Goal: Task Accomplishment & Management: Manage account settings

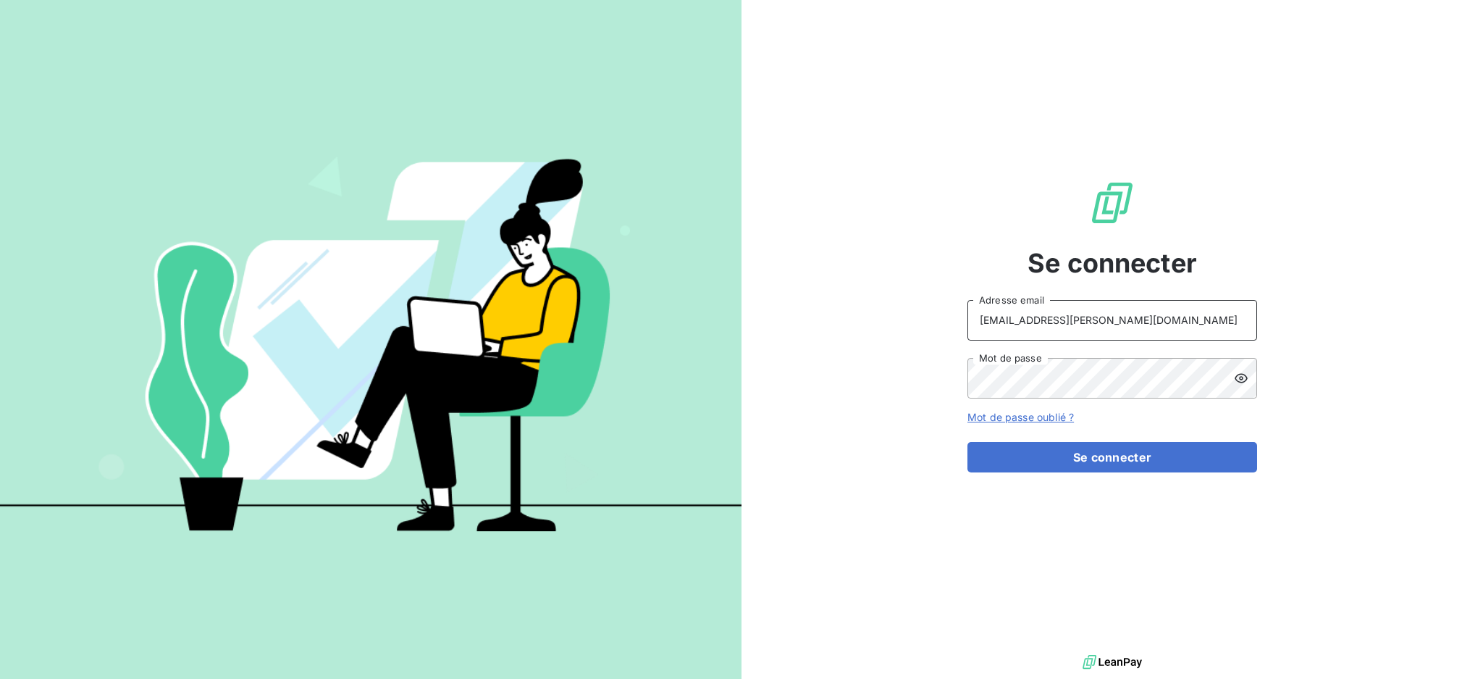
drag, startPoint x: 1117, startPoint y: 322, endPoint x: 1114, endPoint y: 337, distance: 14.8
click at [1117, 322] on input "recouvrement@serpe.fr" at bounding box center [1113, 320] width 290 height 41
type input "[EMAIL_ADDRESS][DOMAIN_NAME]"
click at [1104, 458] on button "Se connecter" at bounding box center [1113, 457] width 290 height 30
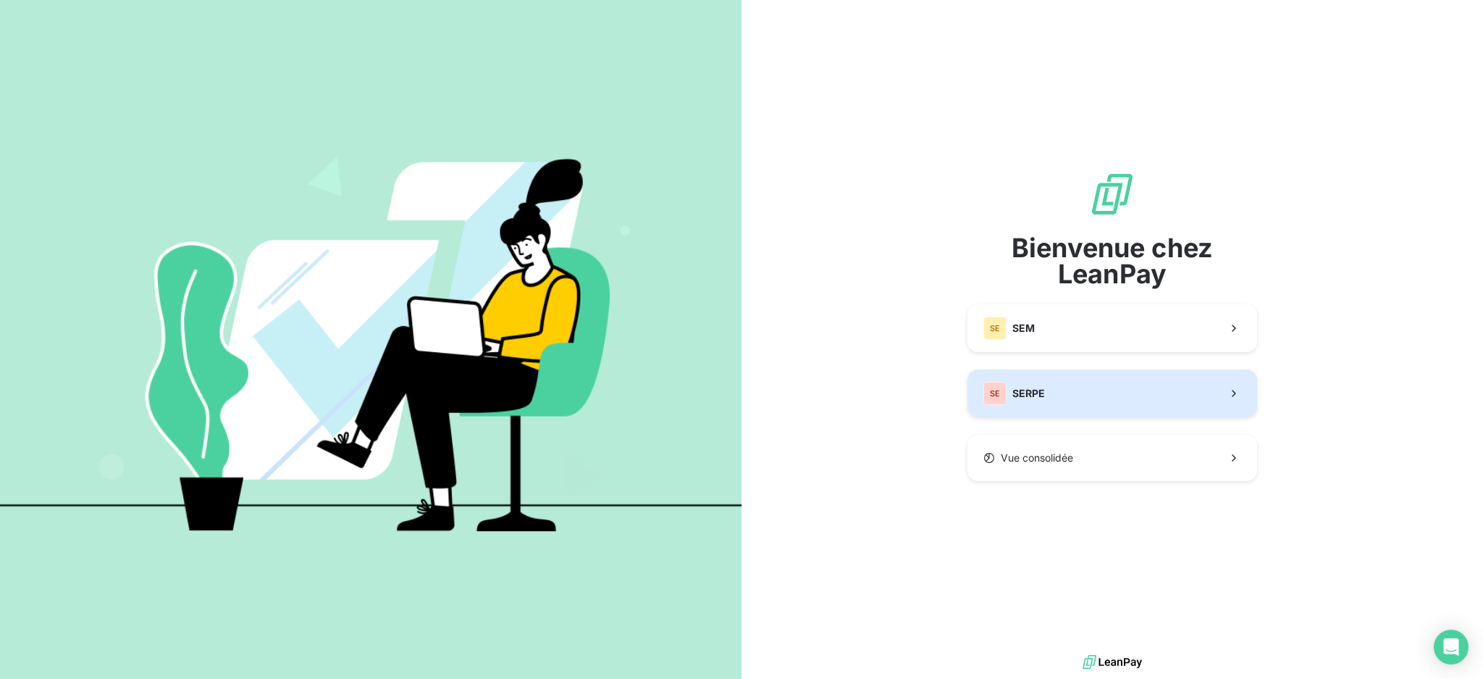
click at [1106, 400] on button "SE SERPE" at bounding box center [1113, 393] width 290 height 48
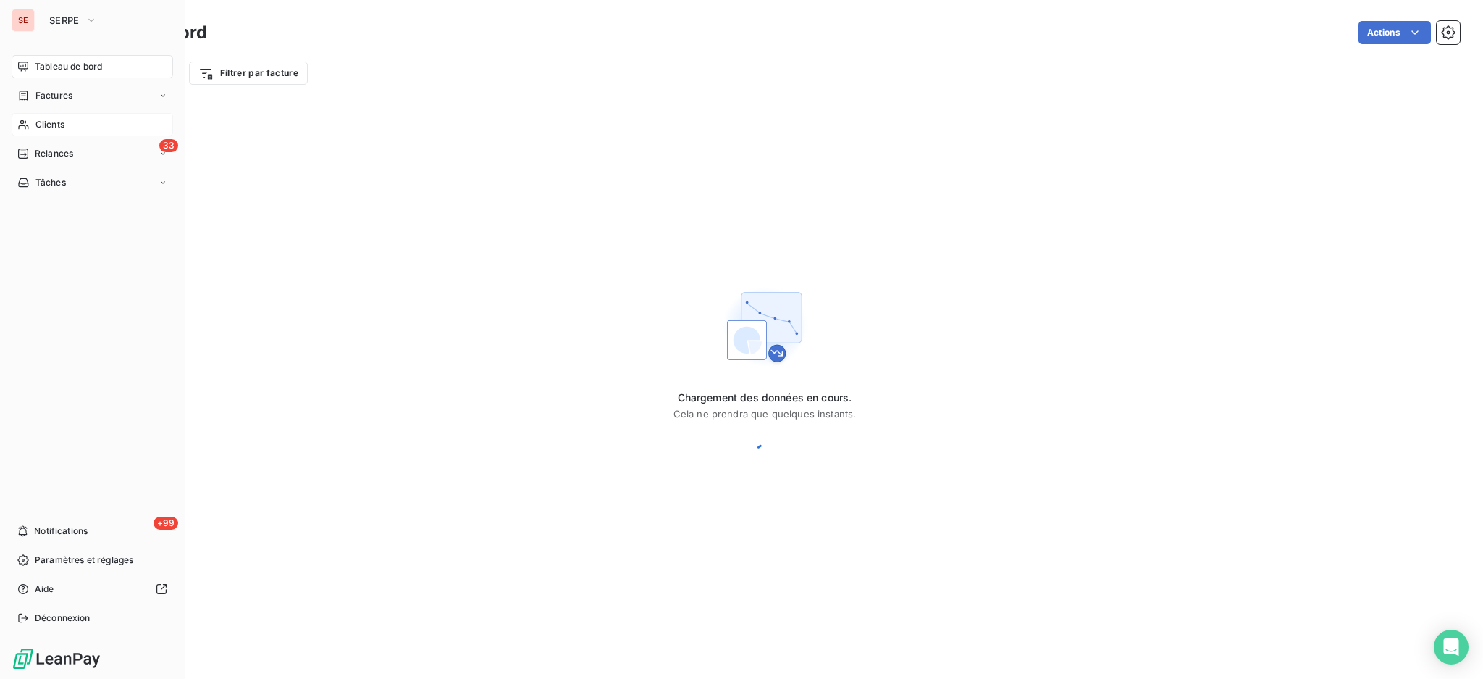
click at [42, 125] on span "Clients" at bounding box center [49, 124] width 29 height 13
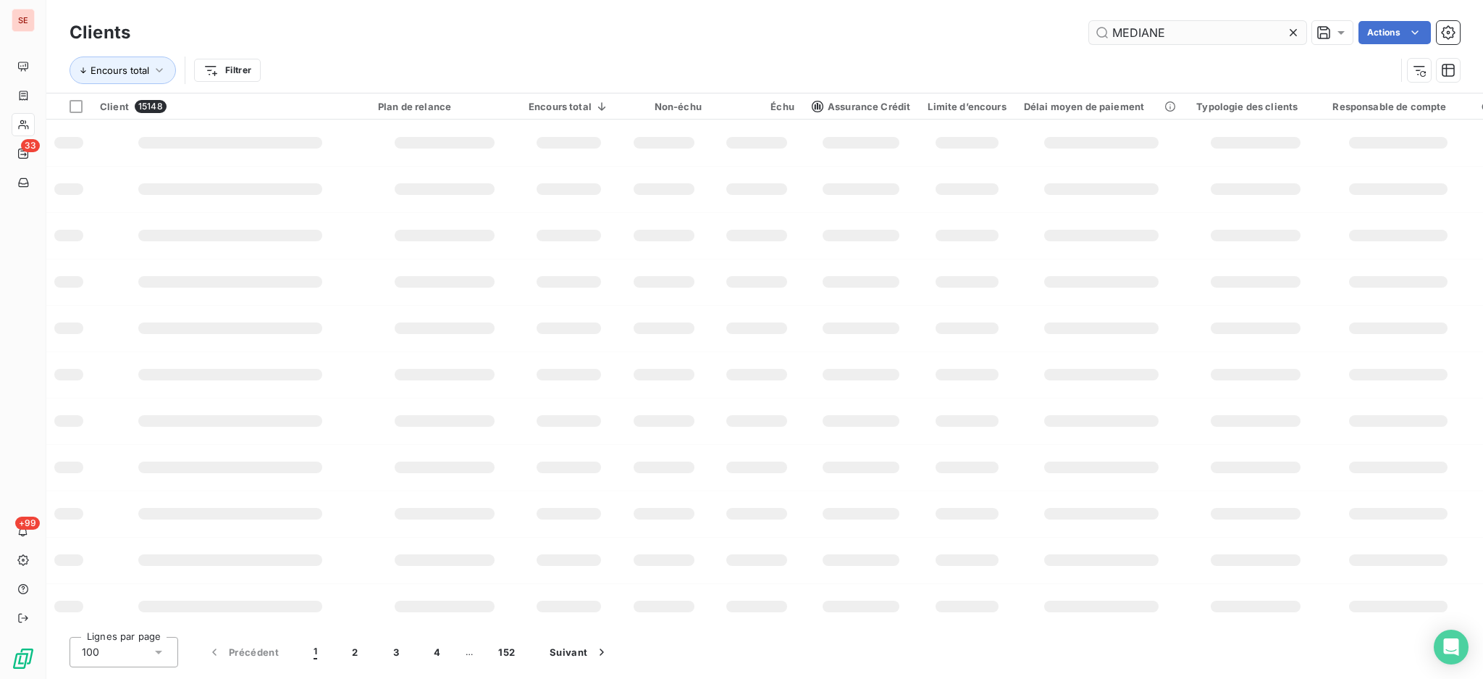
type input "MEDIANE"
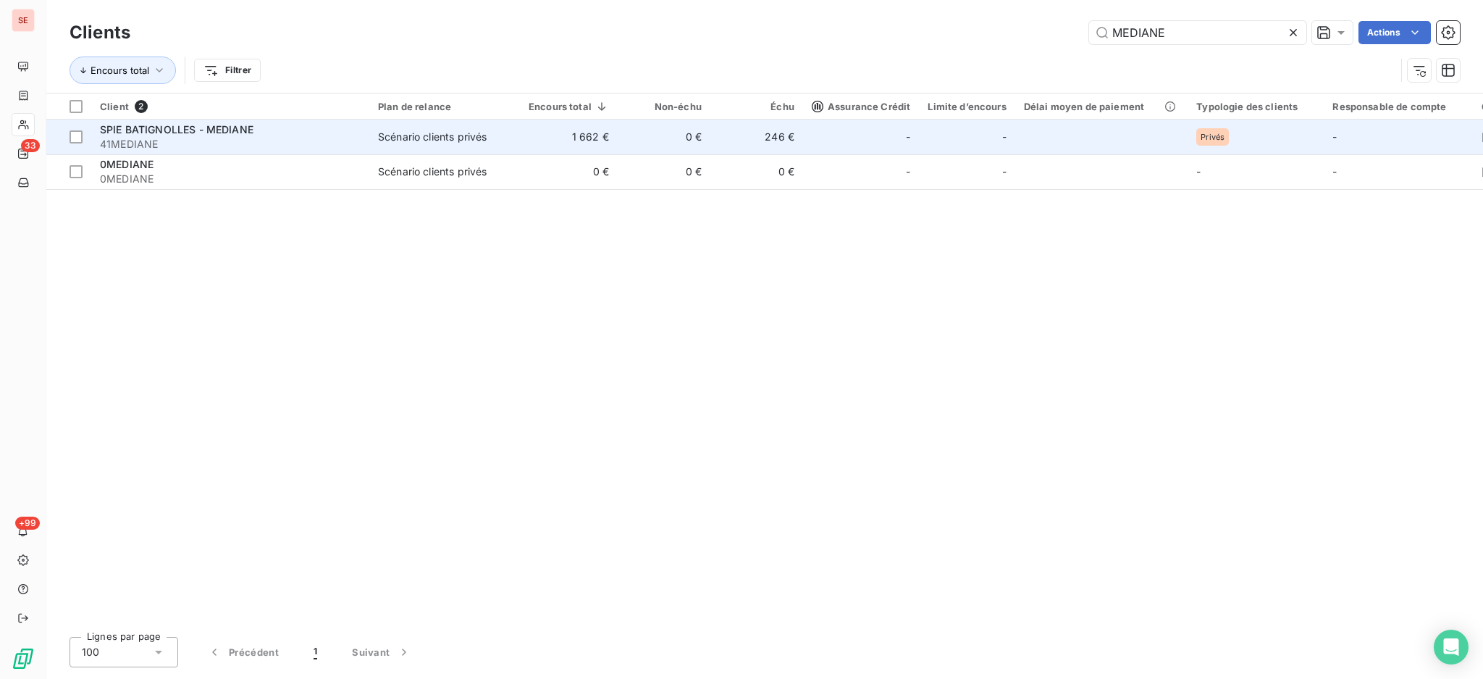
click at [429, 135] on div "Scénario clients privés" at bounding box center [432, 137] width 109 height 14
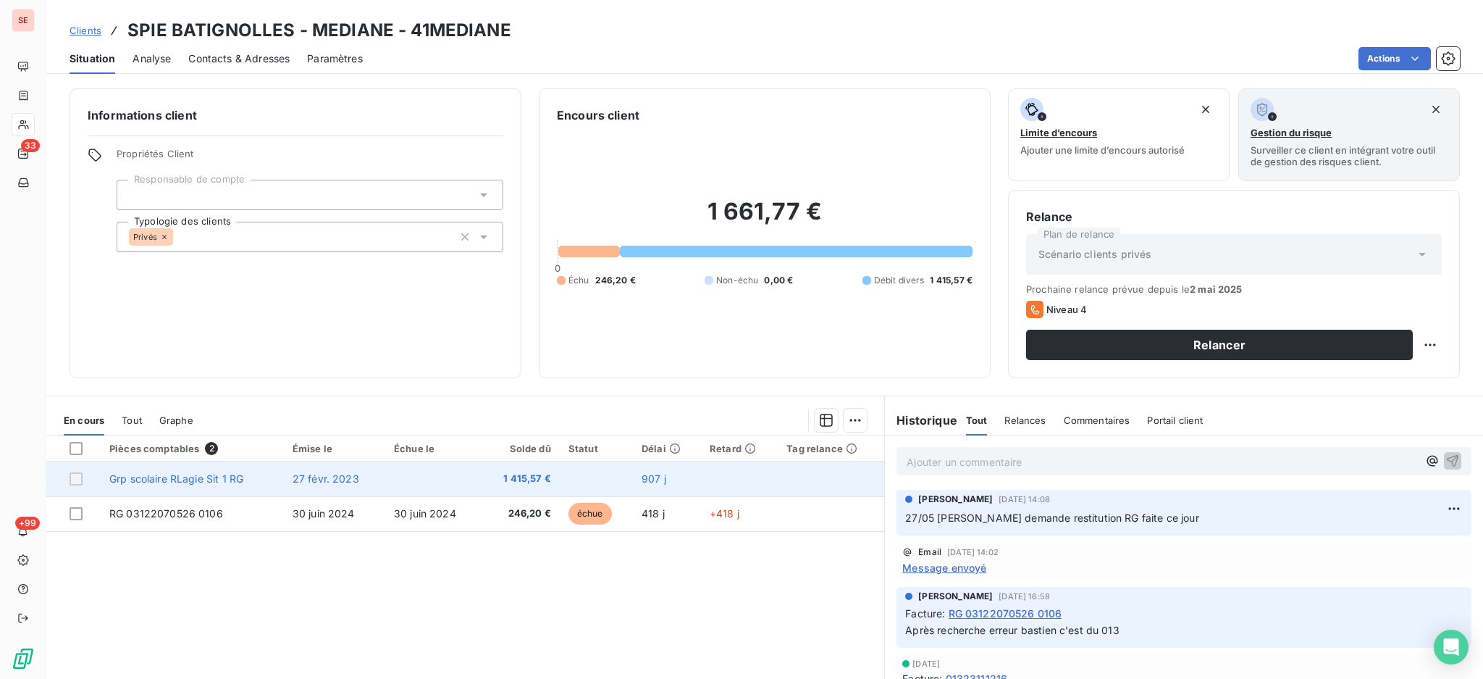
click at [462, 471] on td at bounding box center [433, 478] width 96 height 35
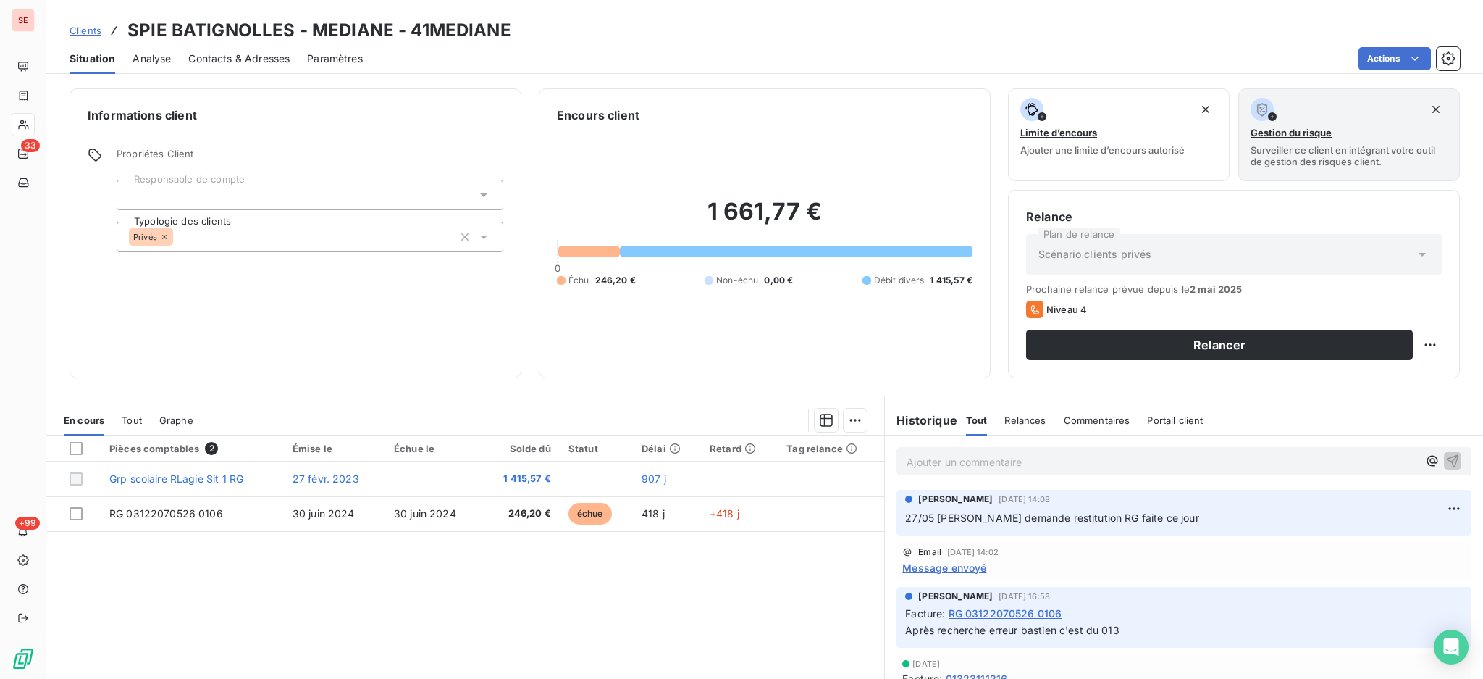
click at [1033, 464] on p "Ajouter un commentaire ﻿" at bounding box center [1162, 462] width 511 height 18
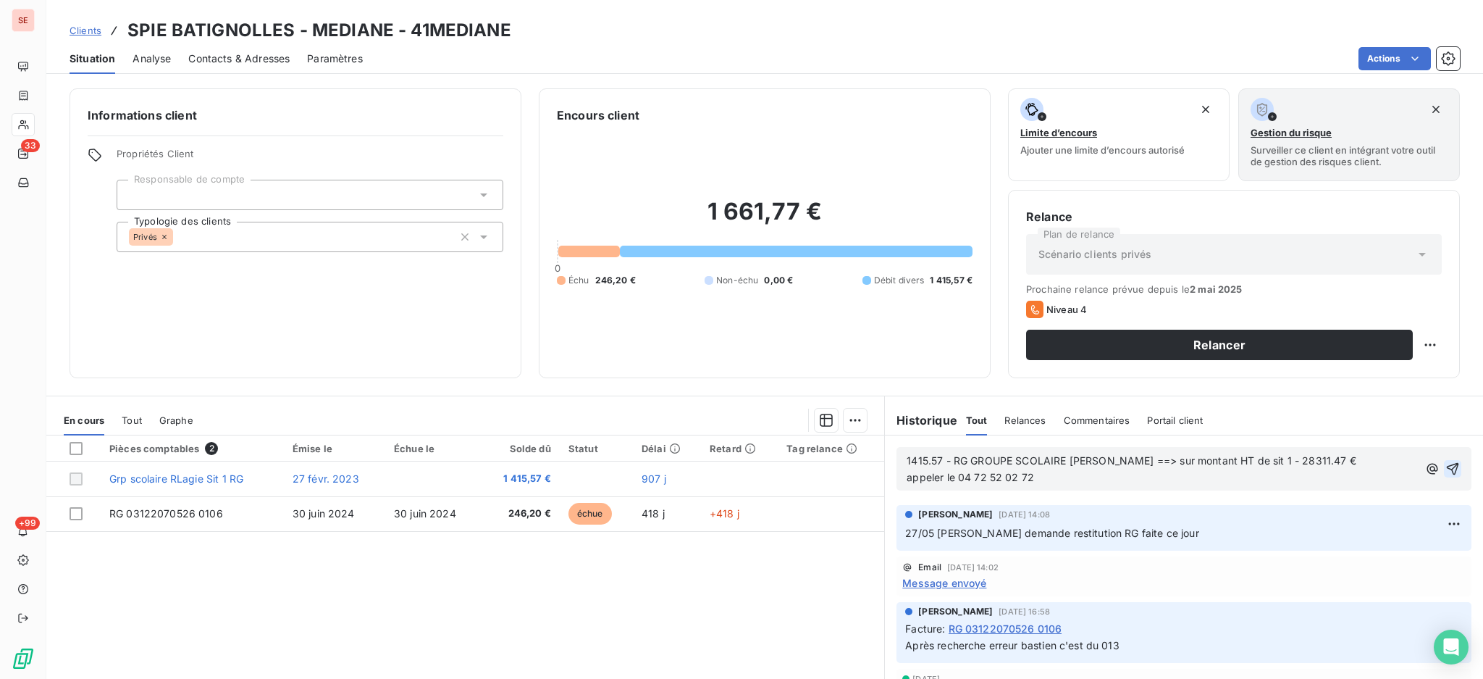
click at [1446, 468] on icon "button" at bounding box center [1453, 468] width 14 height 14
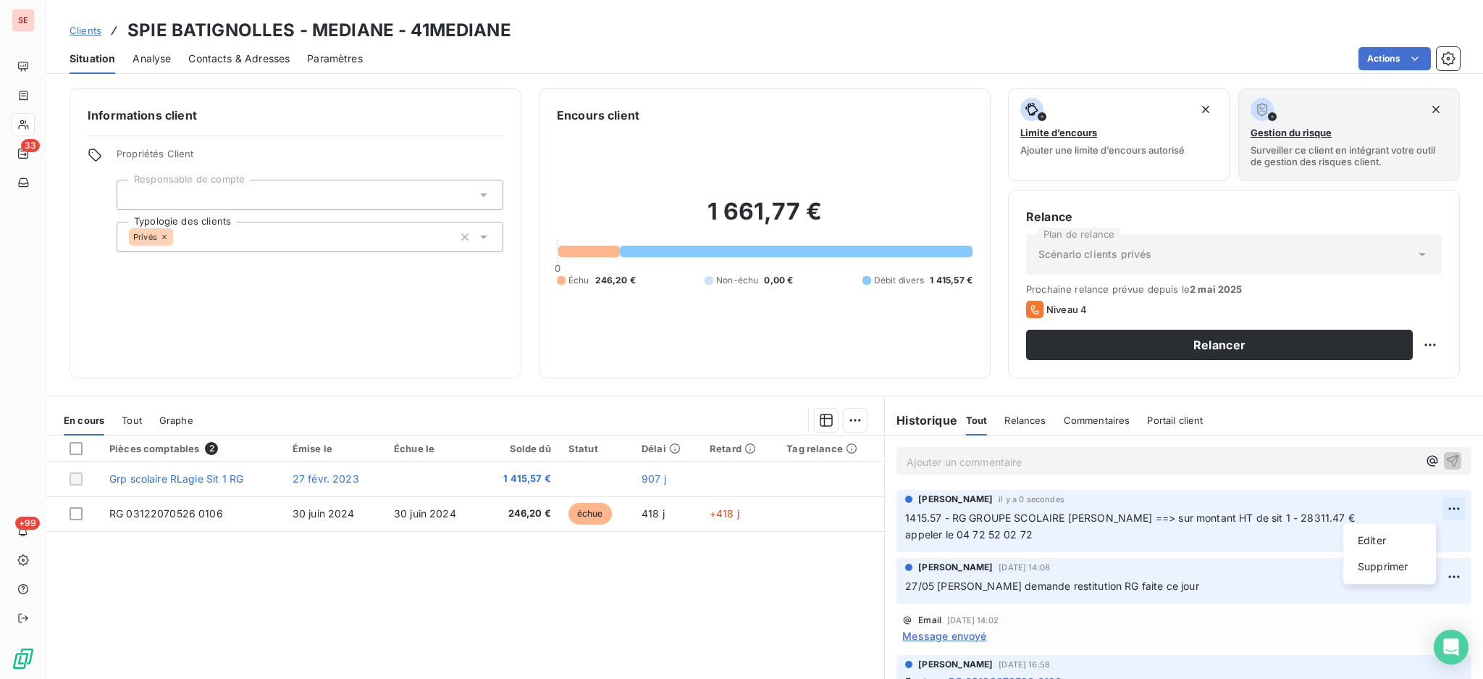
click at [1423, 505] on html "SE 33 +99 Clients SPIE BATIGNOLLES - MEDIANE - 41MEDIANE Situation Analyse Cont…" at bounding box center [741, 339] width 1483 height 679
click at [1406, 540] on div "Editer" at bounding box center [1389, 540] width 81 height 23
drag, startPoint x: 1039, startPoint y: 537, endPoint x: 964, endPoint y: 540, distance: 75.4
click at [964, 540] on p "1415.57 - RG GROUPE SCOLAIRE [PERSON_NAME] ==> sur montant HT de sit 1 - 28311.…" at bounding box center [1173, 526] width 537 height 33
click at [1447, 526] on icon "button" at bounding box center [1454, 526] width 14 height 14
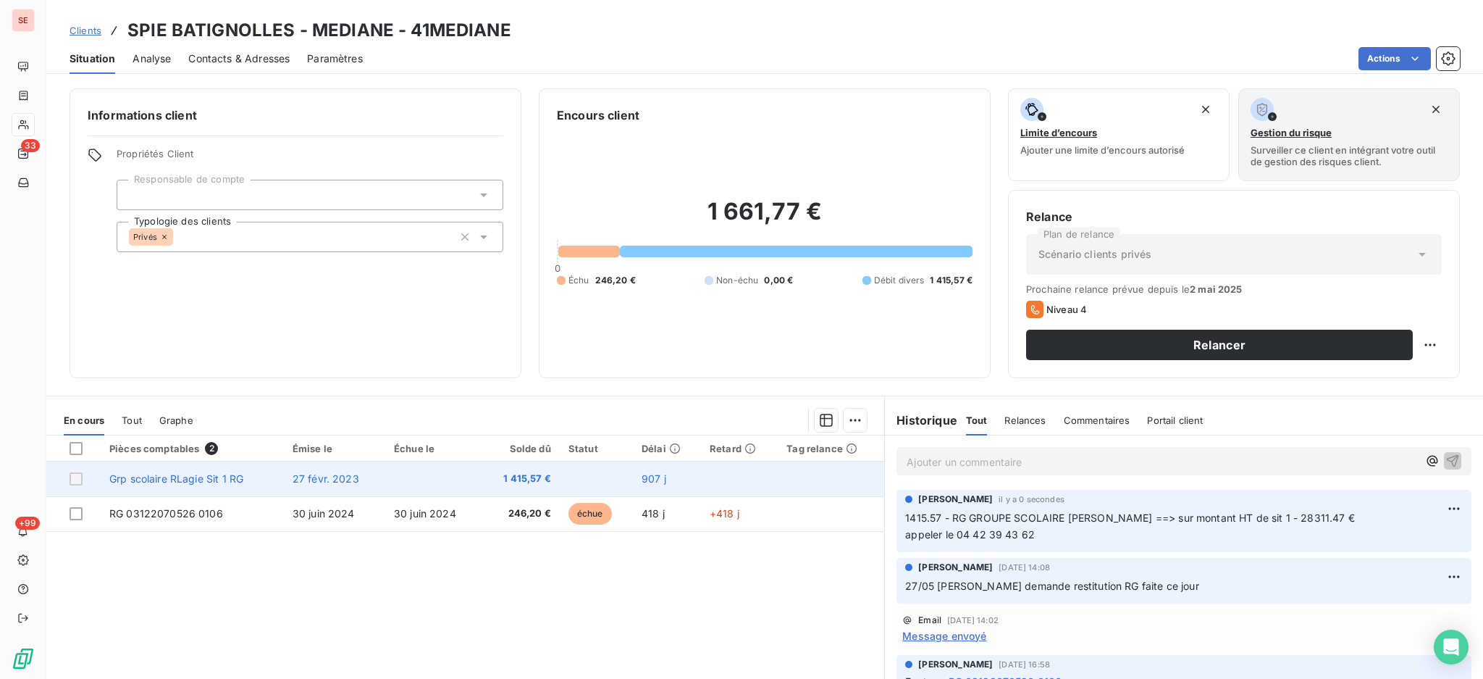
click at [560, 472] on td at bounding box center [596, 478] width 73 height 35
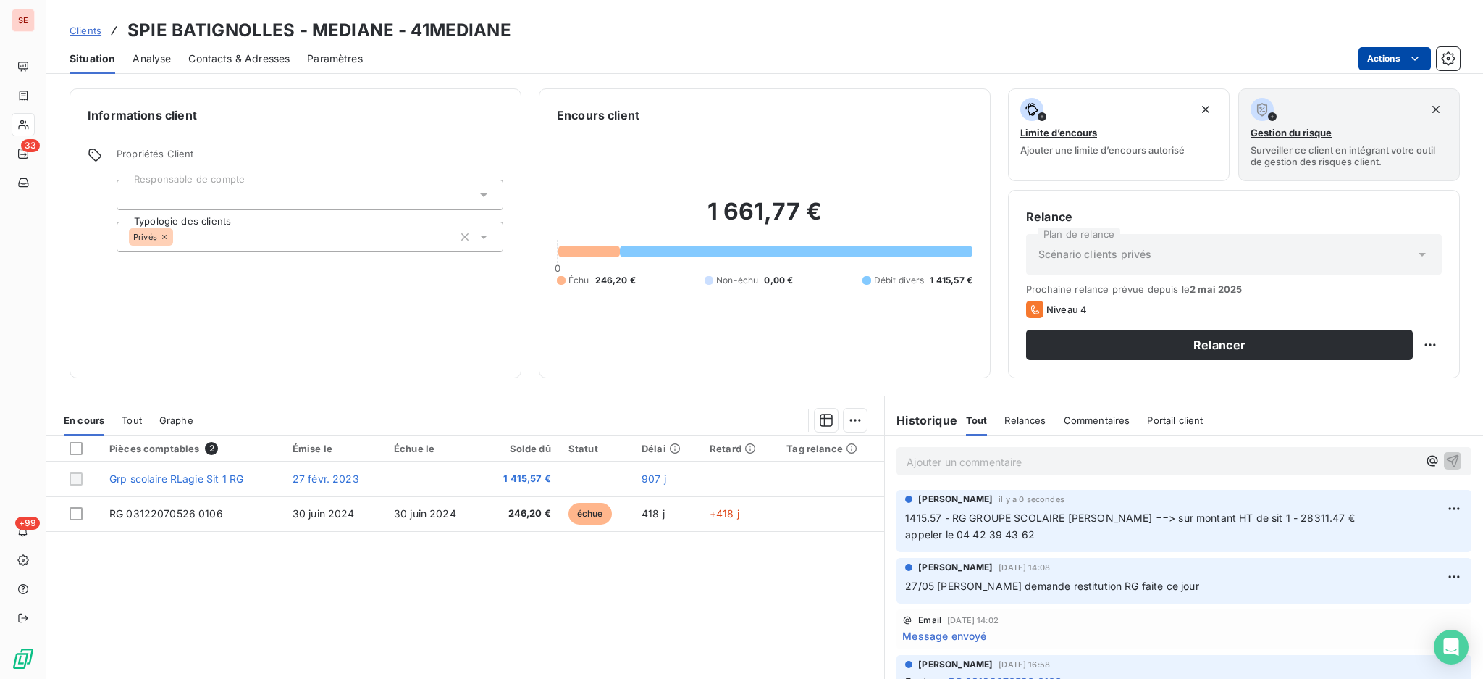
click at [1377, 51] on html "SE 33 +99 Clients SPIE BATIGNOLLES - MEDIANE - 41MEDIANE Situation Analyse Cont…" at bounding box center [741, 339] width 1483 height 679
click at [253, 53] on html "SE 33 +99 Clients SPIE BATIGNOLLES - MEDIANE - 41MEDIANE Situation Analyse Cont…" at bounding box center [741, 339] width 1483 height 679
click at [259, 53] on span "Contacts & Adresses" at bounding box center [238, 58] width 101 height 14
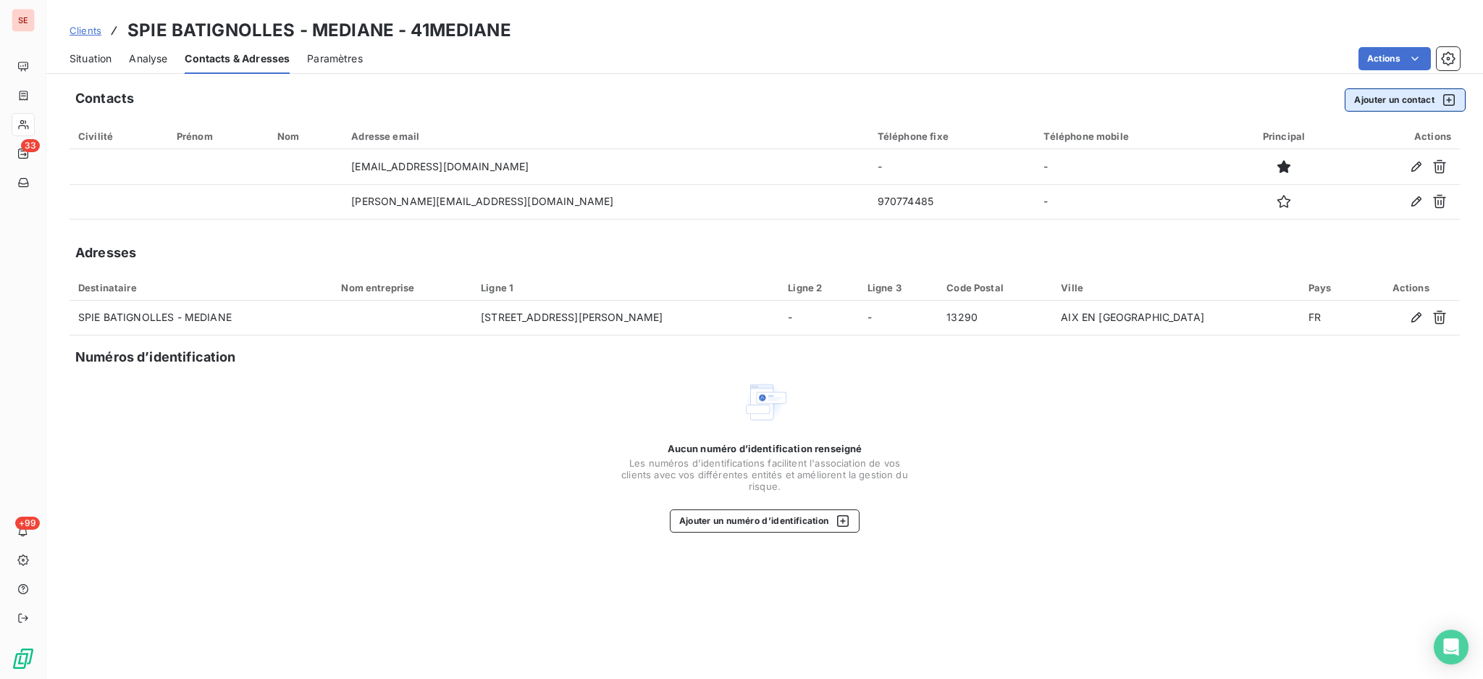
click at [1389, 97] on button "Ajouter un contact" at bounding box center [1405, 99] width 121 height 23
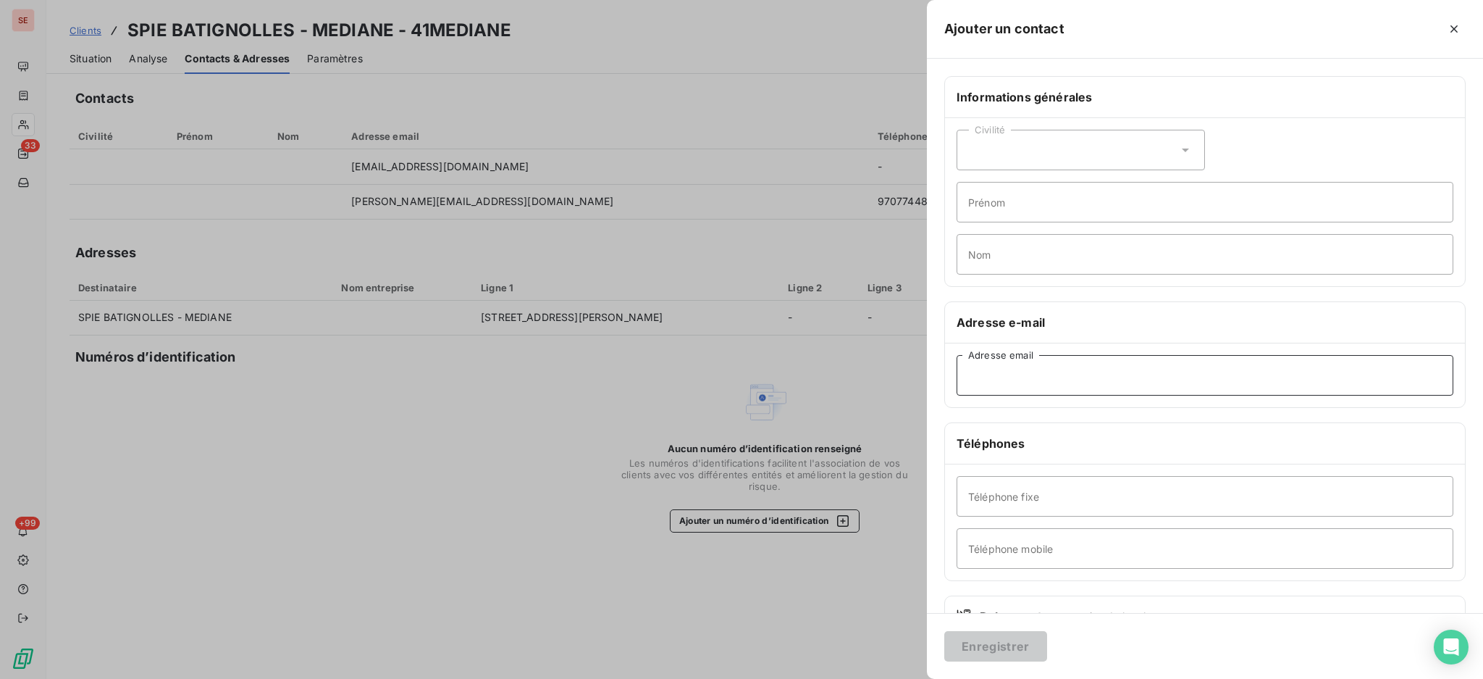
click at [1023, 374] on input "Adresse email" at bounding box center [1205, 375] width 497 height 41
paste input "[EMAIL_ADDRESS][DOMAIN_NAME]"
type input "[EMAIL_ADDRESS][DOMAIN_NAME]"
click at [1004, 203] on input "Prénom" at bounding box center [1205, 202] width 497 height 41
click at [1026, 207] on input "Prénom" at bounding box center [1205, 202] width 497 height 41
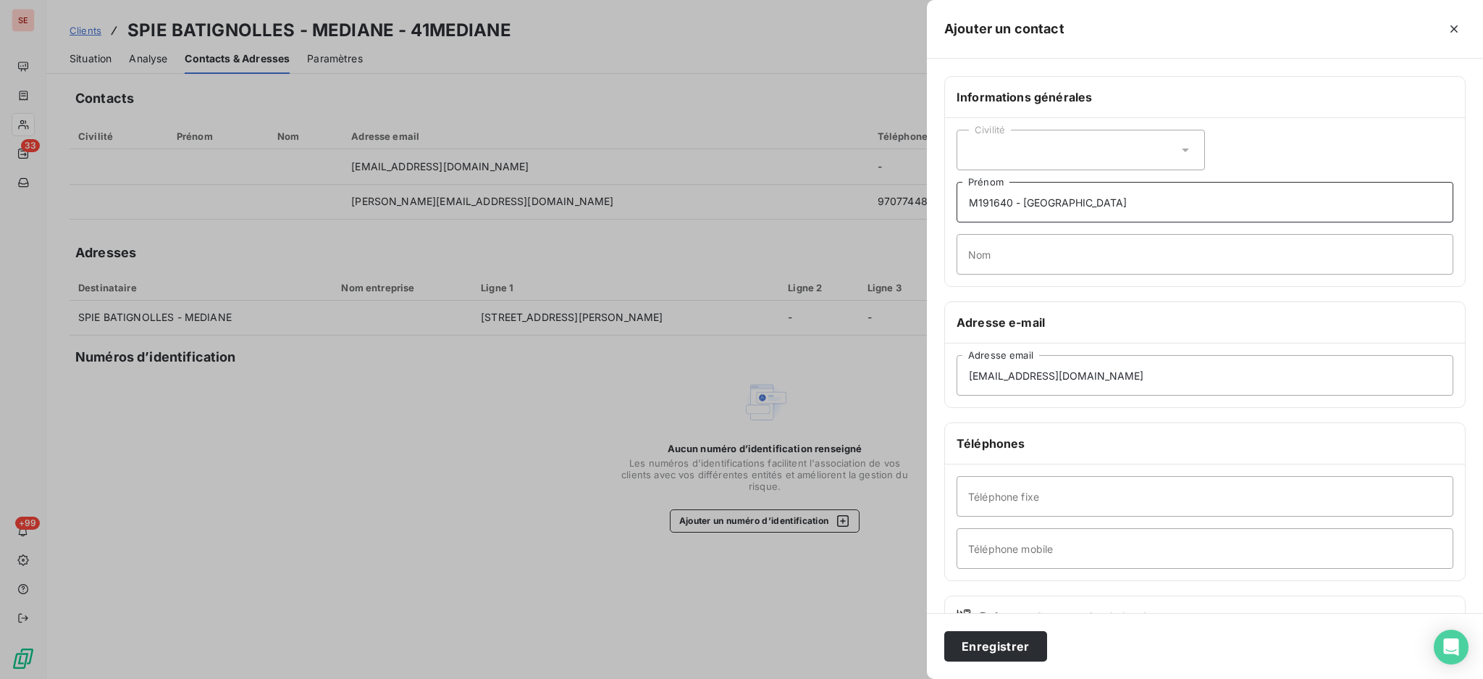
type input "M191640 - [GEOGRAPHIC_DATA]"
click at [1109, 254] on input "Nom" at bounding box center [1205, 254] width 497 height 41
type input "GROUPE SCOLAIRE [PERSON_NAME] - RG 1415.57"
click at [944, 631] on button "Enregistrer" at bounding box center [995, 646] width 103 height 30
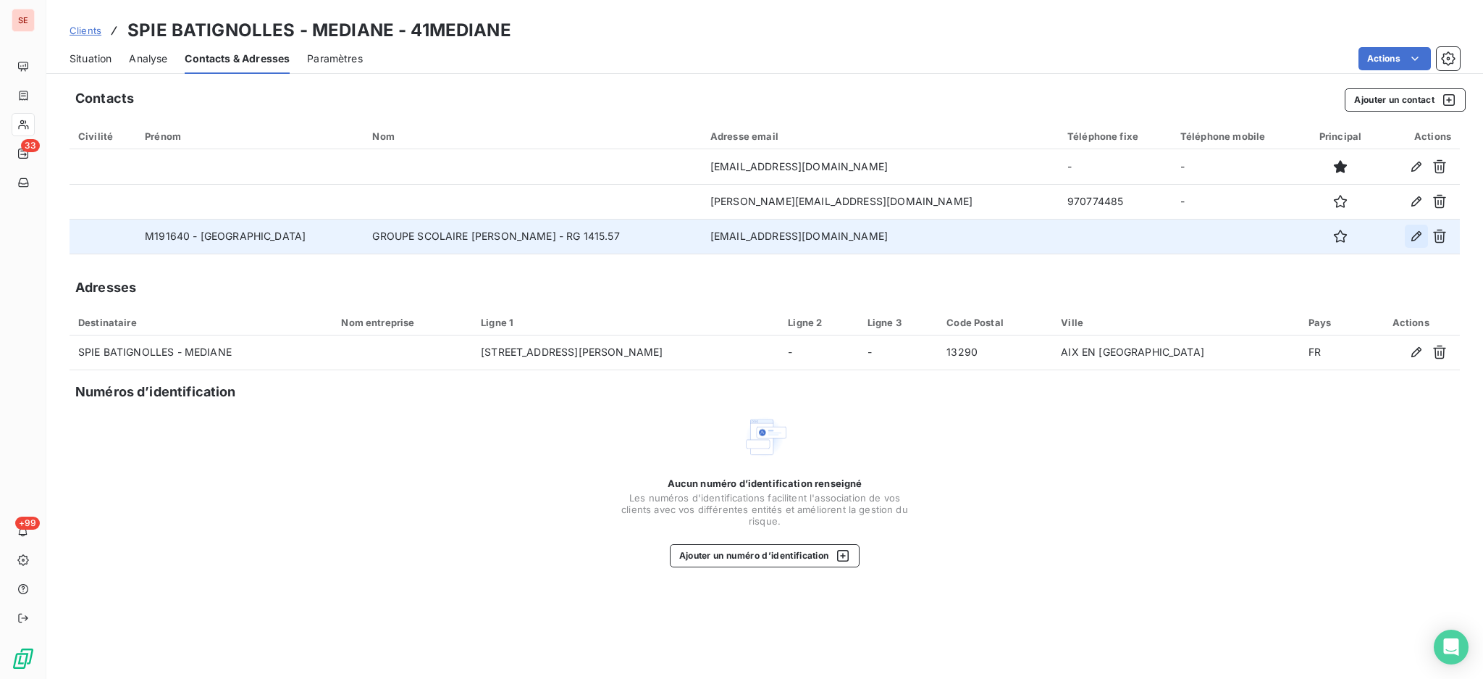
click at [1408, 237] on button "button" at bounding box center [1416, 236] width 23 height 23
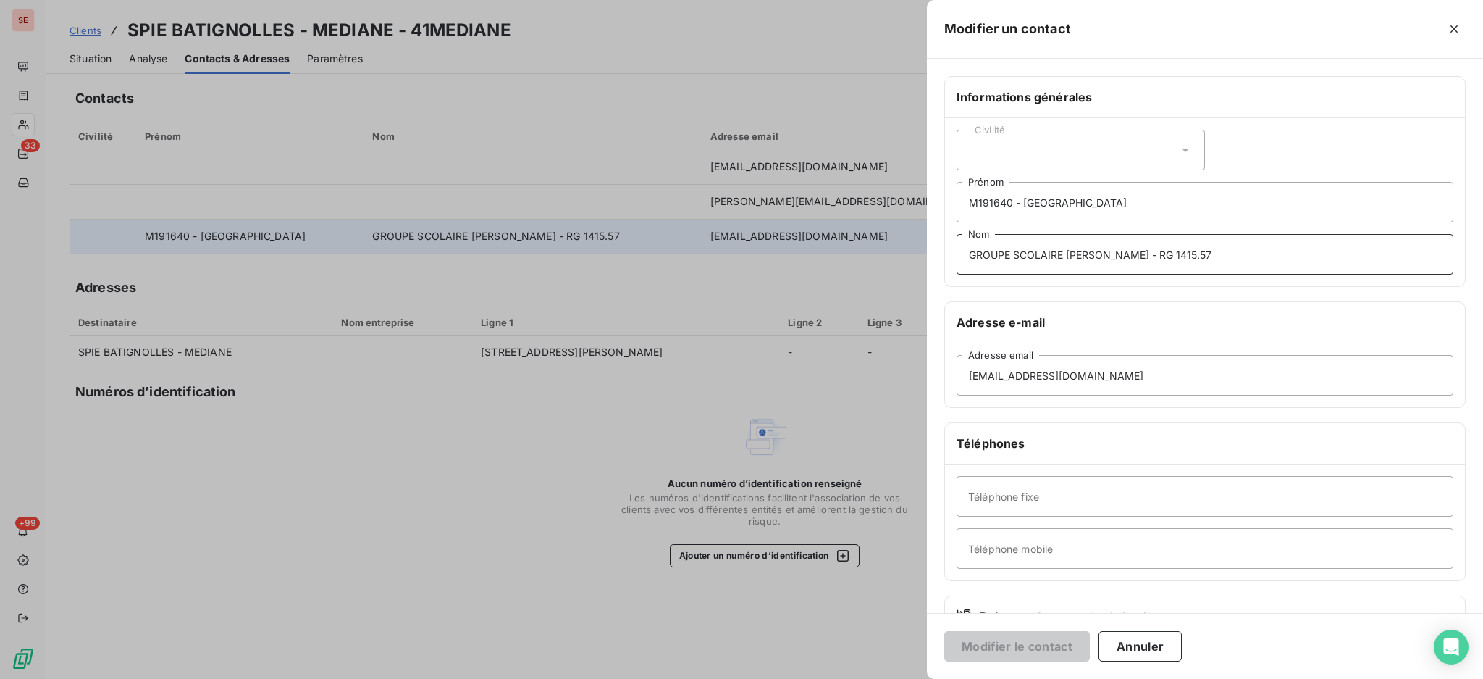
click at [1236, 250] on input "GROUPE SCOLAIRE [PERSON_NAME] - RG 1415.57" at bounding box center [1205, 254] width 497 height 41
type input "GROUPE SCOLAIRE [PERSON_NAME] - RG 1415.57 €"
click at [1076, 495] on input "Téléphone fixe" at bounding box center [1205, 496] width 497 height 41
click at [1059, 496] on input "Téléphone fixe" at bounding box center [1205, 496] width 497 height 41
type input "04 42 65 90 65"
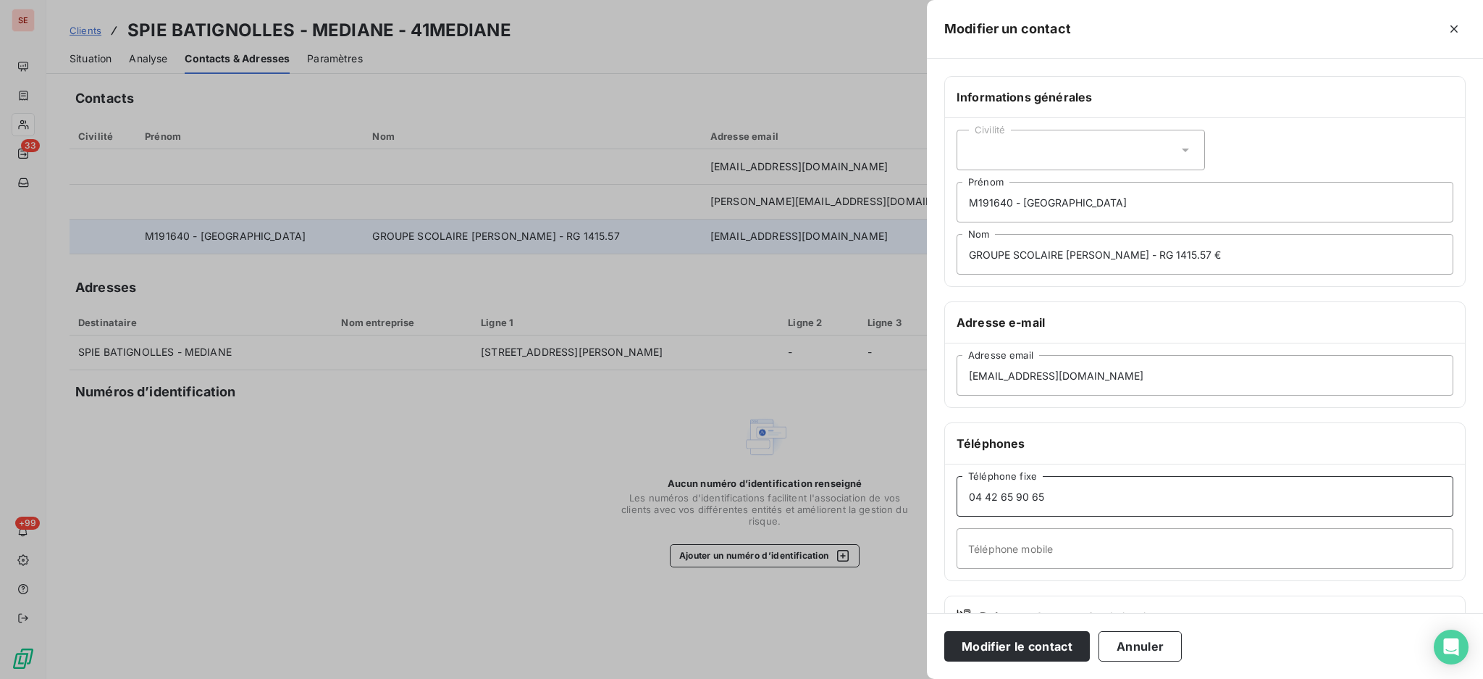
click at [944, 631] on button "Modifier le contact" at bounding box center [1017, 646] width 146 height 30
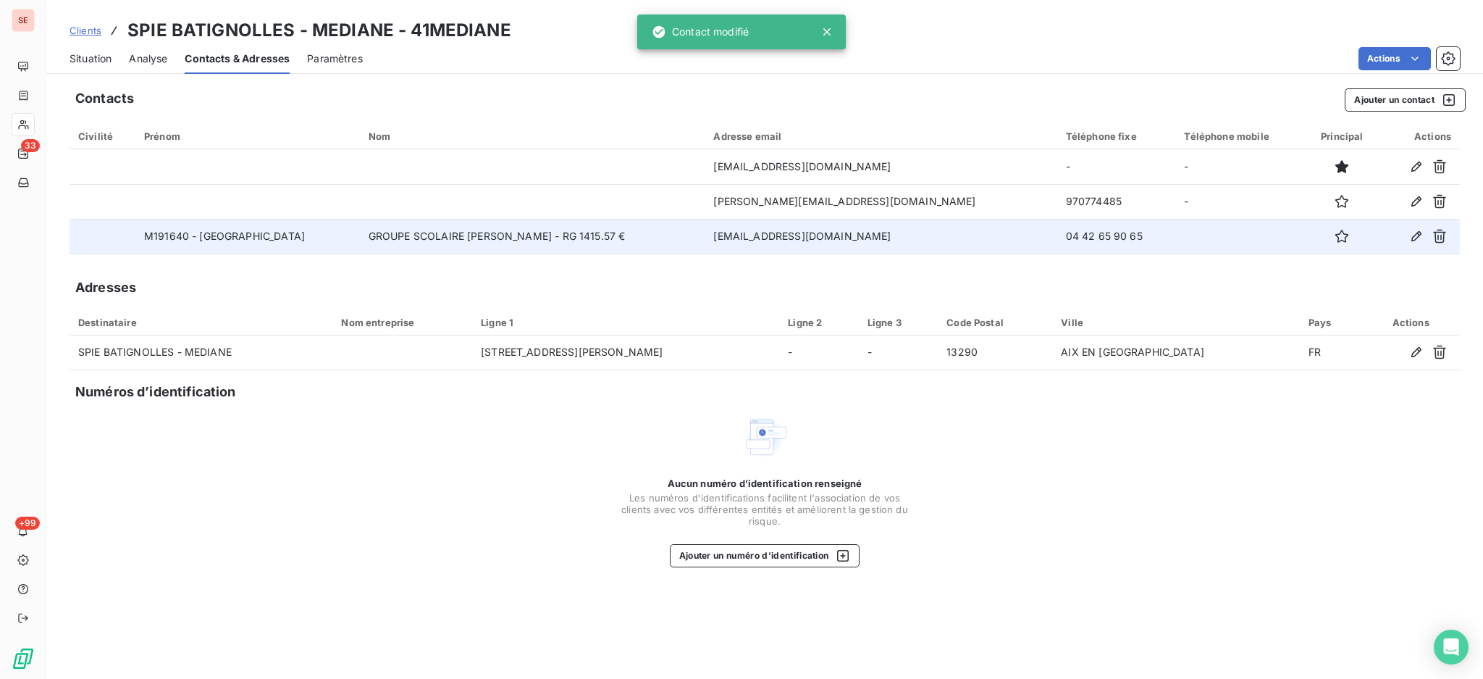
click at [95, 56] on span "Situation" at bounding box center [91, 58] width 42 height 14
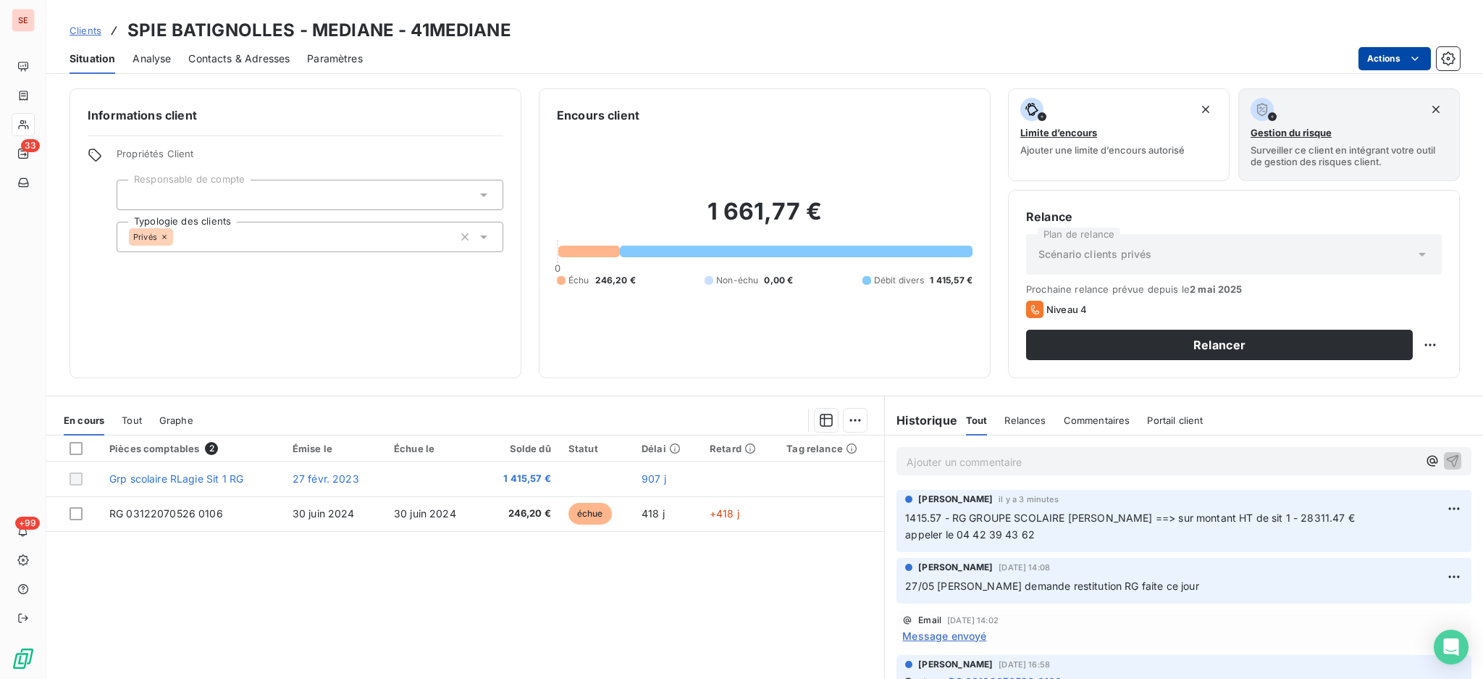
click at [1387, 50] on html "SE 33 +99 Clients SPIE BATIGNOLLES - MEDIANE - 41MEDIANE Situation Analyse Cont…" at bounding box center [741, 339] width 1483 height 679
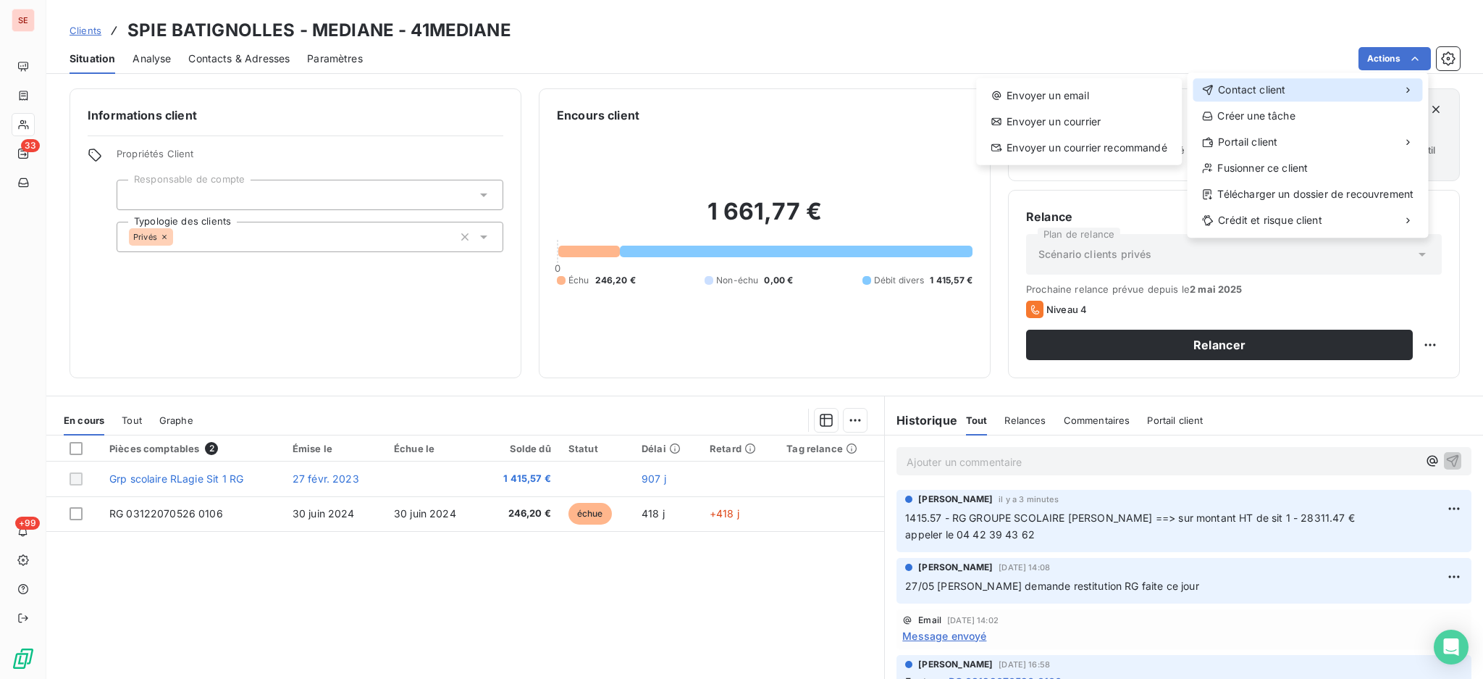
click at [1266, 88] on span "Contact client" at bounding box center [1251, 90] width 67 height 14
click at [1033, 103] on div "Envoyer un email" at bounding box center [1079, 95] width 194 height 23
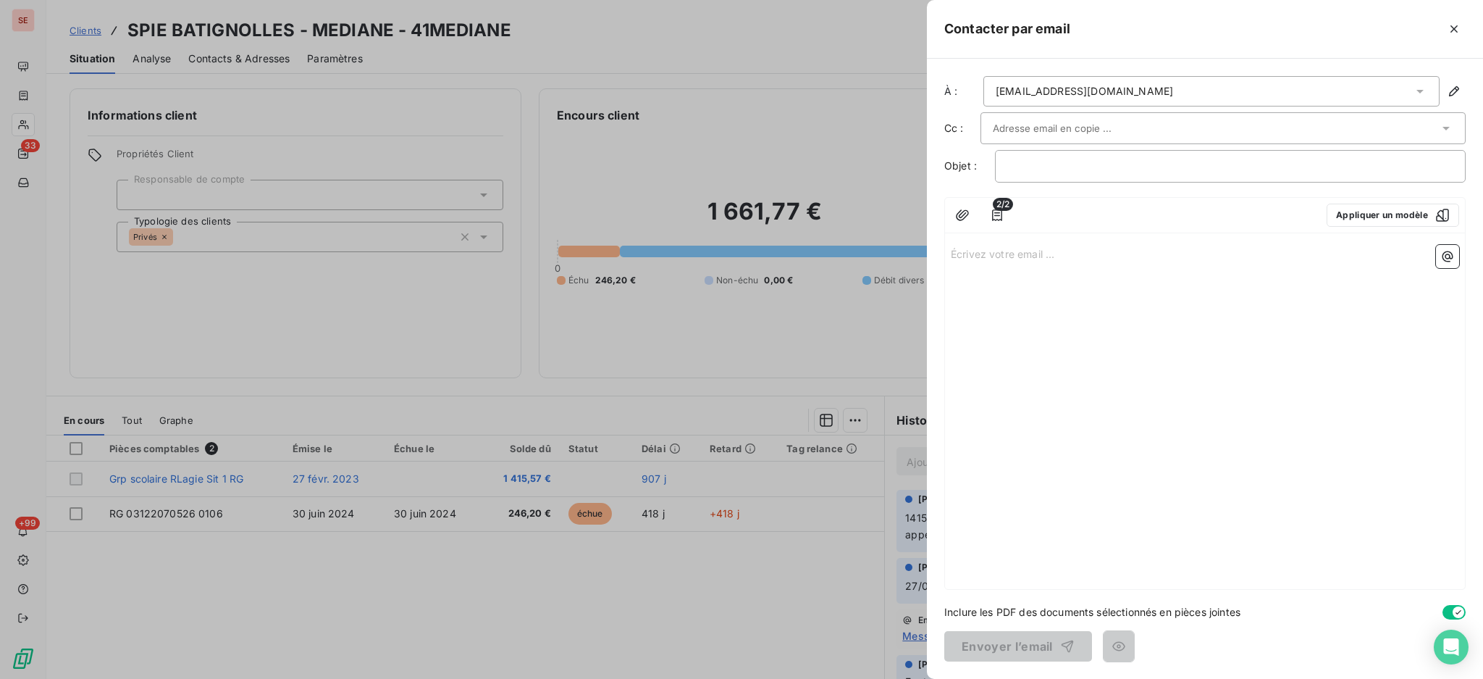
click at [1419, 88] on icon at bounding box center [1420, 91] width 14 height 14
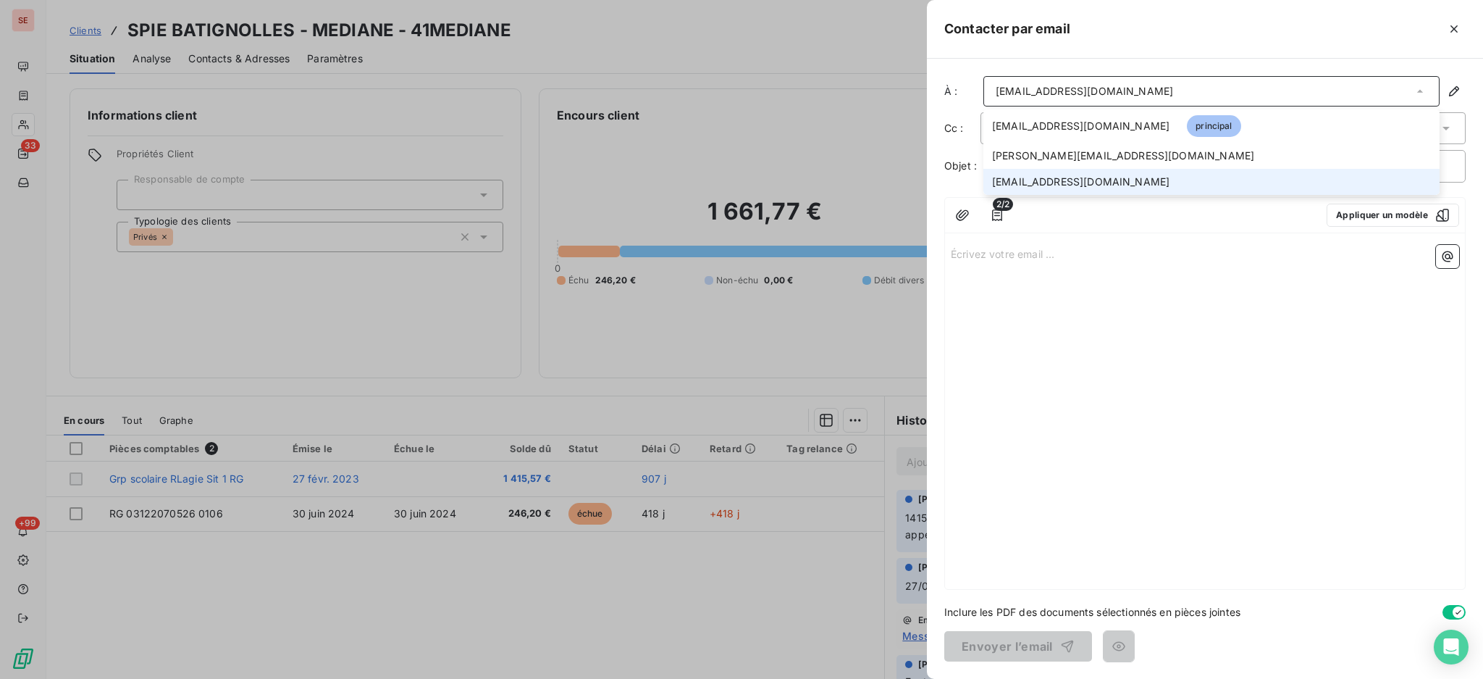
click at [1064, 179] on span "[EMAIL_ADDRESS][DOMAIN_NAME]" at bounding box center [1080, 182] width 177 height 14
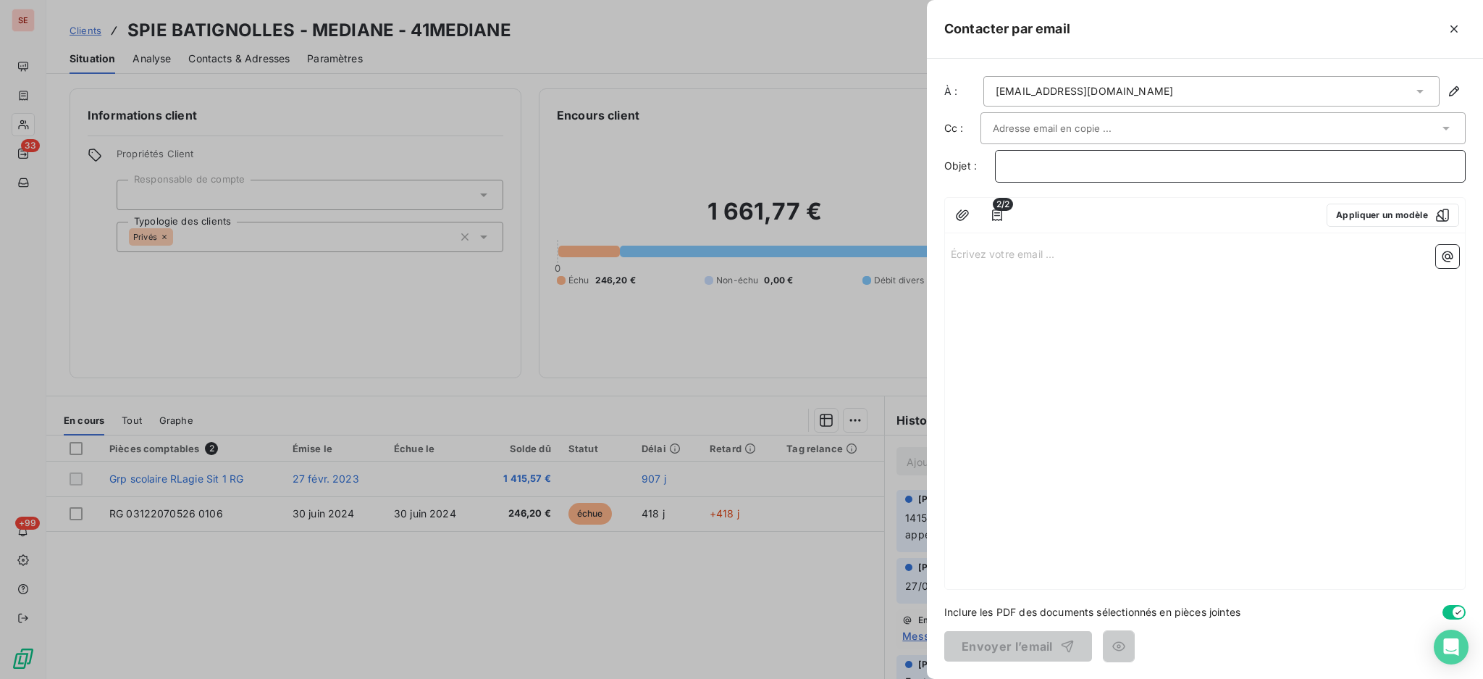
click at [1061, 165] on p "﻿" at bounding box center [1230, 166] width 446 height 17
click at [1344, 161] on p "SERPE - DEMANDE RESTITUTION DE RG - GROUPE SCOLAIRE" at bounding box center [1230, 166] width 446 height 17
click at [976, 252] on p "Écrivez votre email ... ﻿" at bounding box center [1205, 253] width 508 height 17
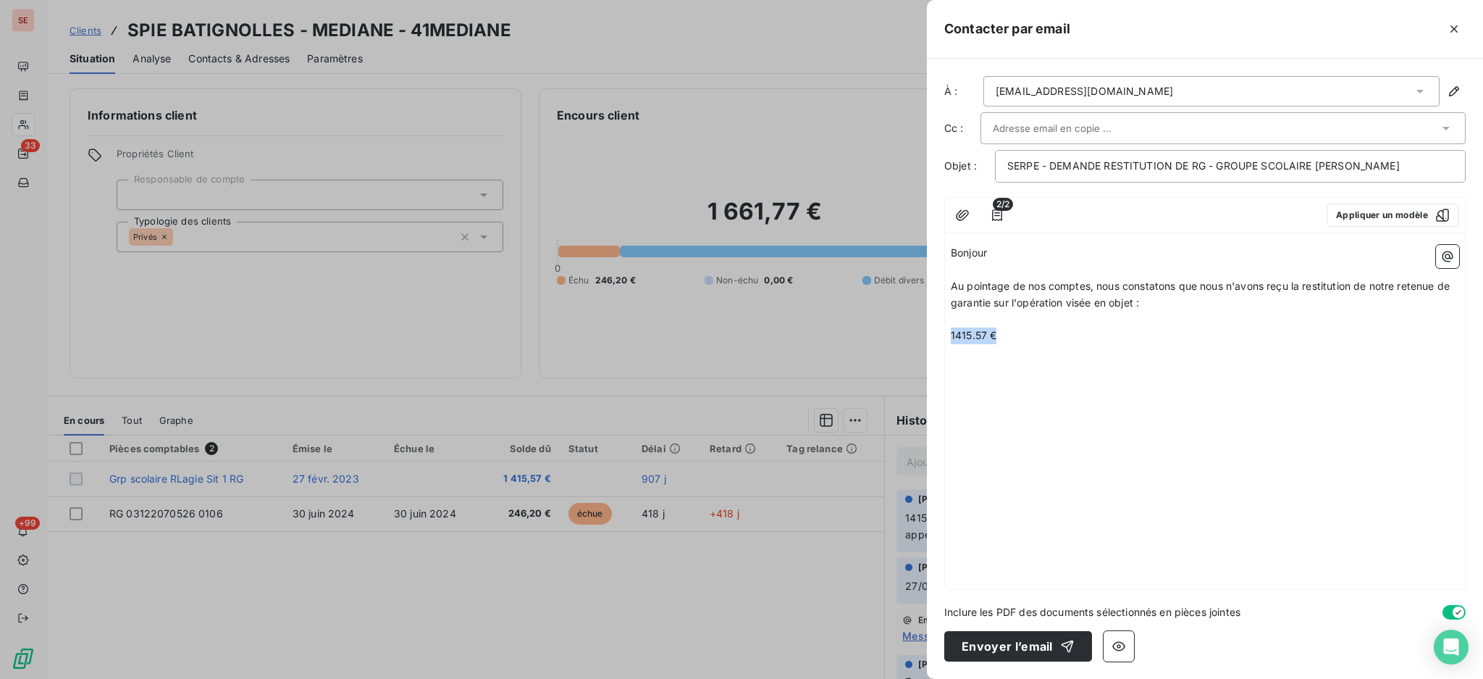
drag, startPoint x: 1002, startPoint y: 332, endPoint x: 950, endPoint y: 334, distance: 52.2
click at [950, 334] on div "Bonjour ﻿ Au pointage de nos comptes, nous constatons que nous n'avons reçu la …" at bounding box center [1205, 414] width 520 height 350
click at [991, 305] on span "Au pointage de nos comptes, nous constatons que nous n'avons reçu la restitutio…" at bounding box center [1202, 294] width 502 height 29
click at [1278, 304] on div "Bonjour ﻿ Au pointage de nos comptes, nous constatons que nous n'avons reçu la …" at bounding box center [1205, 294] width 508 height 99
click at [1278, 304] on p "Au pointage de nos comptes, nous constatons que nous n'avons reçu la restitutio…" at bounding box center [1205, 294] width 508 height 33
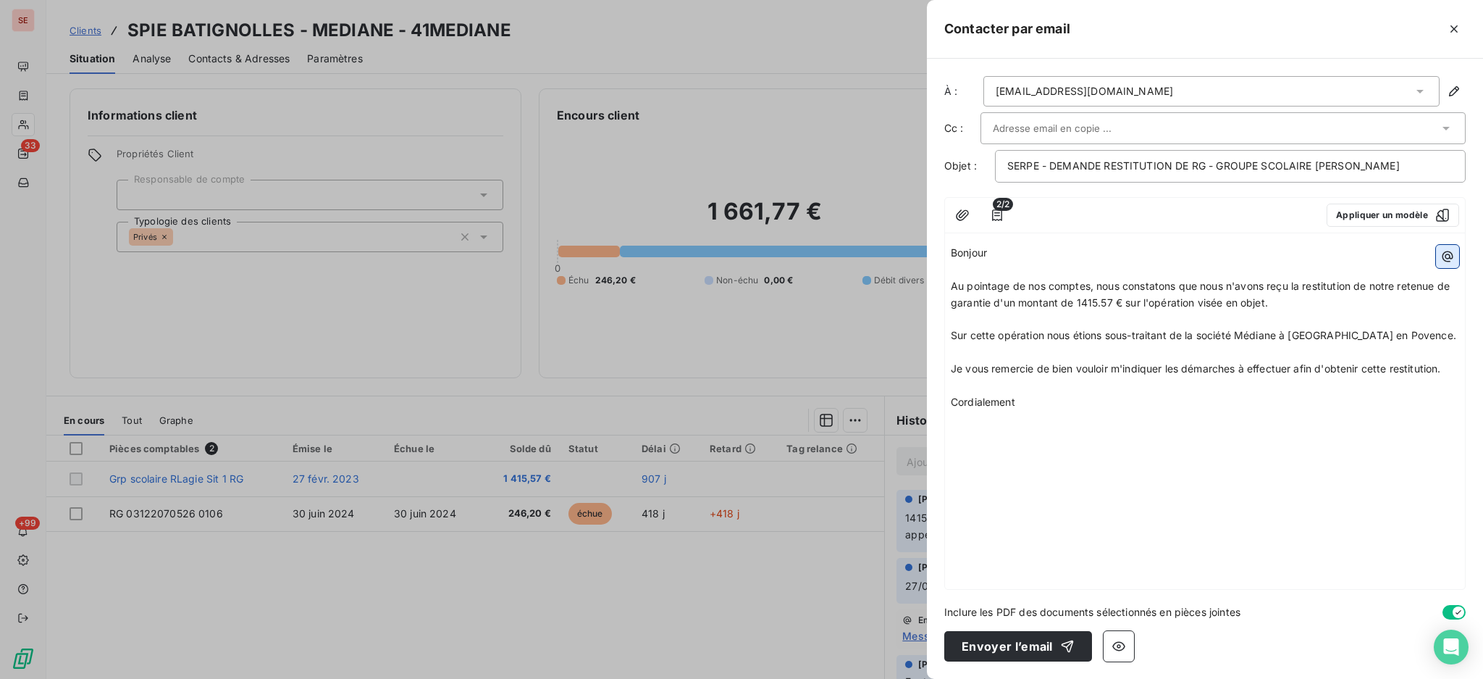
click at [1446, 251] on icon "button" at bounding box center [1447, 256] width 14 height 14
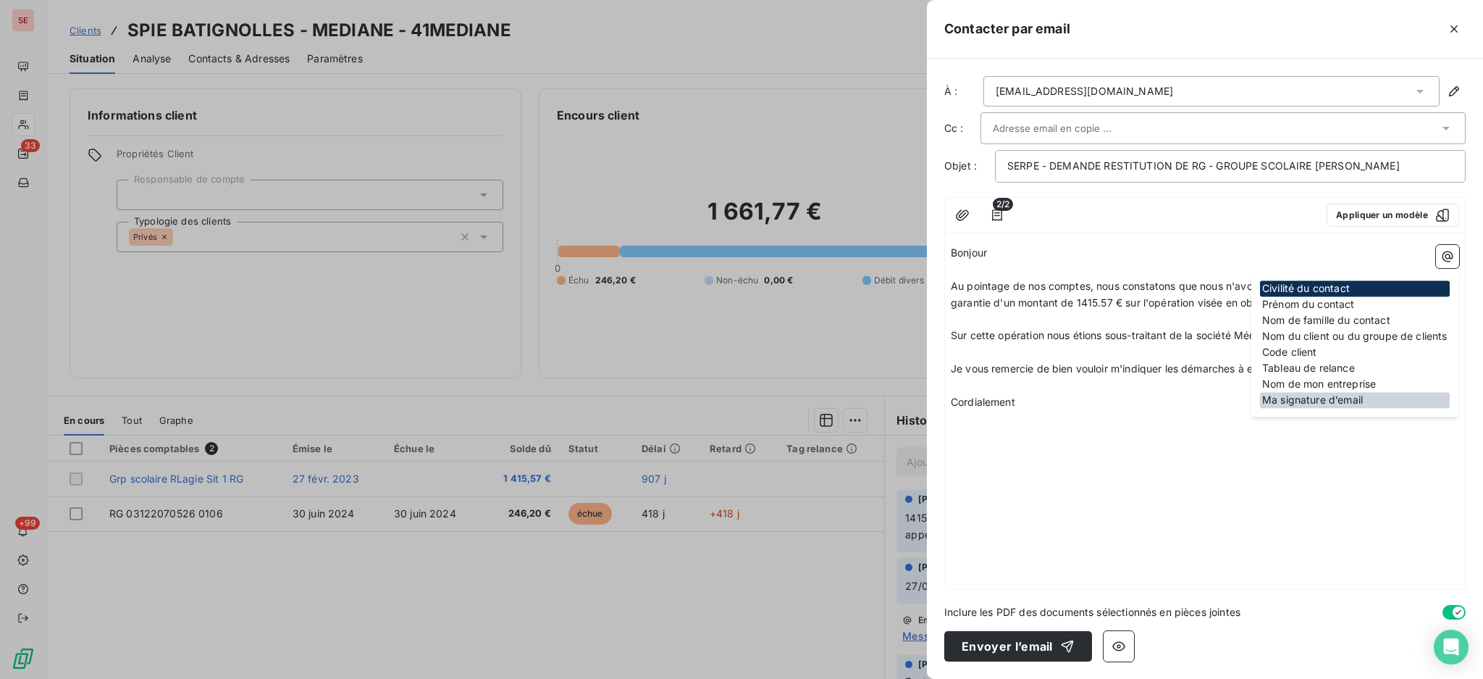
click at [1344, 405] on div "Ma signature d’email" at bounding box center [1355, 400] width 190 height 16
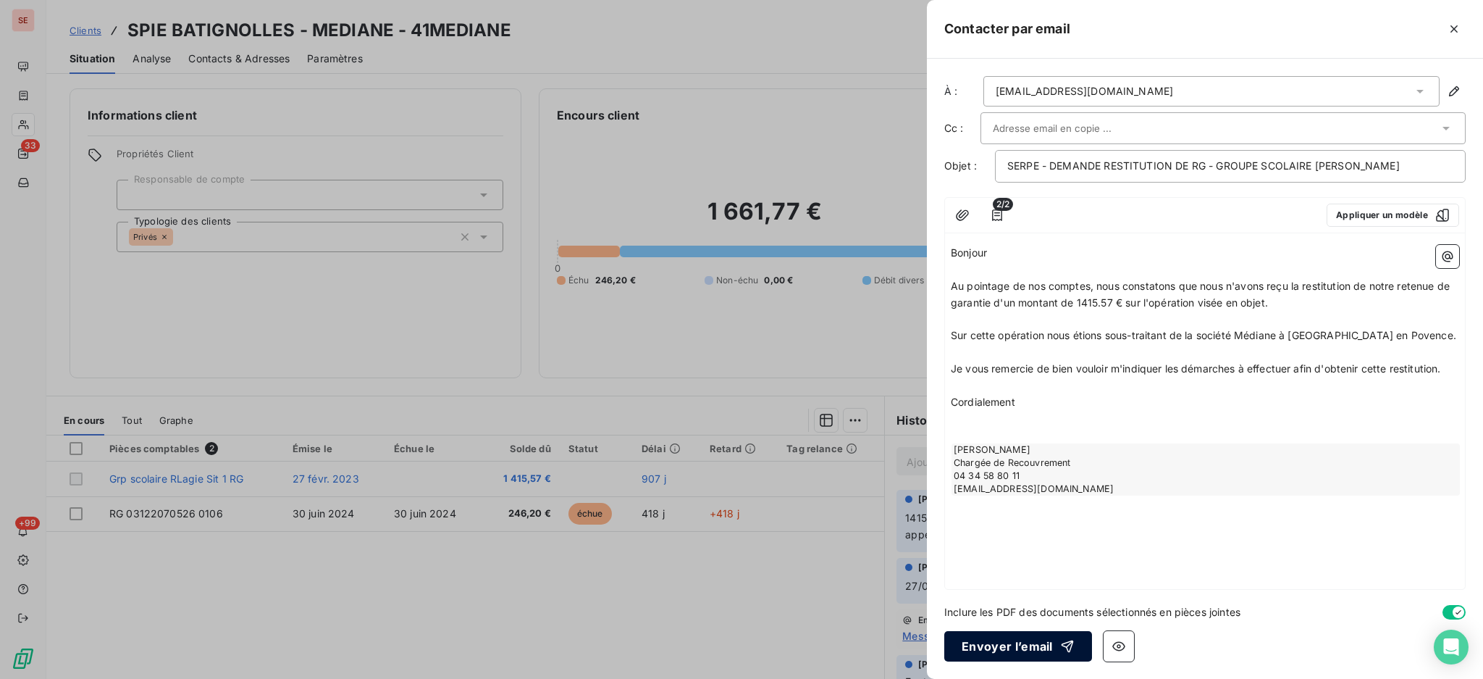
click at [1024, 647] on button "Envoyer l’email" at bounding box center [1018, 646] width 148 height 30
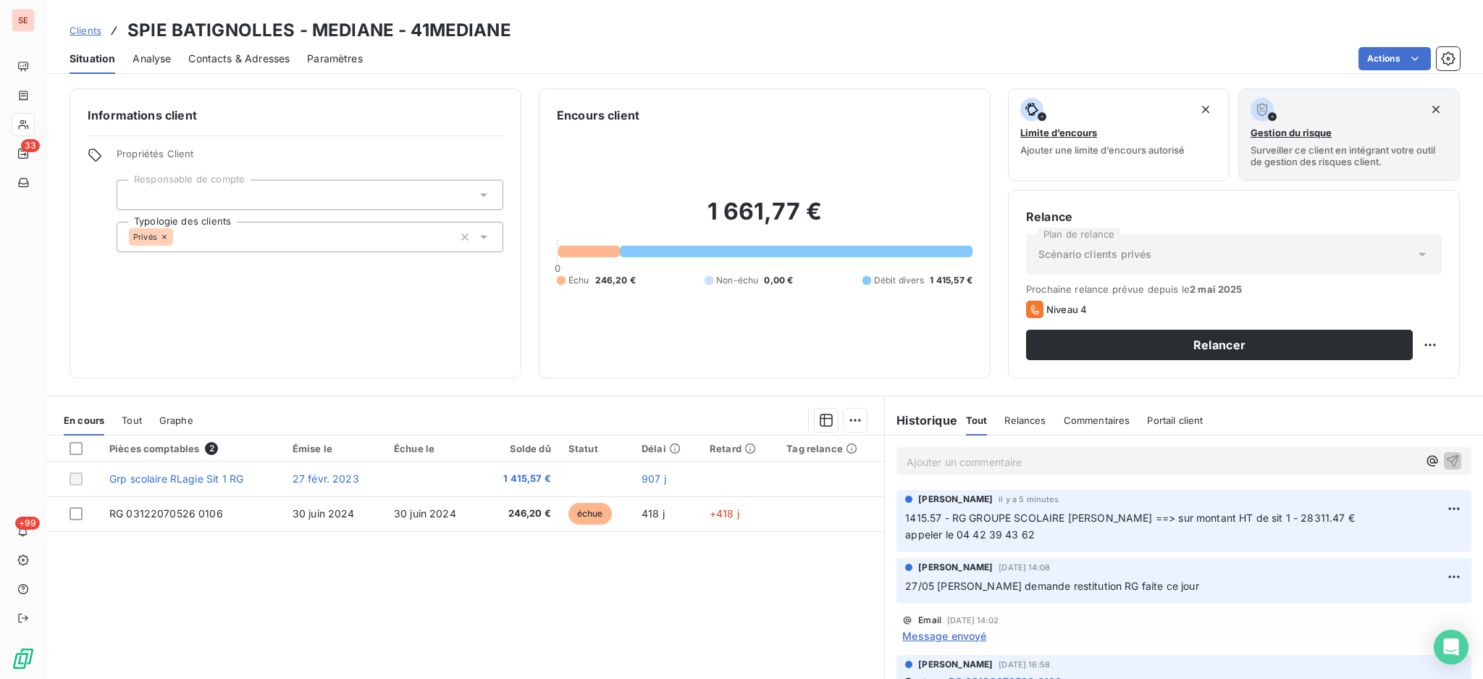
click at [991, 463] on p "Ajouter un commentaire ﻿" at bounding box center [1162, 462] width 511 height 18
click at [1425, 505] on html "SE 33 +99 Clients SPIE BATIGNOLLES - MEDIANE - 41MEDIANE Situation Analyse Cont…" at bounding box center [741, 339] width 1483 height 679
click at [1398, 546] on div "Editer" at bounding box center [1389, 540] width 81 height 23
drag, startPoint x: 1039, startPoint y: 534, endPoint x: 865, endPoint y: 536, distance: 174.6
click at [865, 536] on div "En cours Tout Graphe Pièces comptables 2 Émise le Échue le Solde dû Statut Déla…" at bounding box center [764, 576] width 1437 height 362
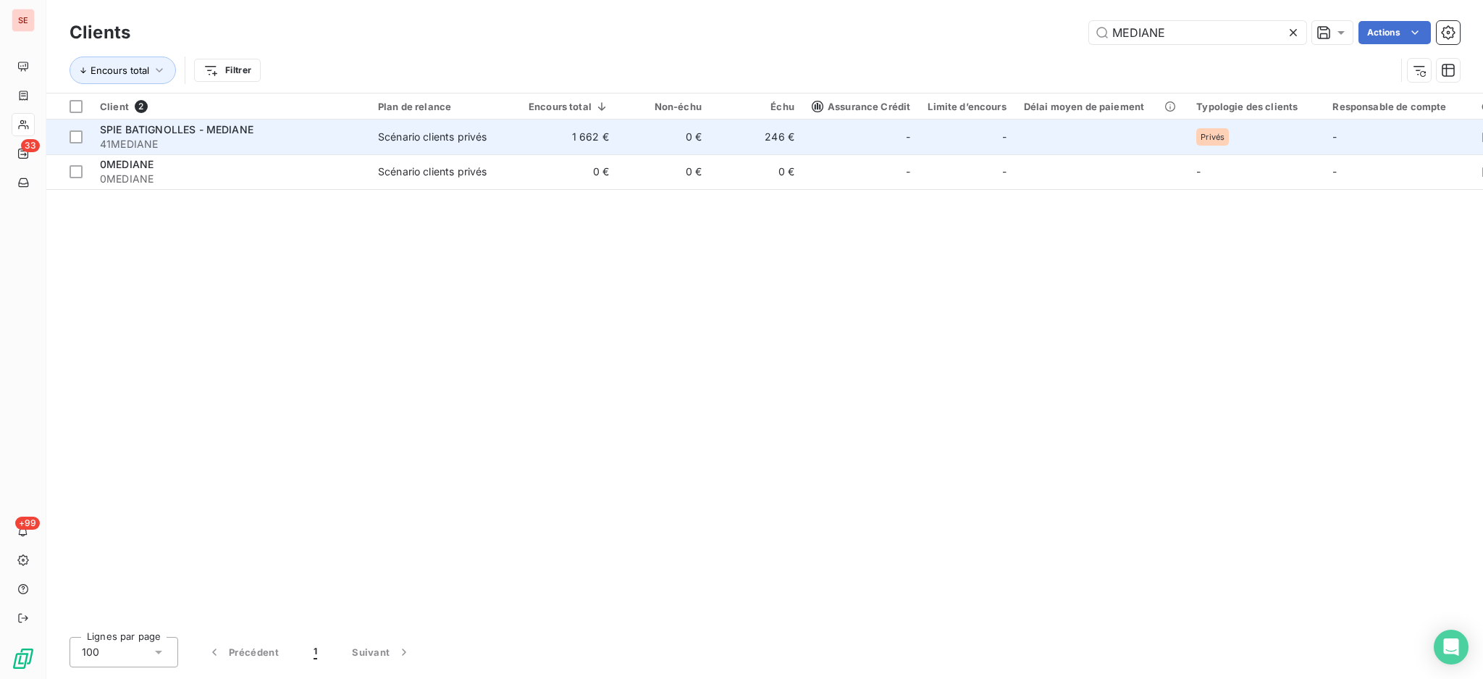
click at [219, 130] on span "SPIE BATIGNOLLES - MEDIANE" at bounding box center [177, 129] width 154 height 12
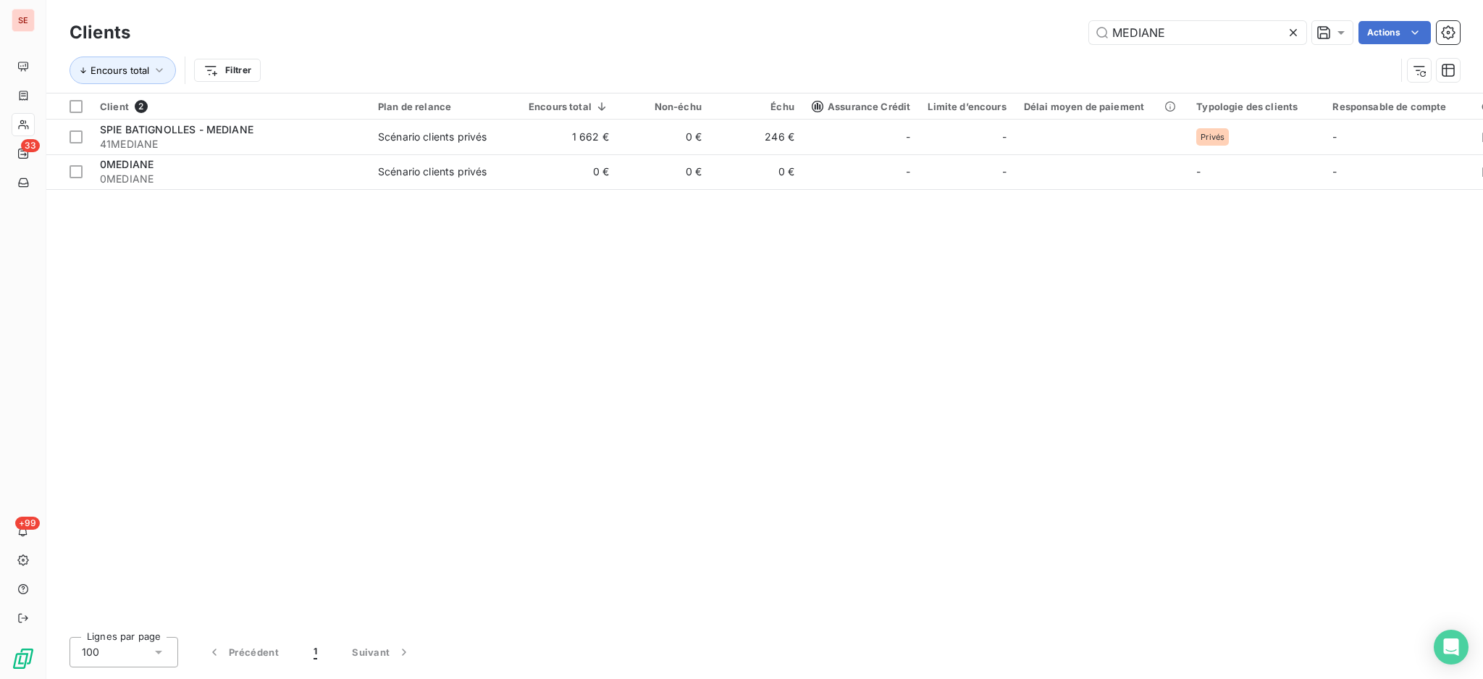
click at [1295, 30] on icon at bounding box center [1293, 32] width 14 height 14
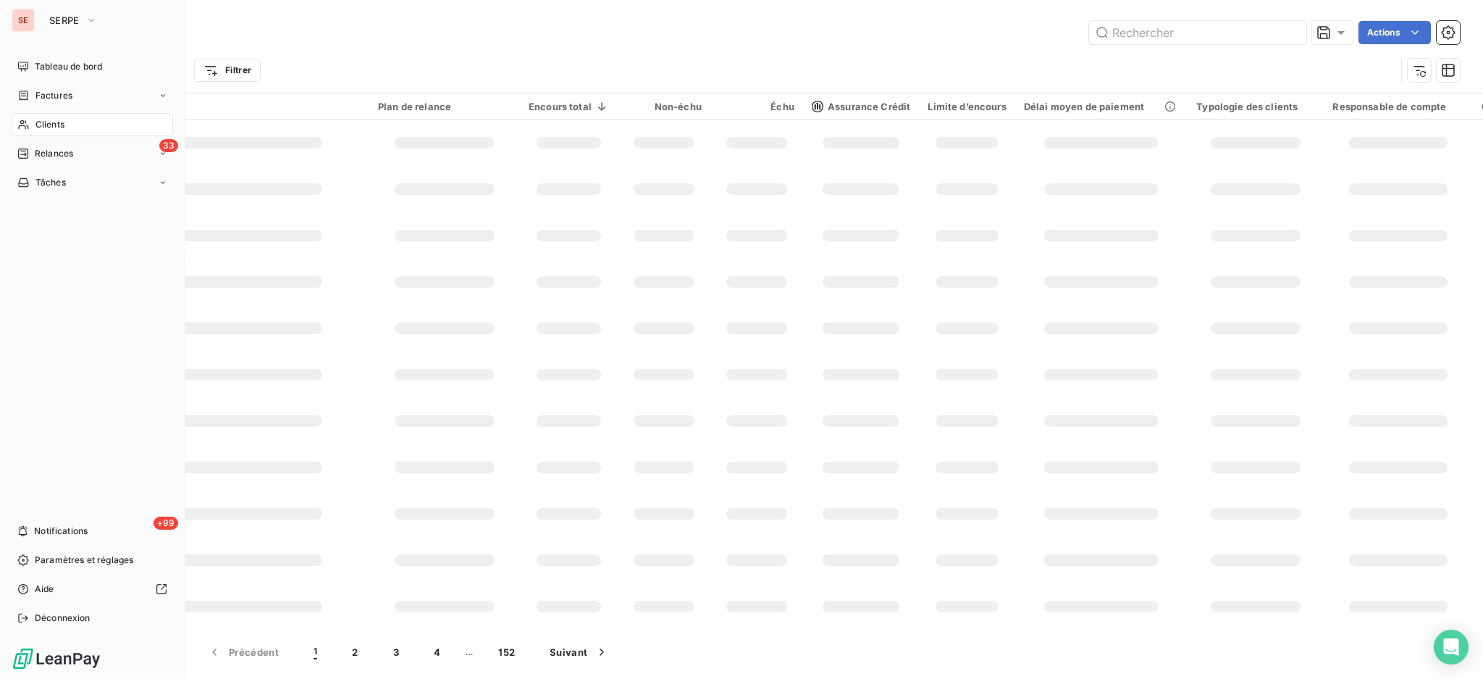
click at [49, 126] on span "Clients" at bounding box center [49, 124] width 29 height 13
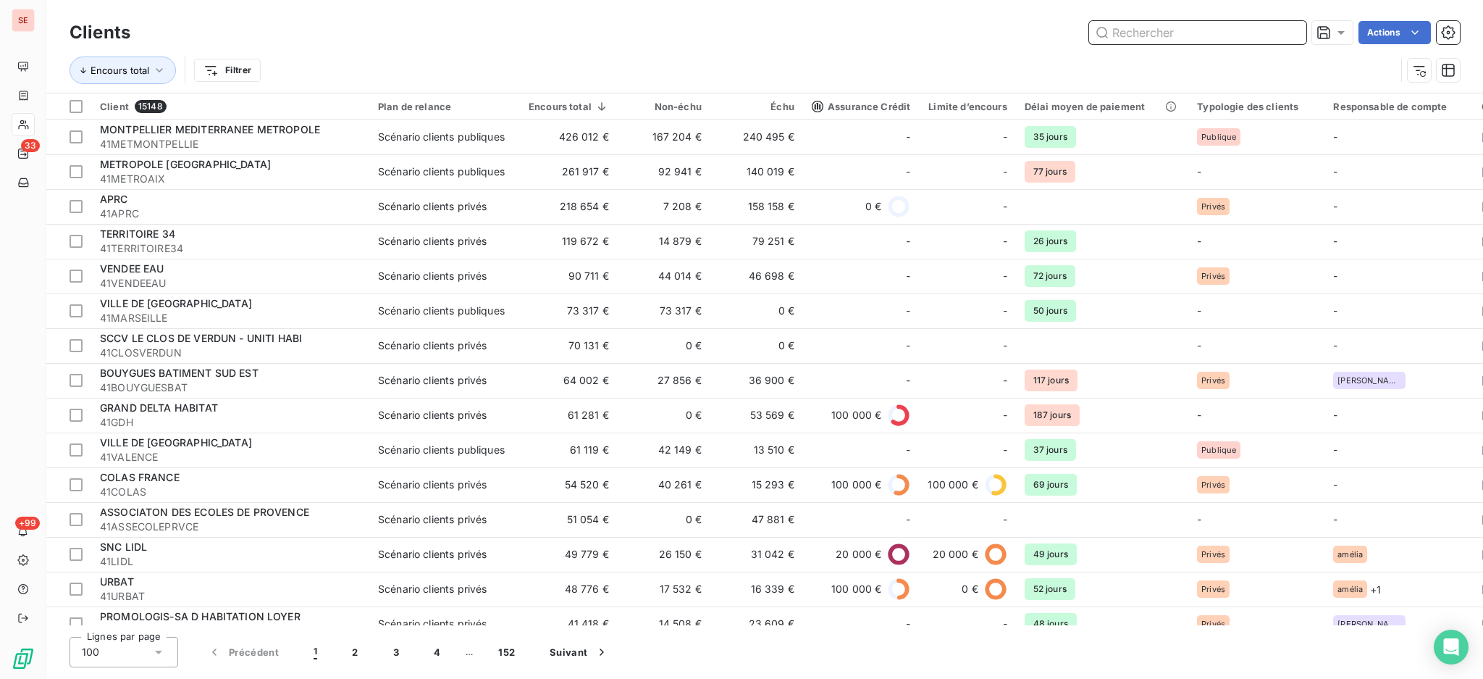
click at [1207, 28] on input "text" at bounding box center [1197, 32] width 217 height 23
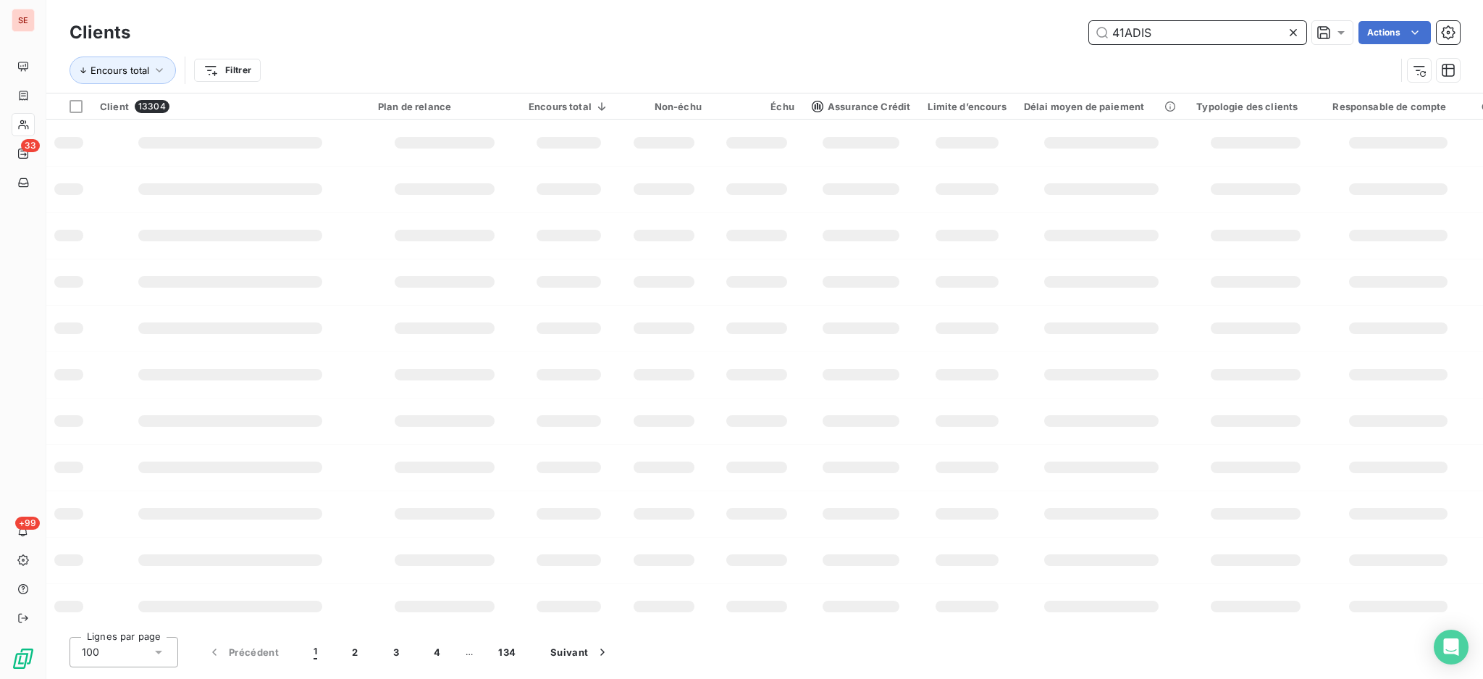
type input "41ADIS"
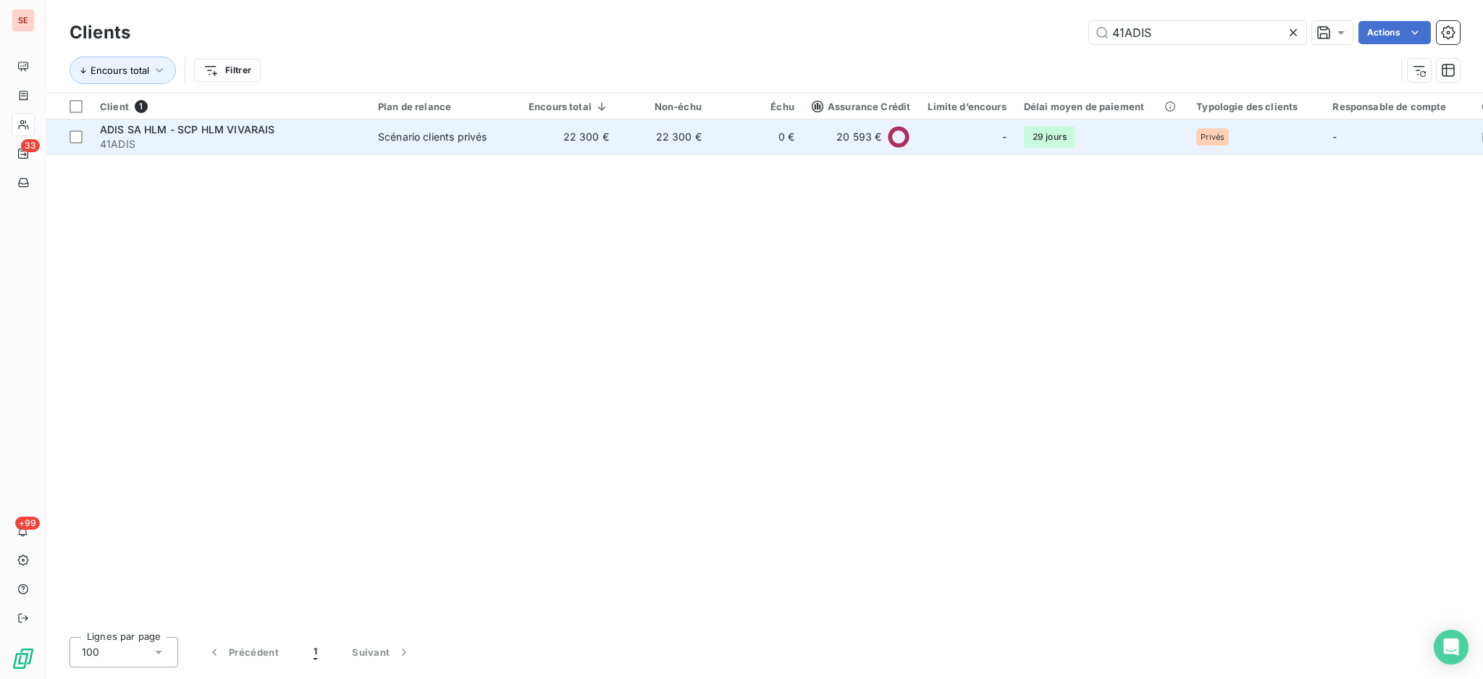
click at [199, 138] on span "41ADIS" at bounding box center [230, 144] width 261 height 14
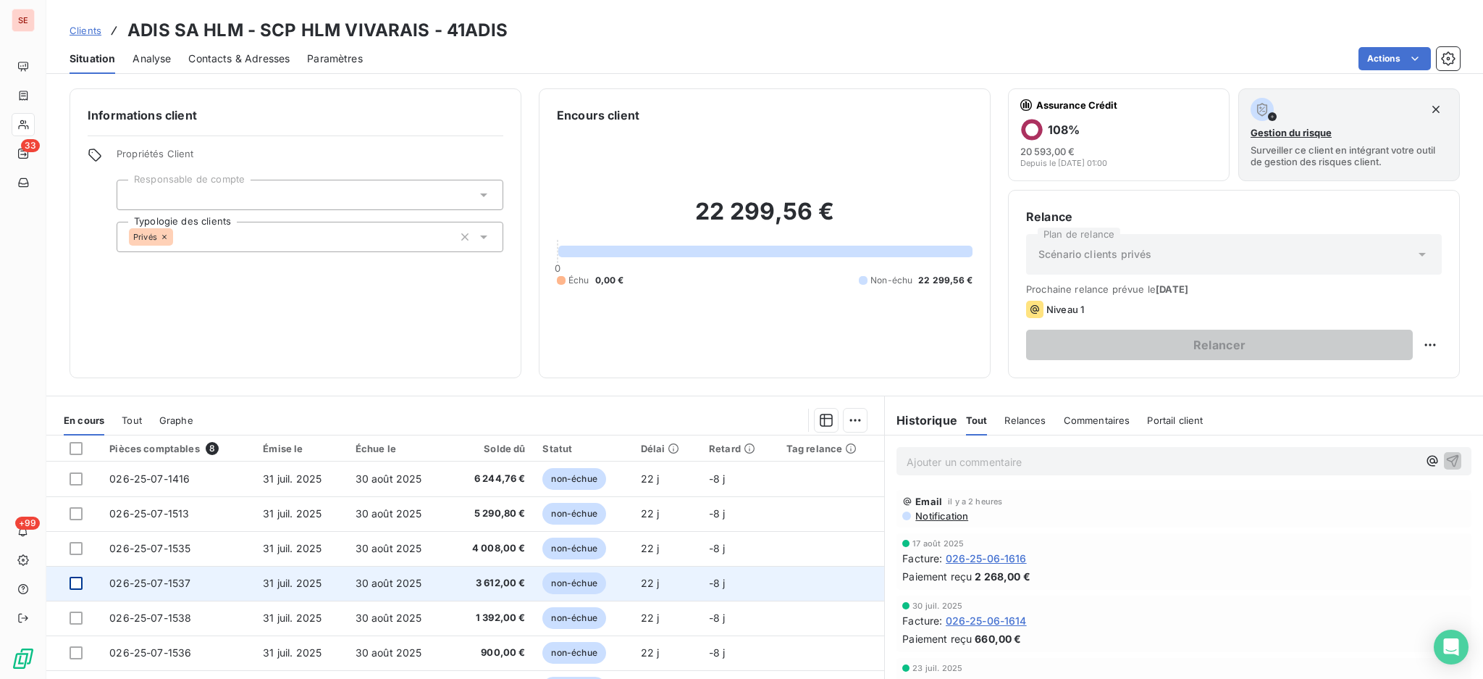
click at [75, 582] on div at bounding box center [76, 582] width 13 height 13
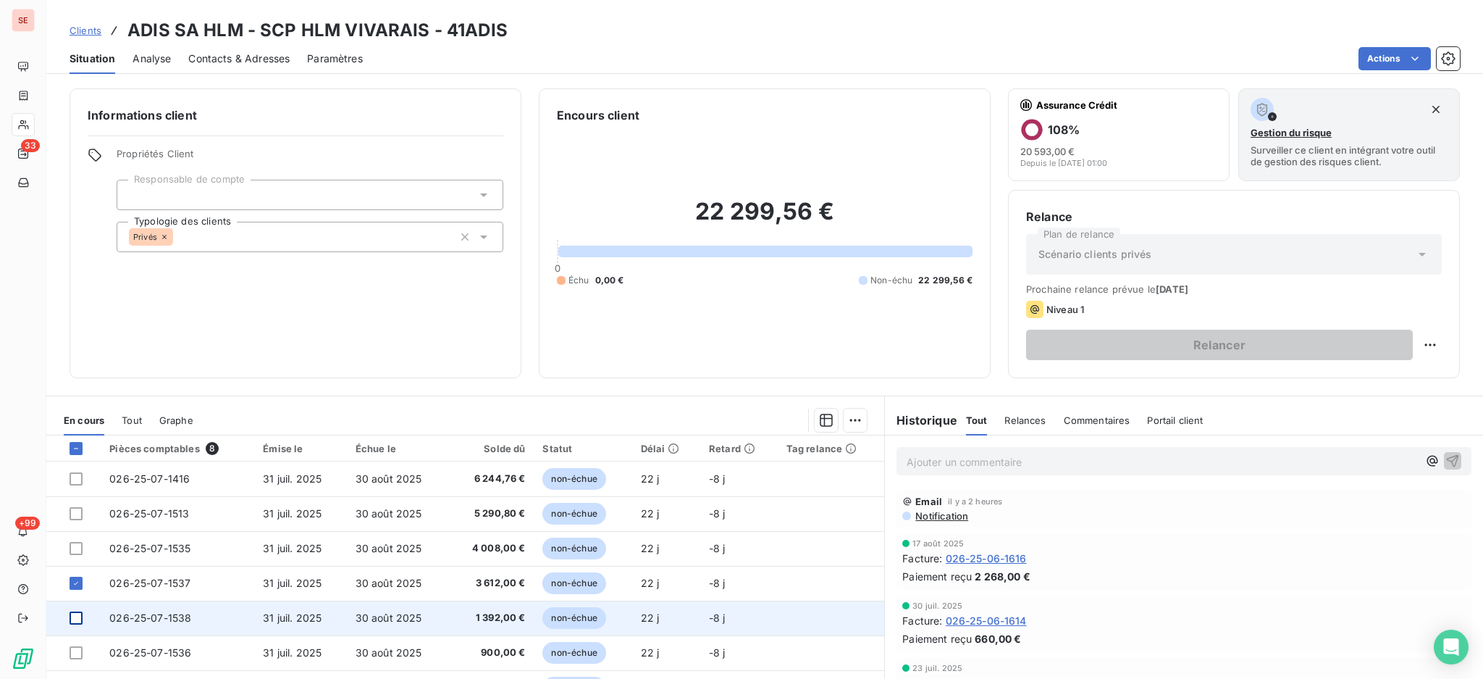
click at [74, 618] on div at bounding box center [76, 617] width 13 height 13
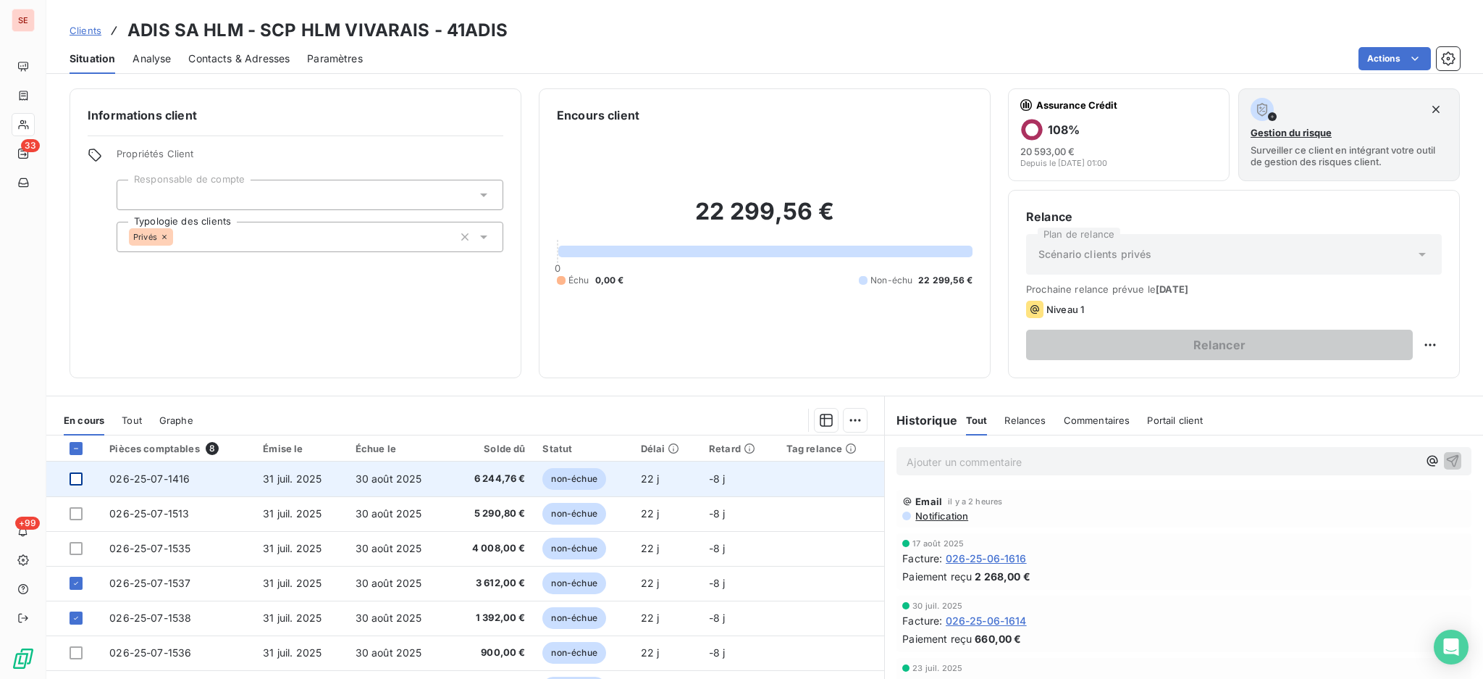
click at [75, 478] on div at bounding box center [76, 478] width 13 height 13
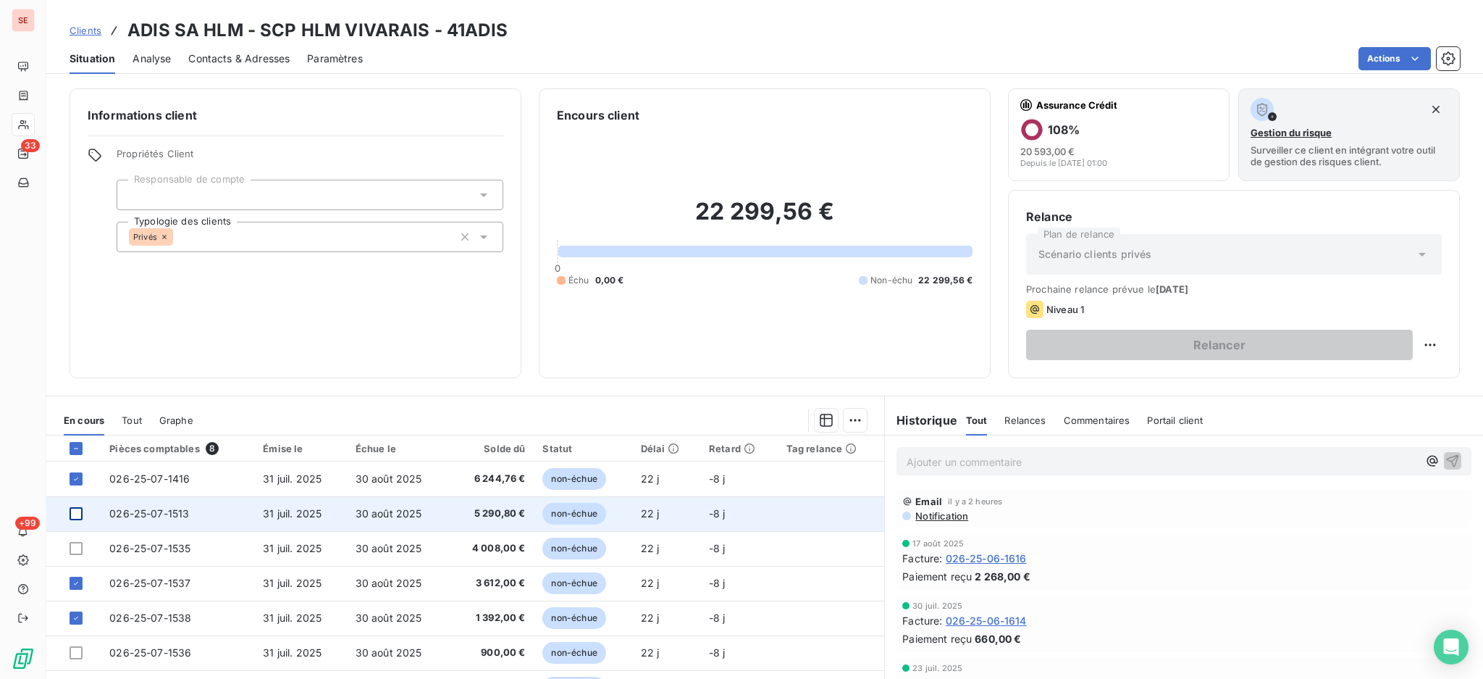
click at [73, 510] on div at bounding box center [76, 513] width 13 height 13
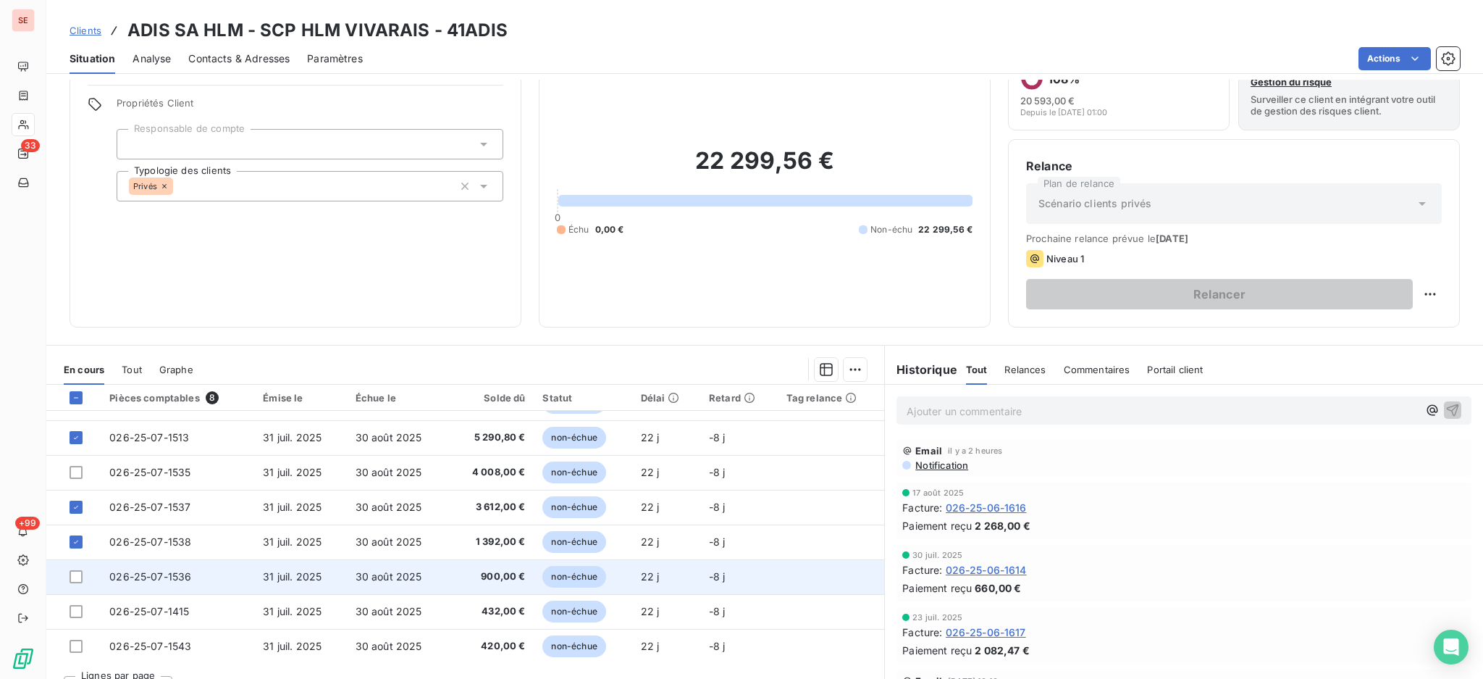
scroll to position [78, 0]
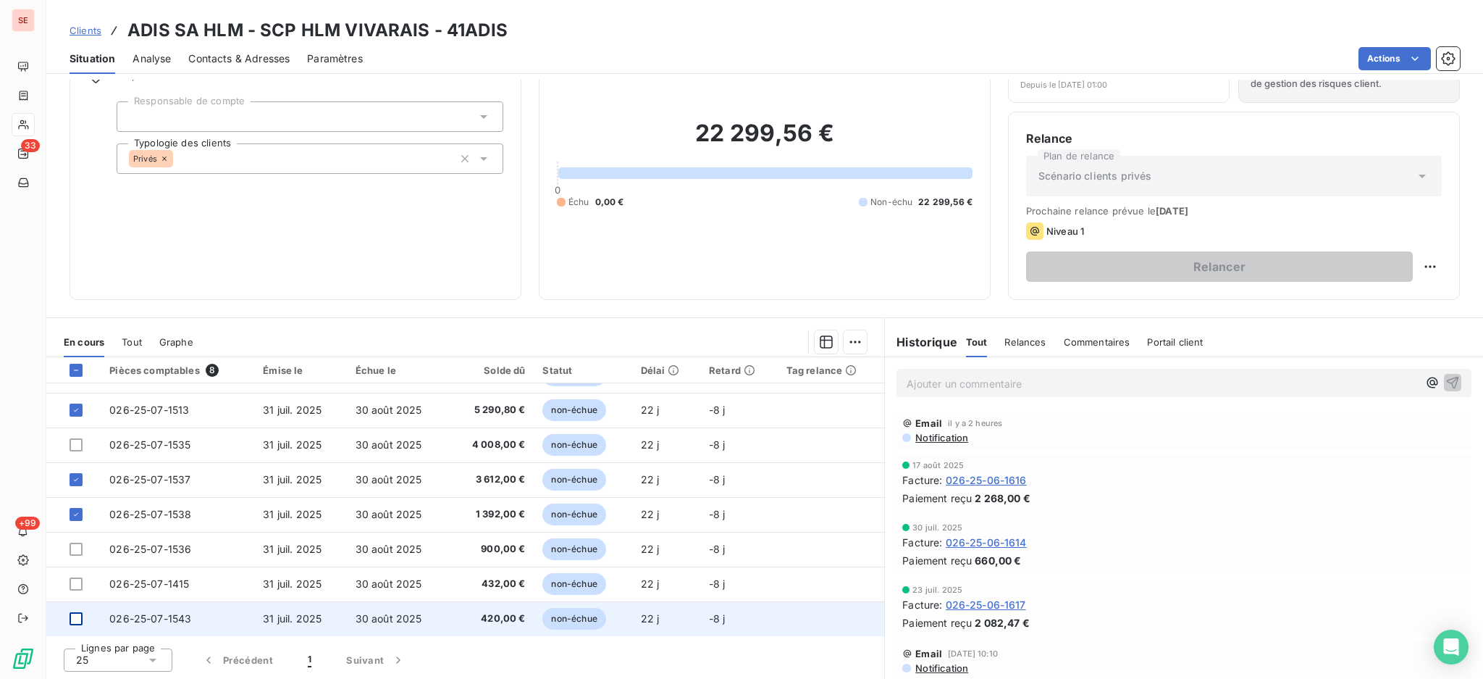
click at [73, 617] on div at bounding box center [76, 618] width 13 height 13
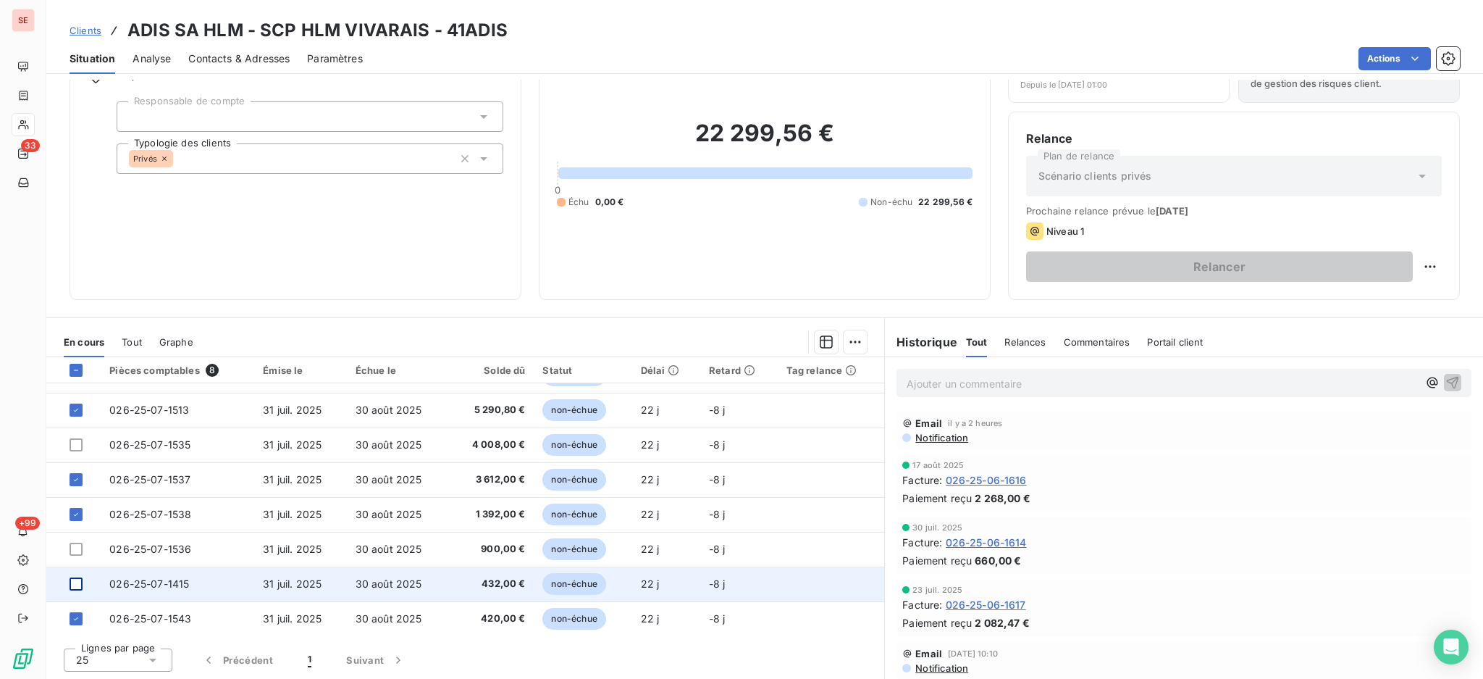
click at [76, 581] on div at bounding box center [76, 583] width 13 height 13
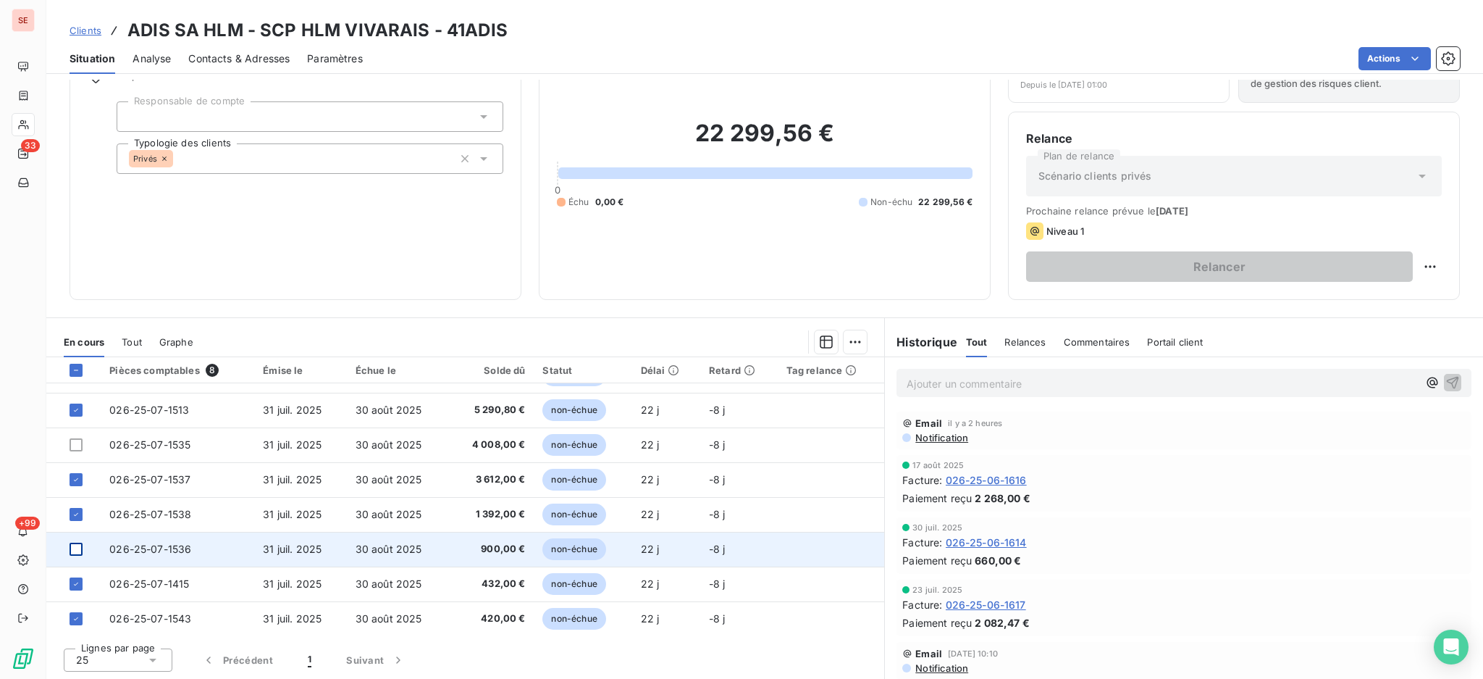
click at [75, 548] on div at bounding box center [76, 548] width 13 height 13
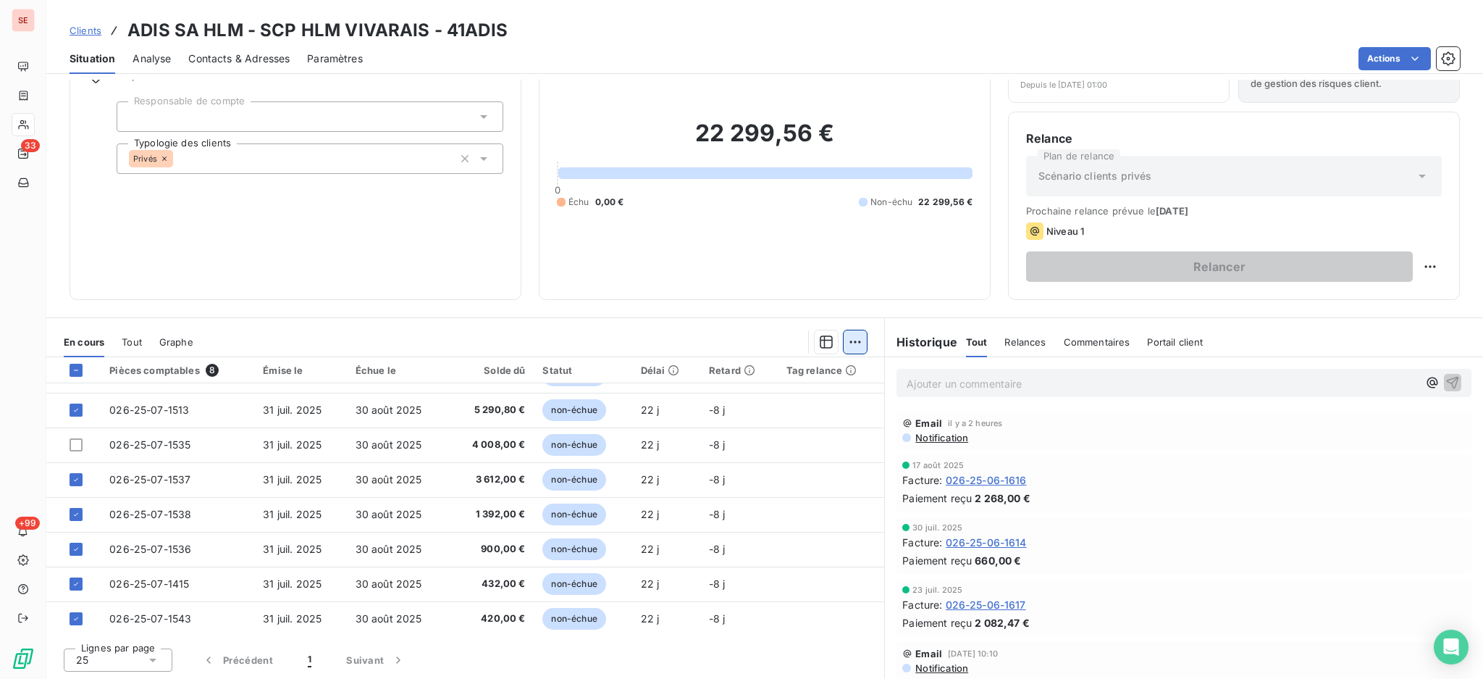
click at [847, 337] on html "SE 33 +99 Clients ADIS SA HLM - SCP HLM VIVARAIS - 41ADIS Situation Analyse Con…" at bounding box center [741, 339] width 1483 height 679
click at [788, 401] on div "Ajouter une promesse de paiement (7 factures)" at bounding box center [720, 398] width 262 height 23
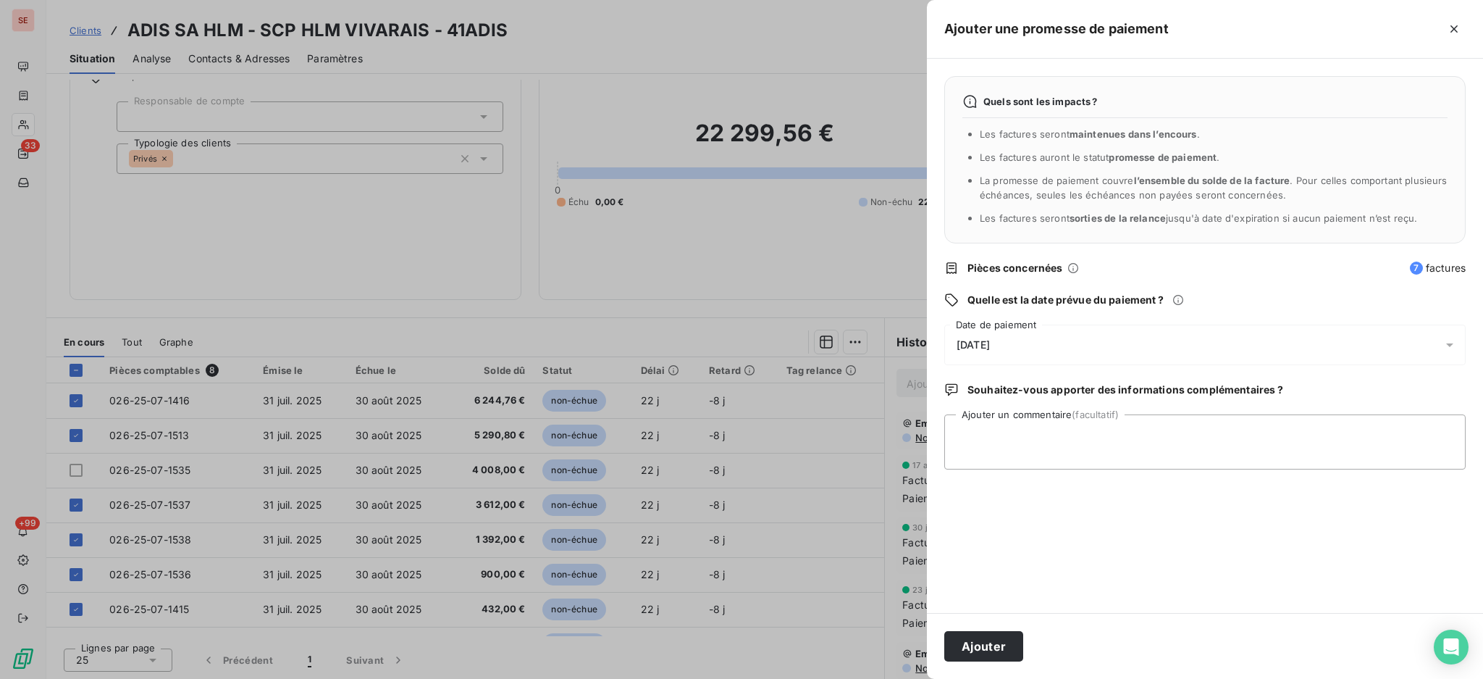
click at [1448, 343] on icon at bounding box center [1450, 344] width 14 height 14
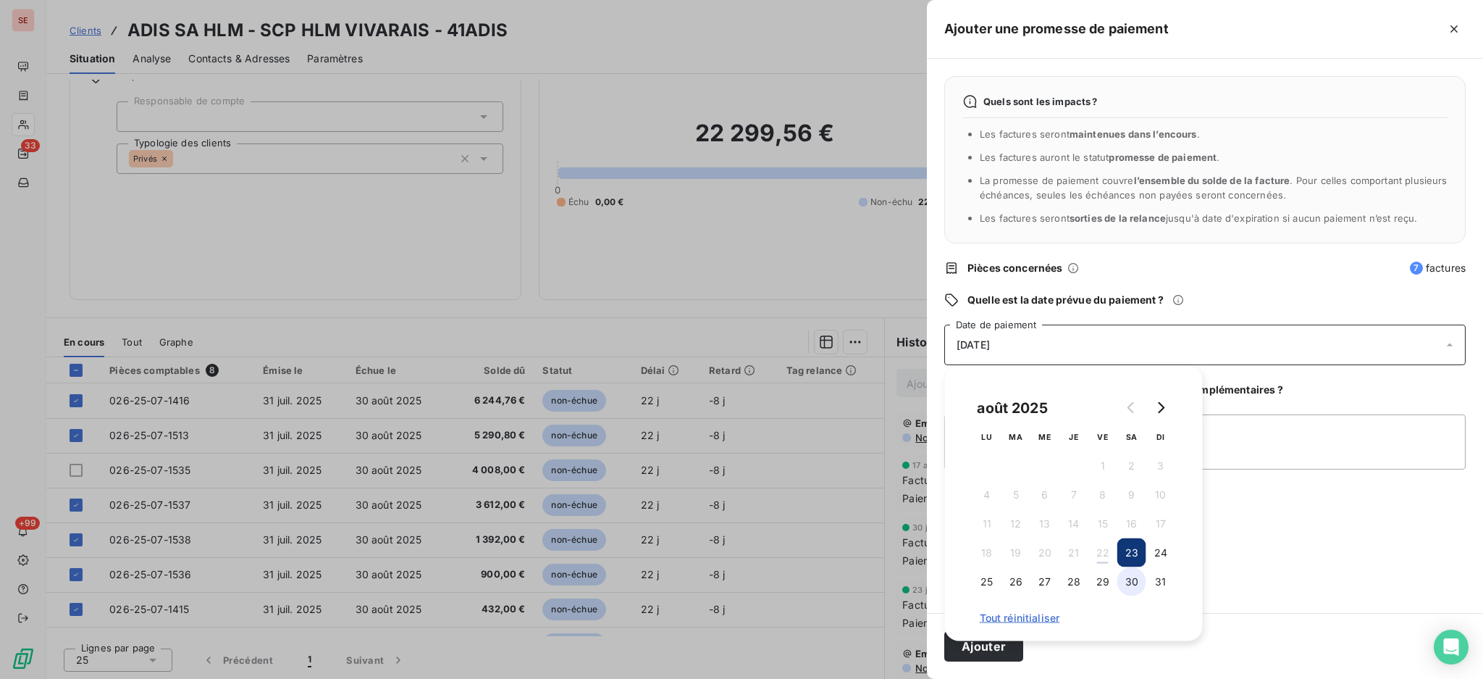
click at [1128, 580] on button "30" at bounding box center [1131, 581] width 29 height 29
click at [1270, 450] on textarea "Ajouter un commentaire (facultatif)" at bounding box center [1204, 441] width 521 height 55
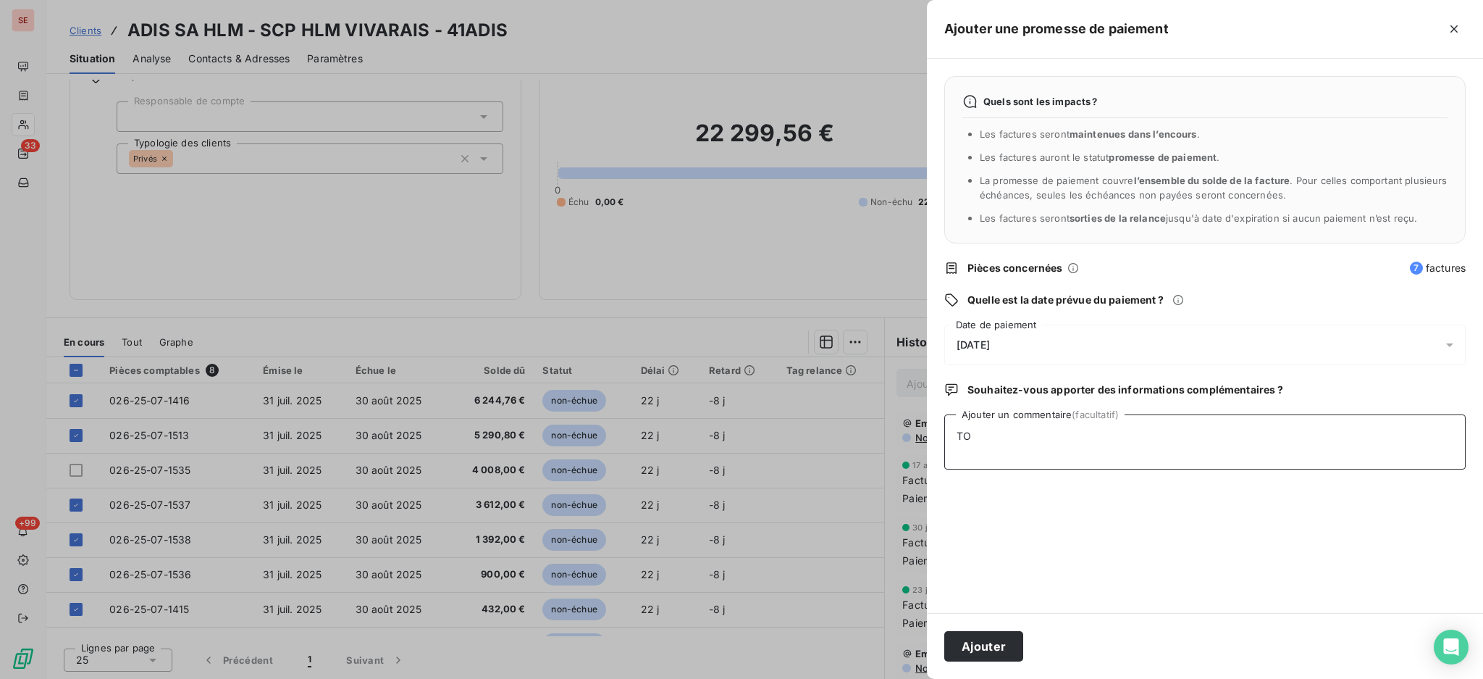
type textarea "T"
type textarea "Fact en paiement le 22/08"
click at [980, 639] on button "Ajouter" at bounding box center [983, 646] width 79 height 30
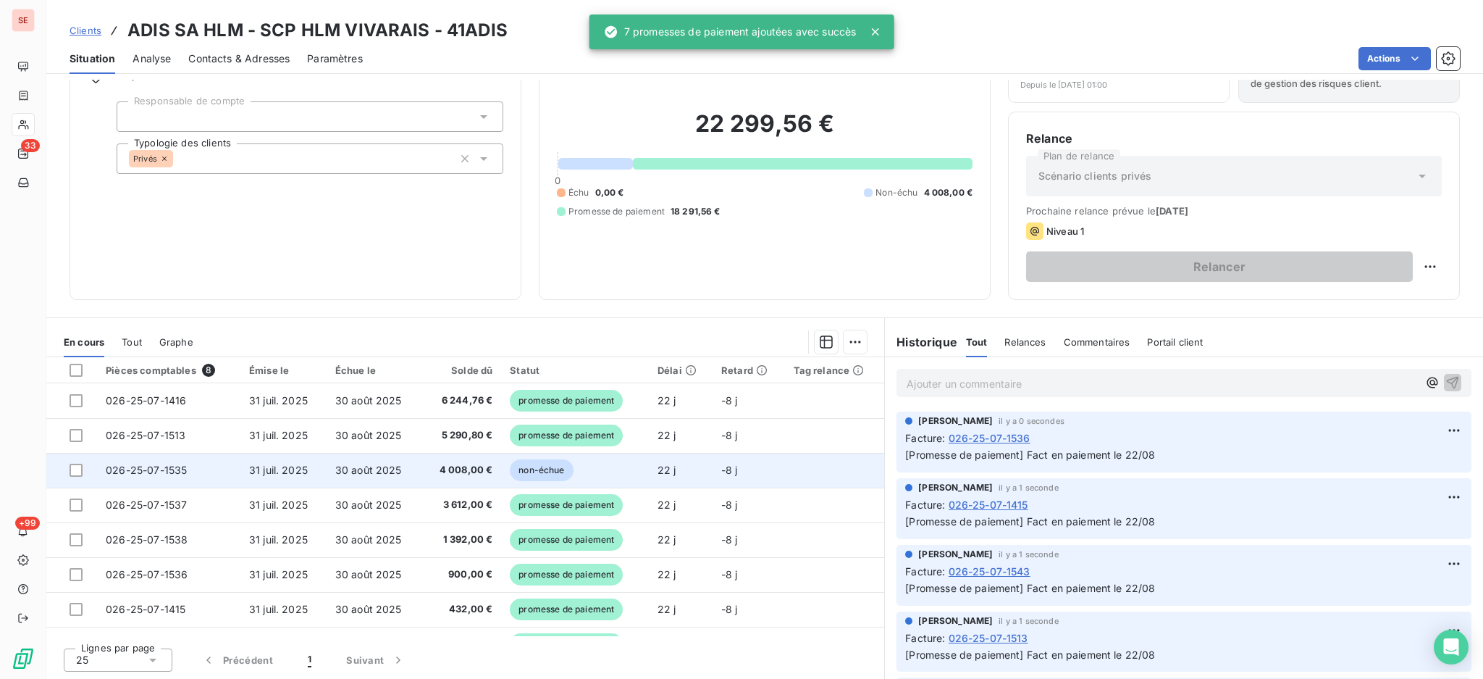
click at [181, 470] on span "026-25-07-1535" at bounding box center [146, 470] width 81 height 12
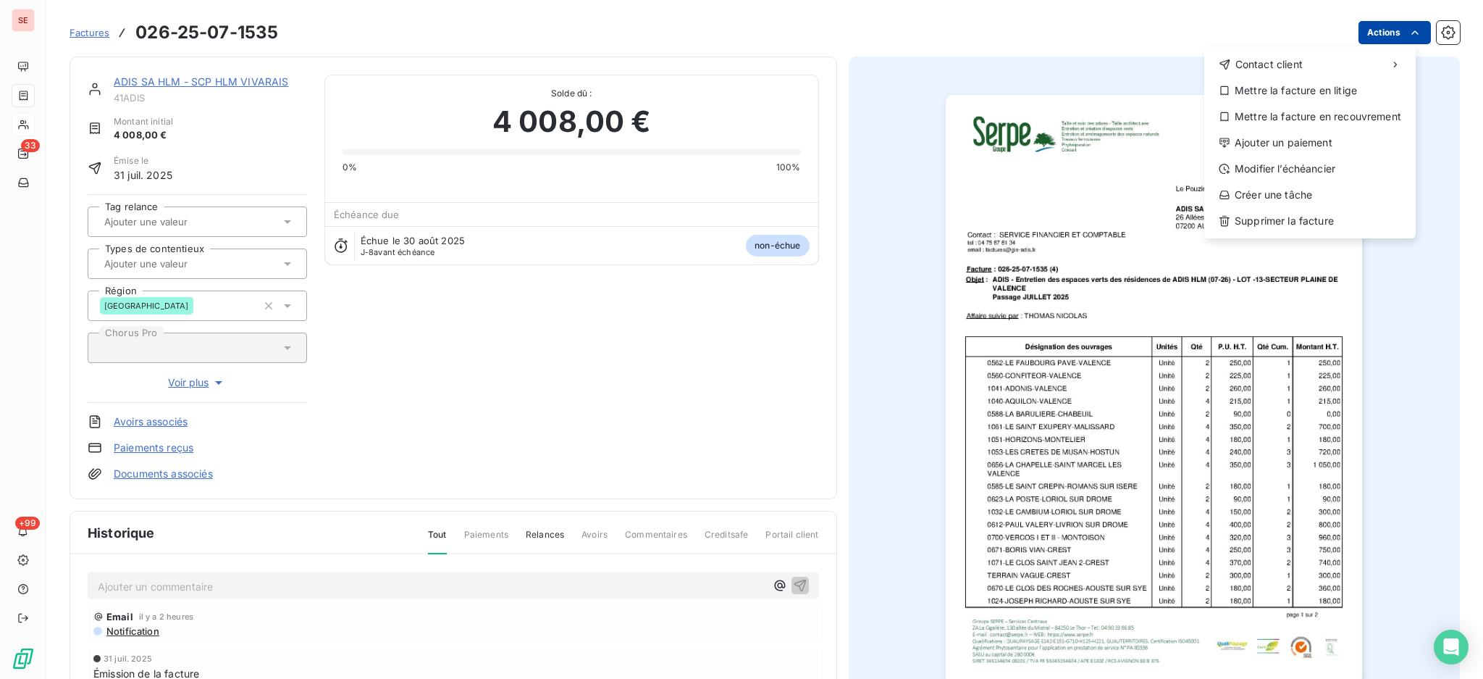
click at [1369, 33] on html "SE 33 +99 Factures [PHONE_NUMBER] Actions Contact client Mettre la facture en l…" at bounding box center [741, 339] width 1483 height 679
click at [1323, 142] on div "Ajouter un paiement" at bounding box center [1310, 142] width 200 height 23
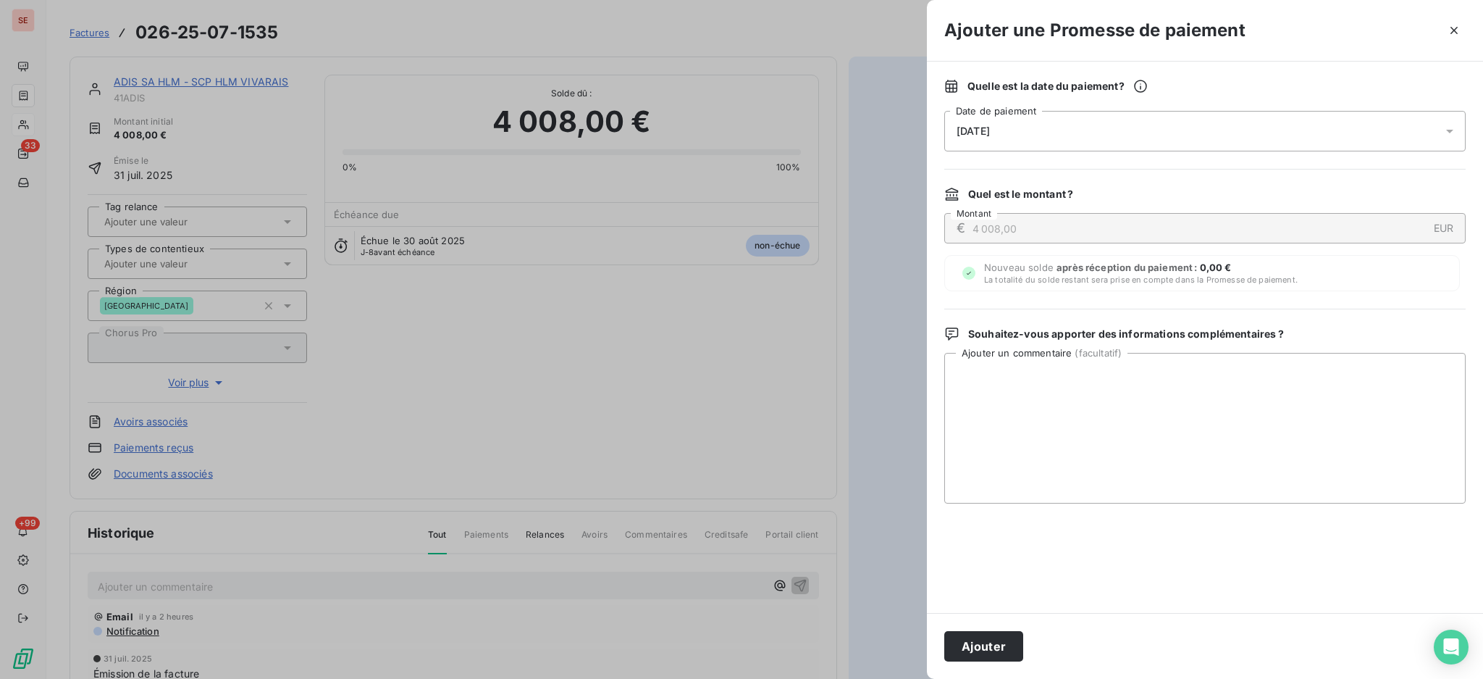
click at [1449, 131] on icon at bounding box center [1450, 131] width 14 height 14
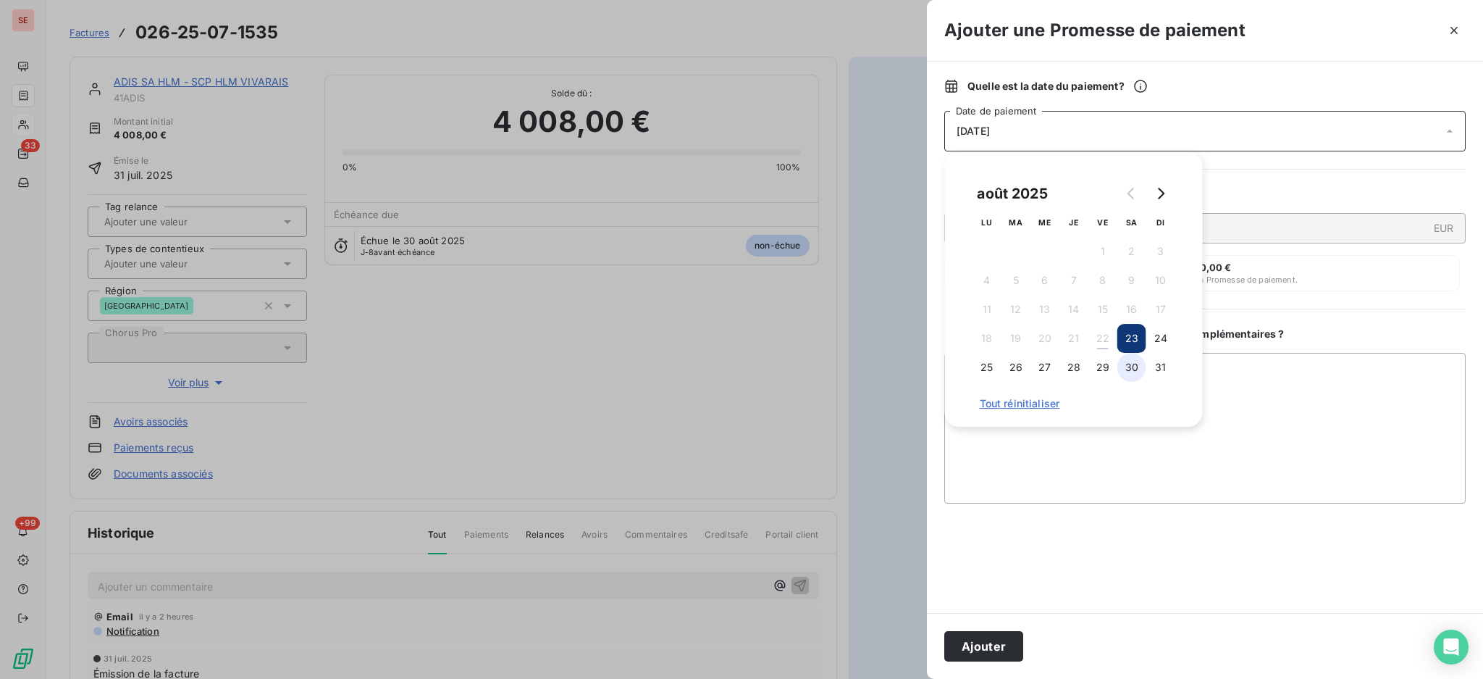
click at [1137, 361] on button "30" at bounding box center [1131, 367] width 29 height 29
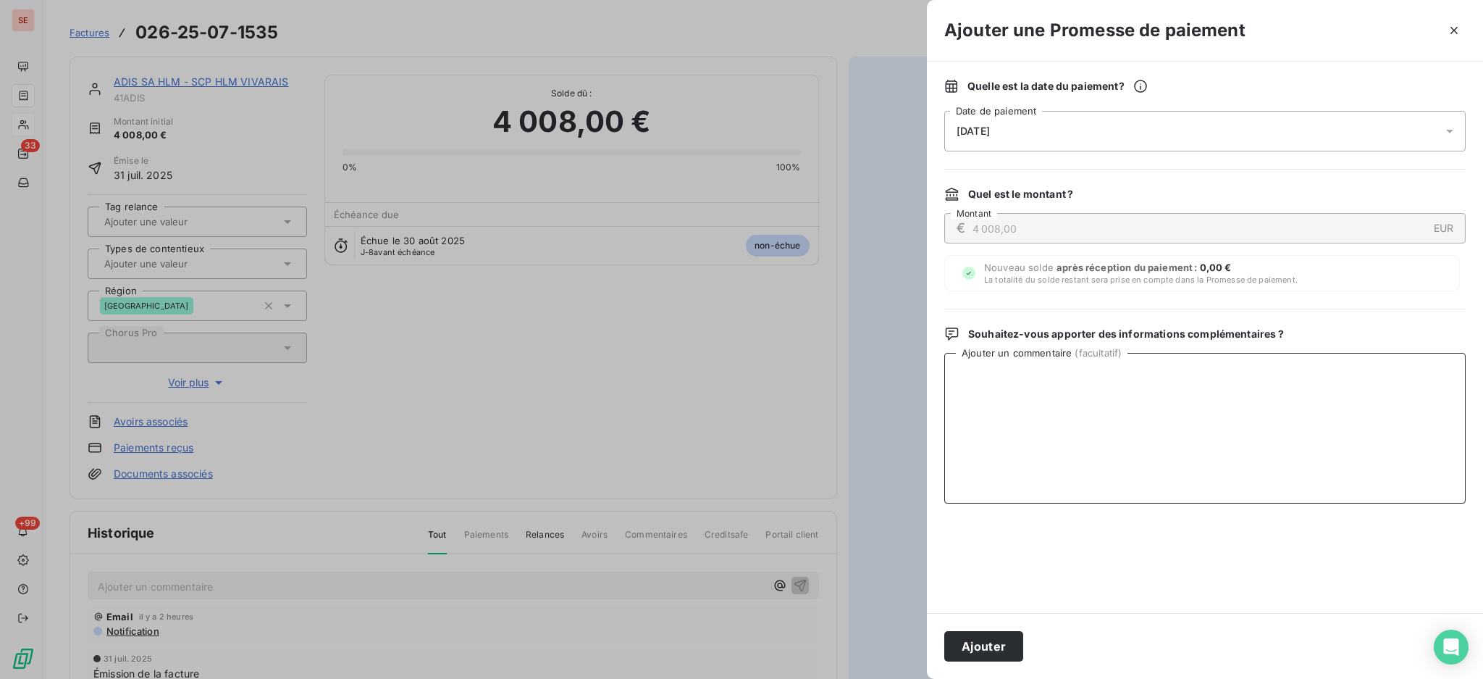
click at [1267, 402] on textarea "Ajouter un commentaire ( facultatif )" at bounding box center [1204, 428] width 521 height 151
type textarea "g"
type textarea "fact en paiement le 23/08"
click at [1007, 647] on button "Ajouter" at bounding box center [983, 646] width 79 height 30
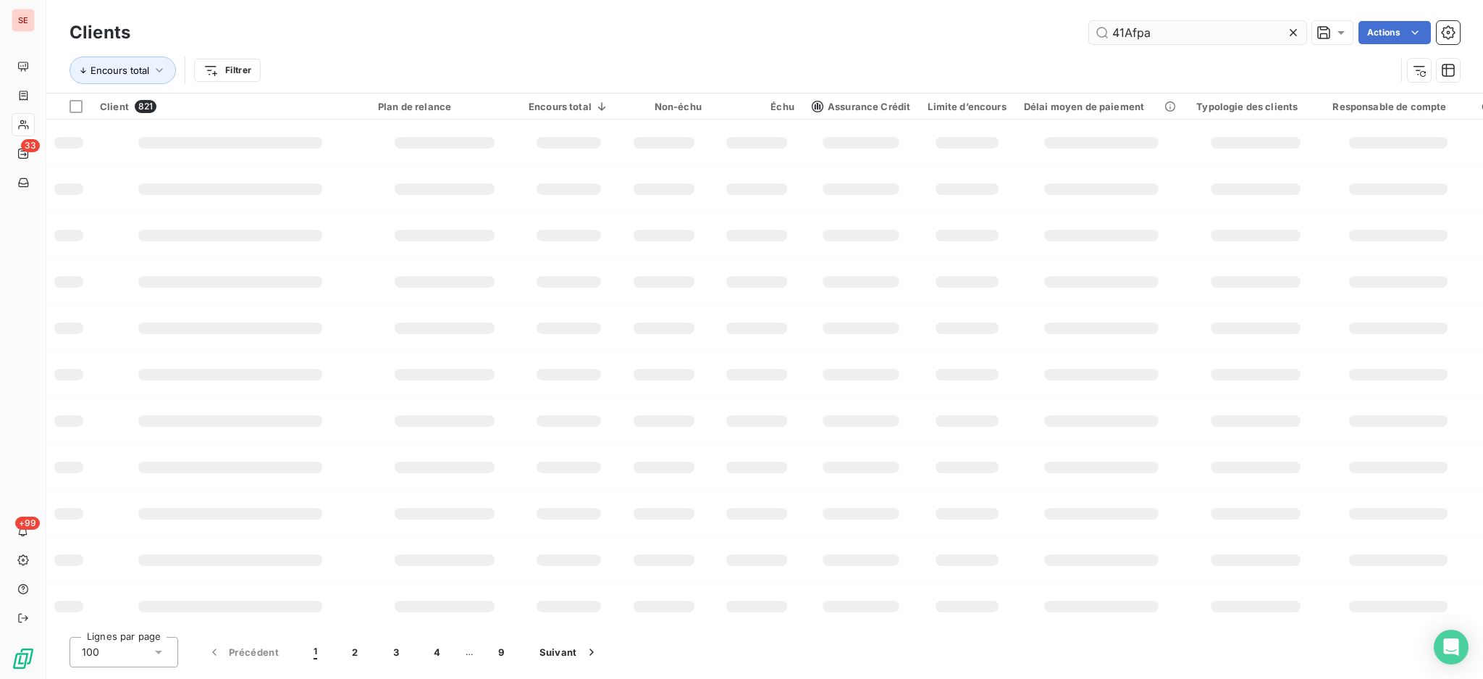
type input "41Afpa"
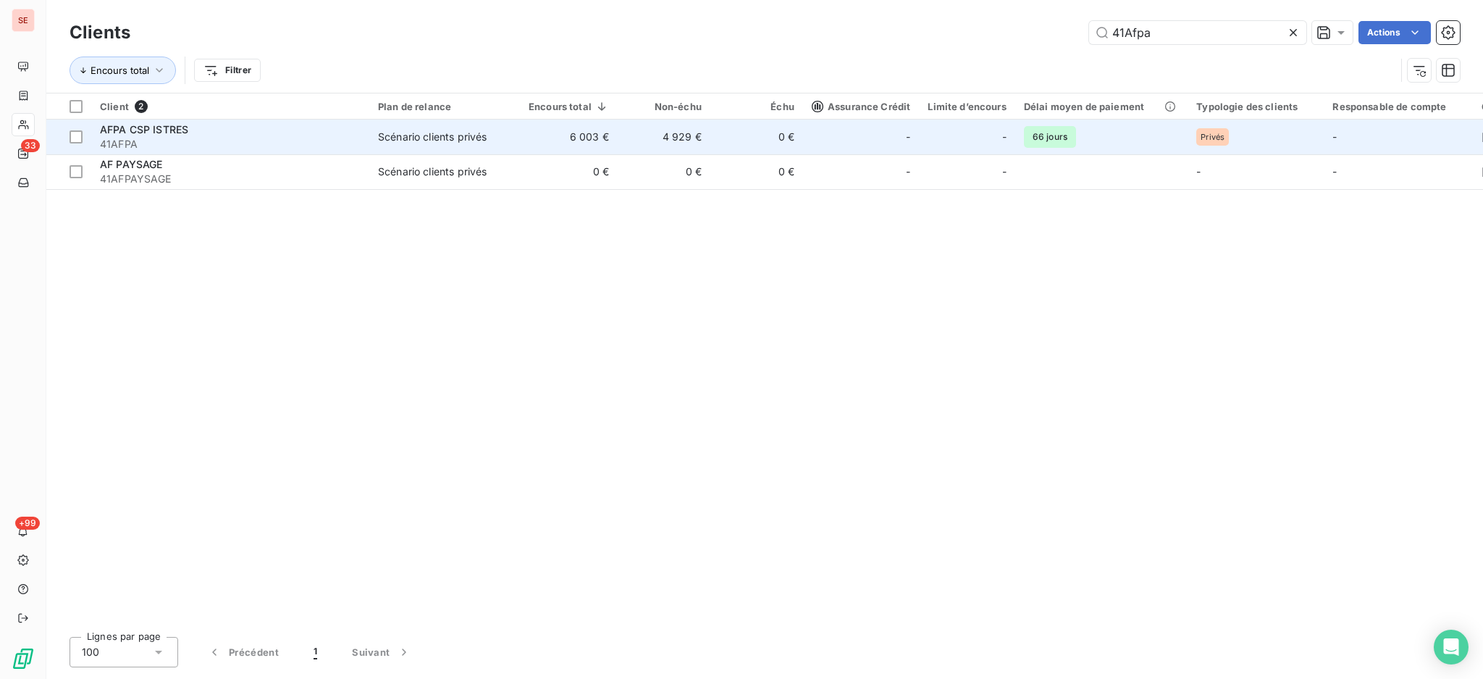
click at [492, 136] on span "Scénario clients privés" at bounding box center [444, 137] width 133 height 14
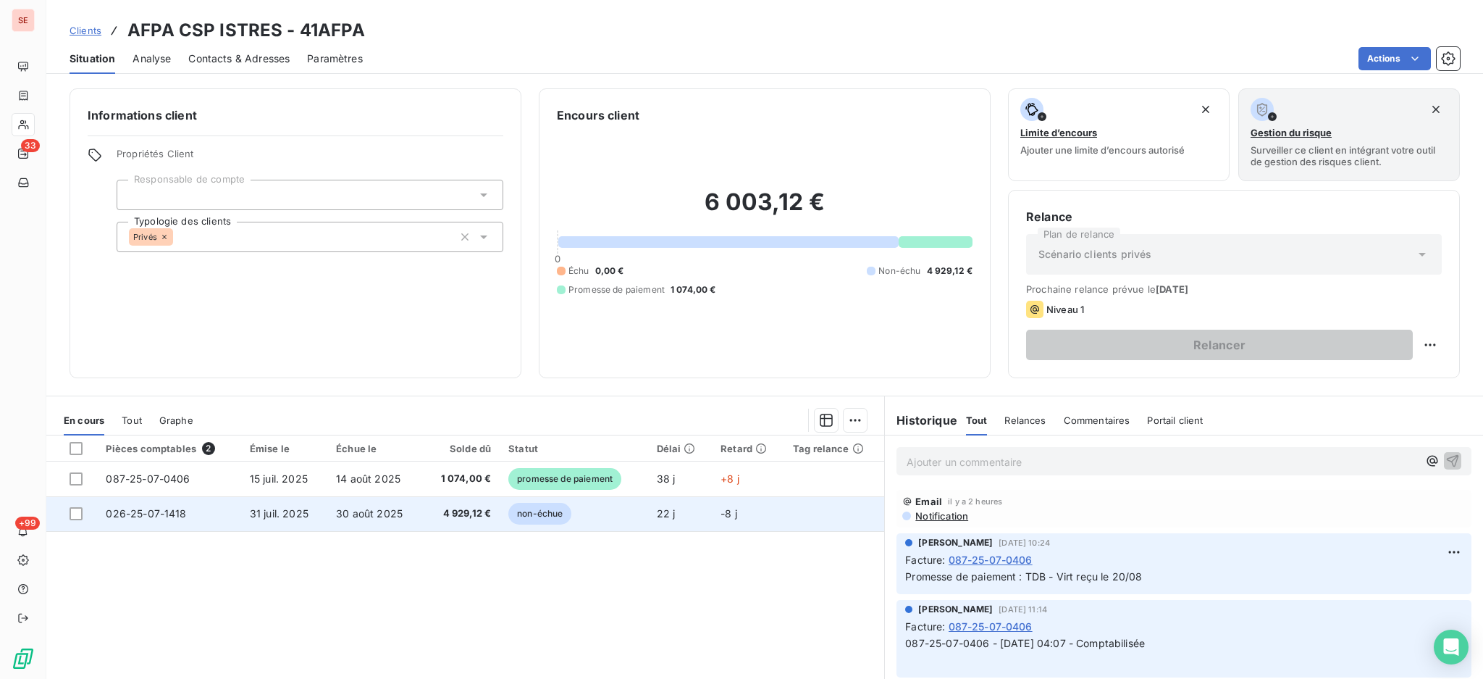
click at [394, 509] on span "30 août 2025" at bounding box center [369, 513] width 67 height 12
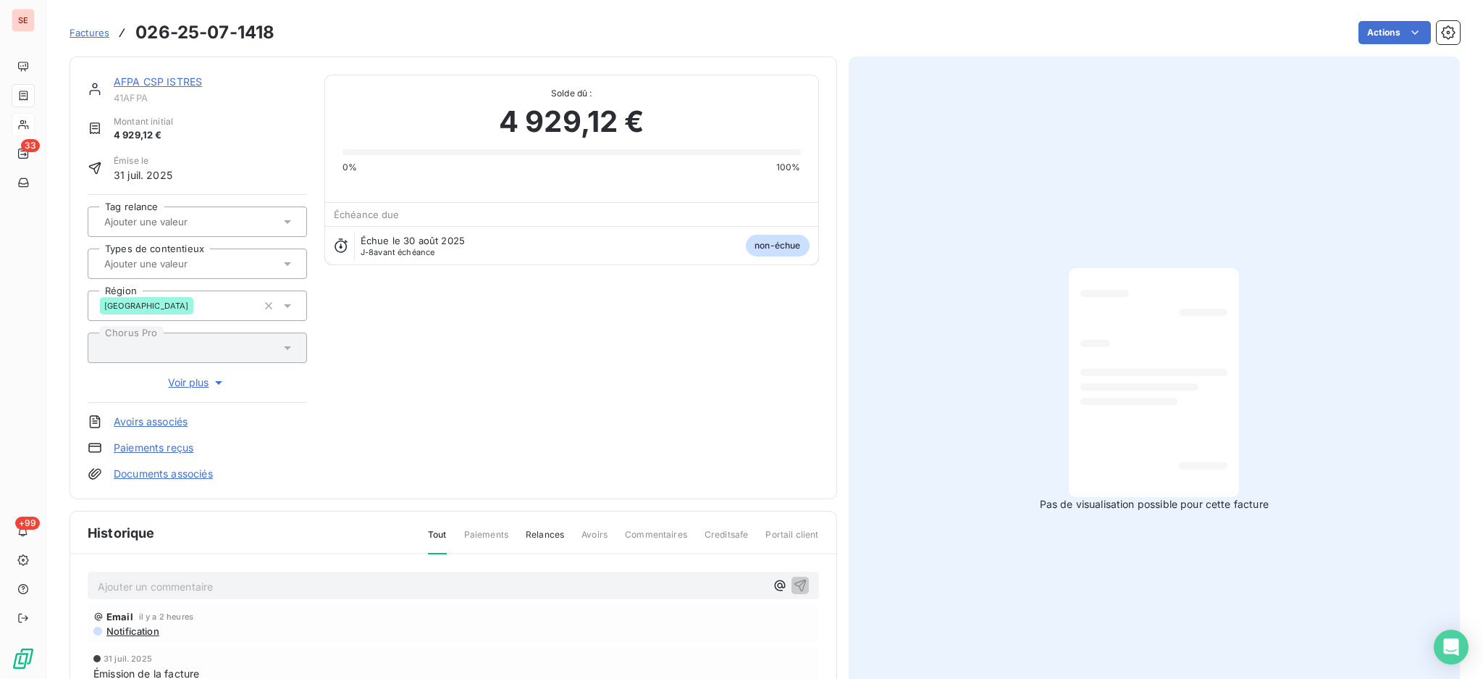
click at [240, 577] on p "Ajouter un commentaire ﻿" at bounding box center [432, 586] width 668 height 18
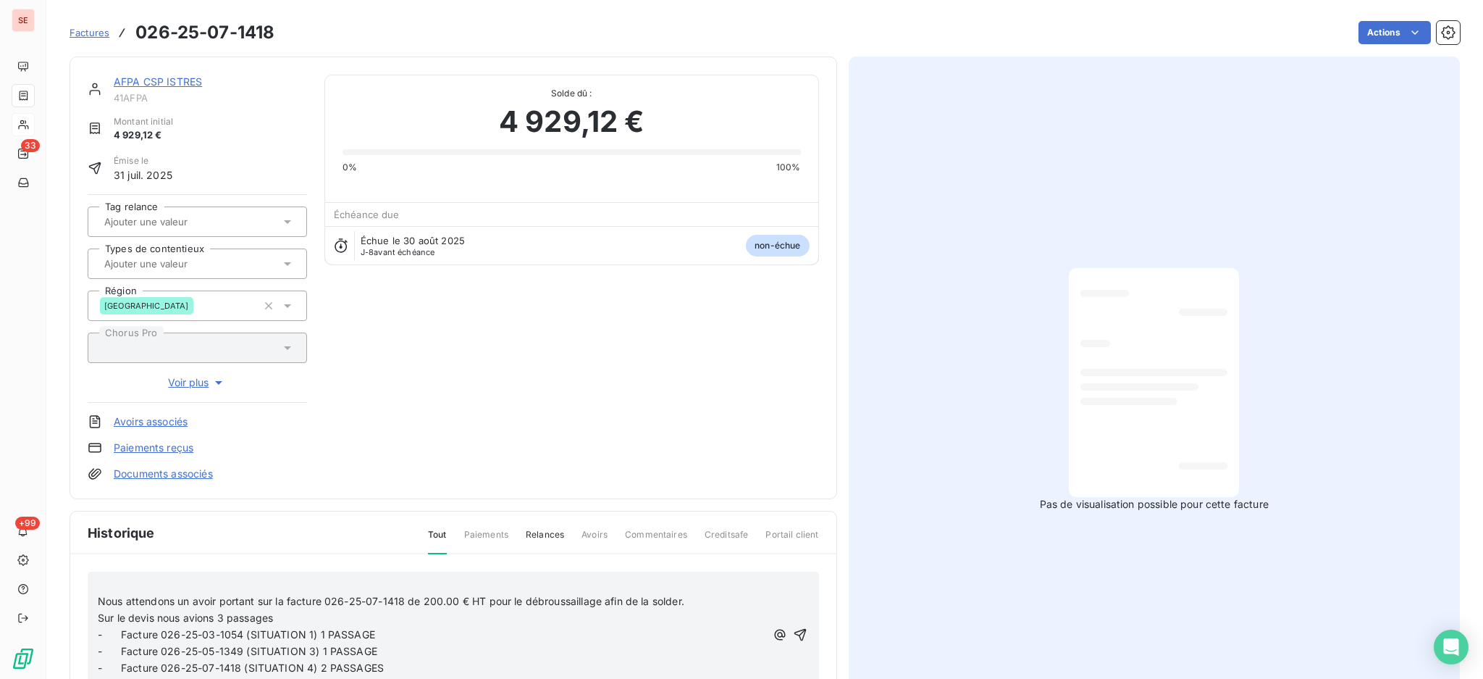
click at [122, 581] on p "﻿" at bounding box center [432, 585] width 668 height 17
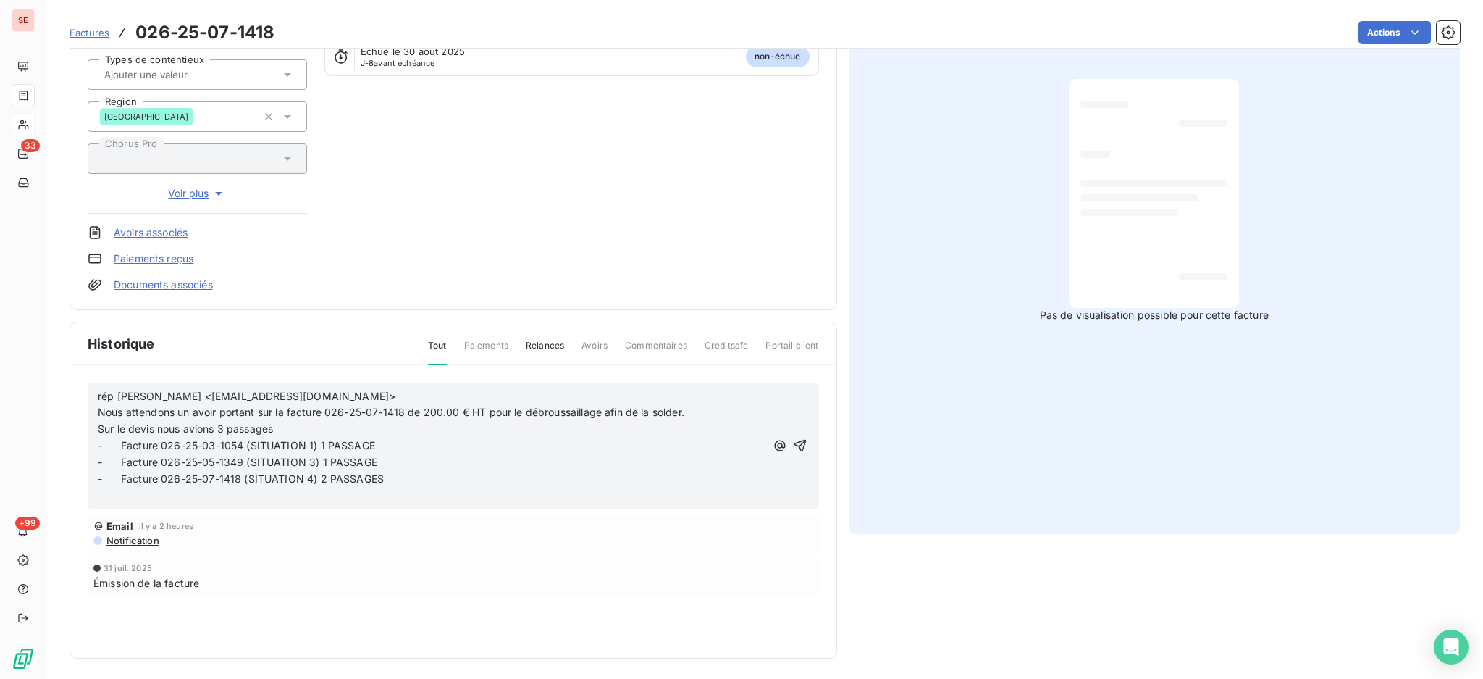
scroll to position [192, 0]
click at [365, 485] on p "﻿" at bounding box center [432, 493] width 668 height 17
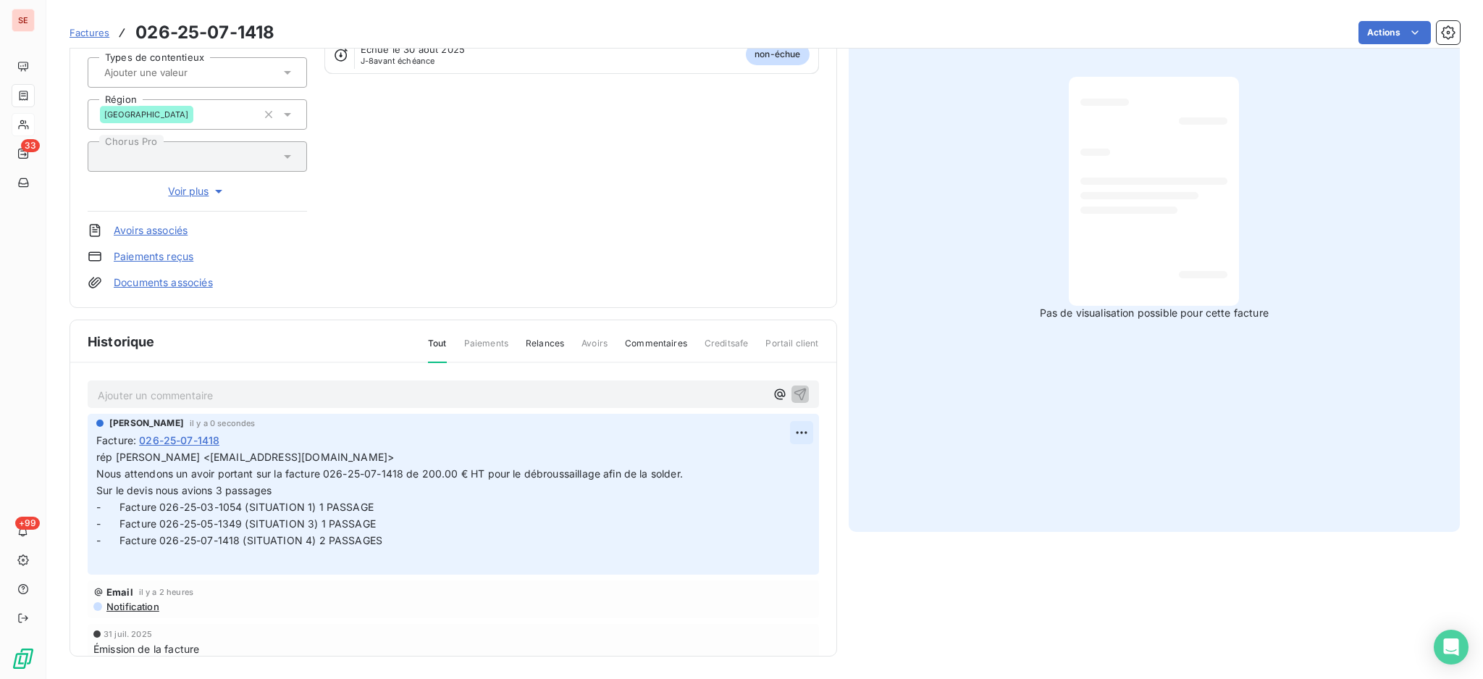
click at [782, 427] on html "SE 33 +99 Factures 026-25-07-1418 Actions AFPA CSP ISTRES 41AFPA Montant initia…" at bounding box center [741, 339] width 1483 height 679
click at [758, 458] on div "Editer" at bounding box center [744, 461] width 81 height 23
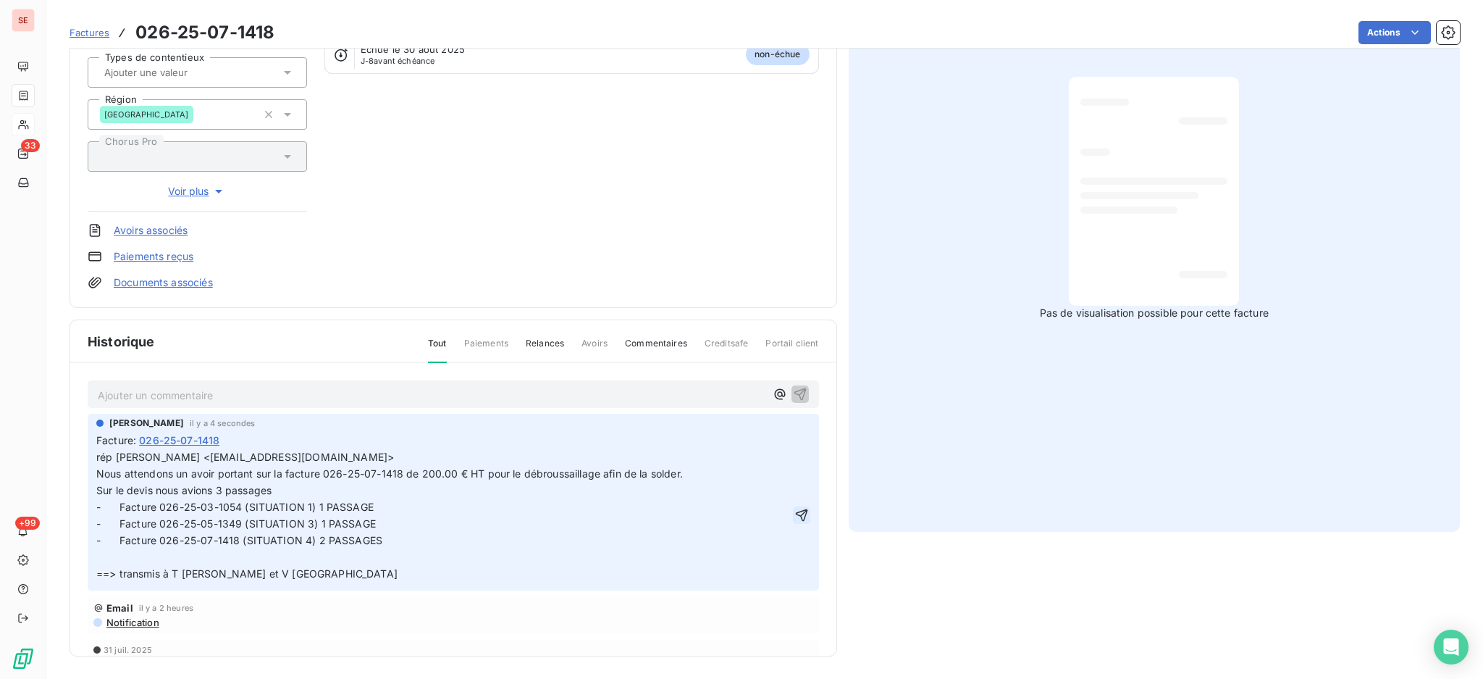
click at [795, 509] on icon "button" at bounding box center [801, 515] width 12 height 12
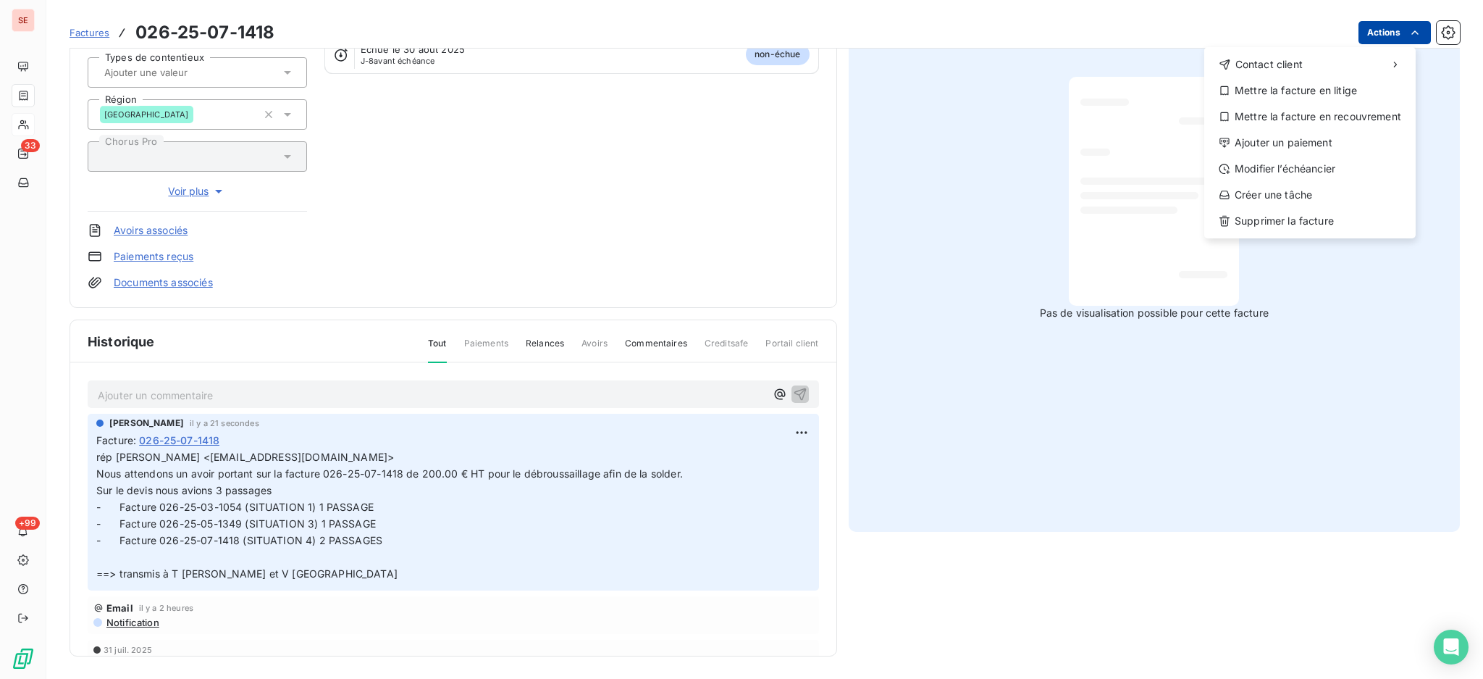
click at [1370, 26] on html "SE 33 +99 Factures [PHONE_NUMBER] Actions Contact client Mettre la facture en l…" at bounding box center [741, 339] width 1483 height 679
click at [1345, 91] on div "Mettre la facture en litige" at bounding box center [1310, 90] width 200 height 23
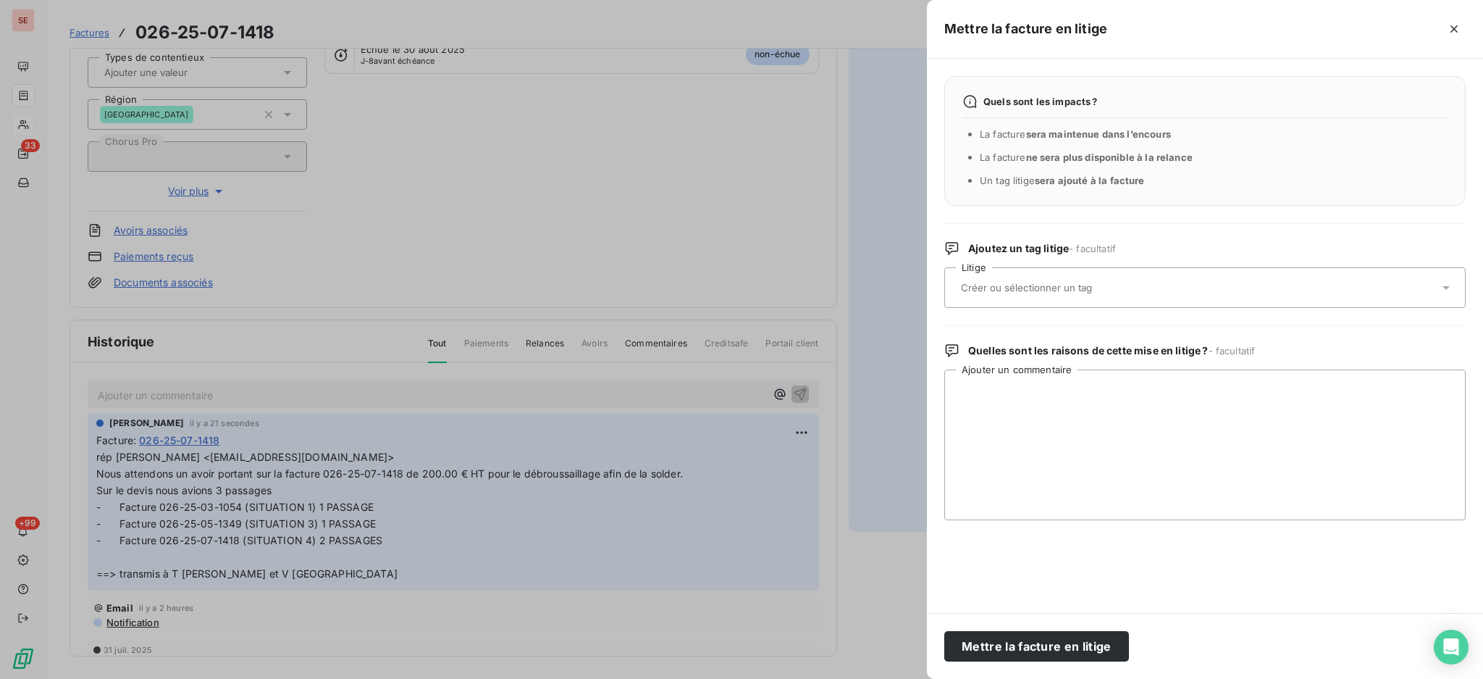
click at [1447, 288] on icon at bounding box center [1446, 287] width 14 height 14
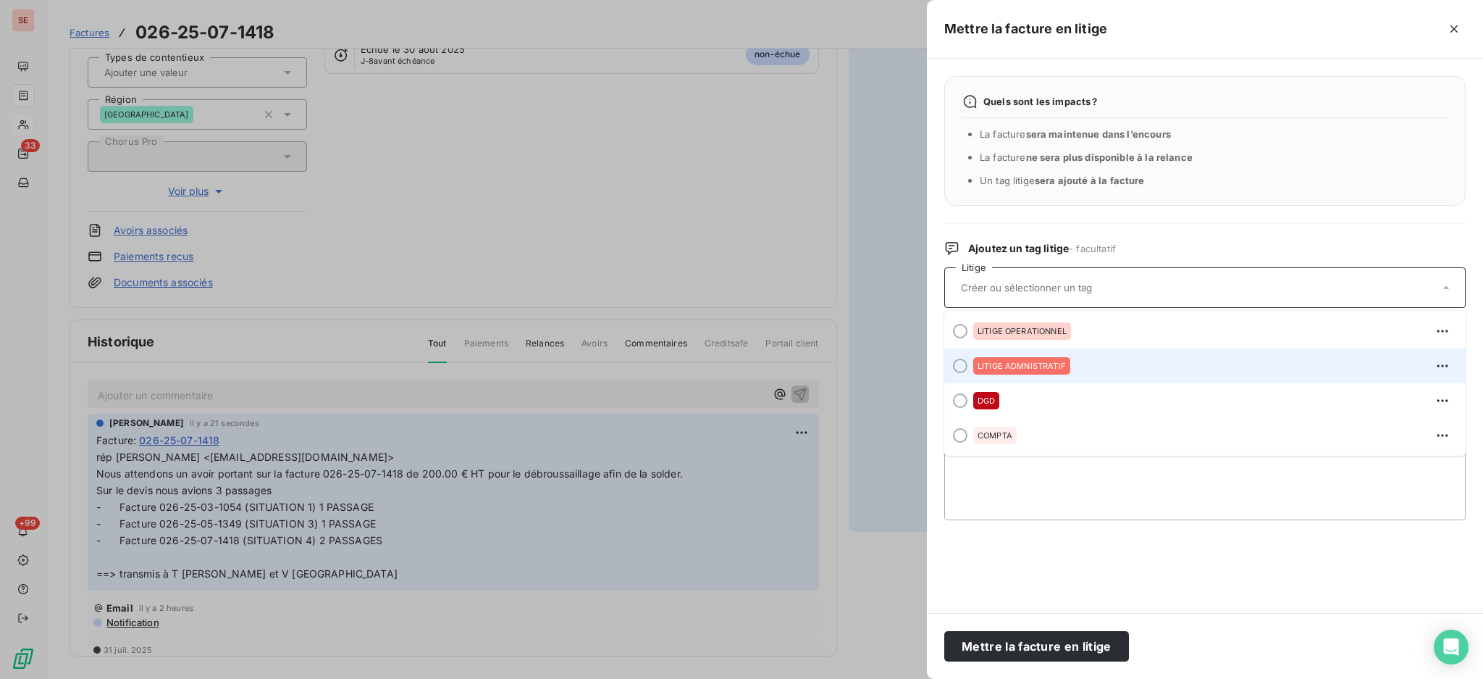
click at [1010, 369] on span "LITIGE ADMNISTRATIF" at bounding box center [1022, 365] width 88 height 9
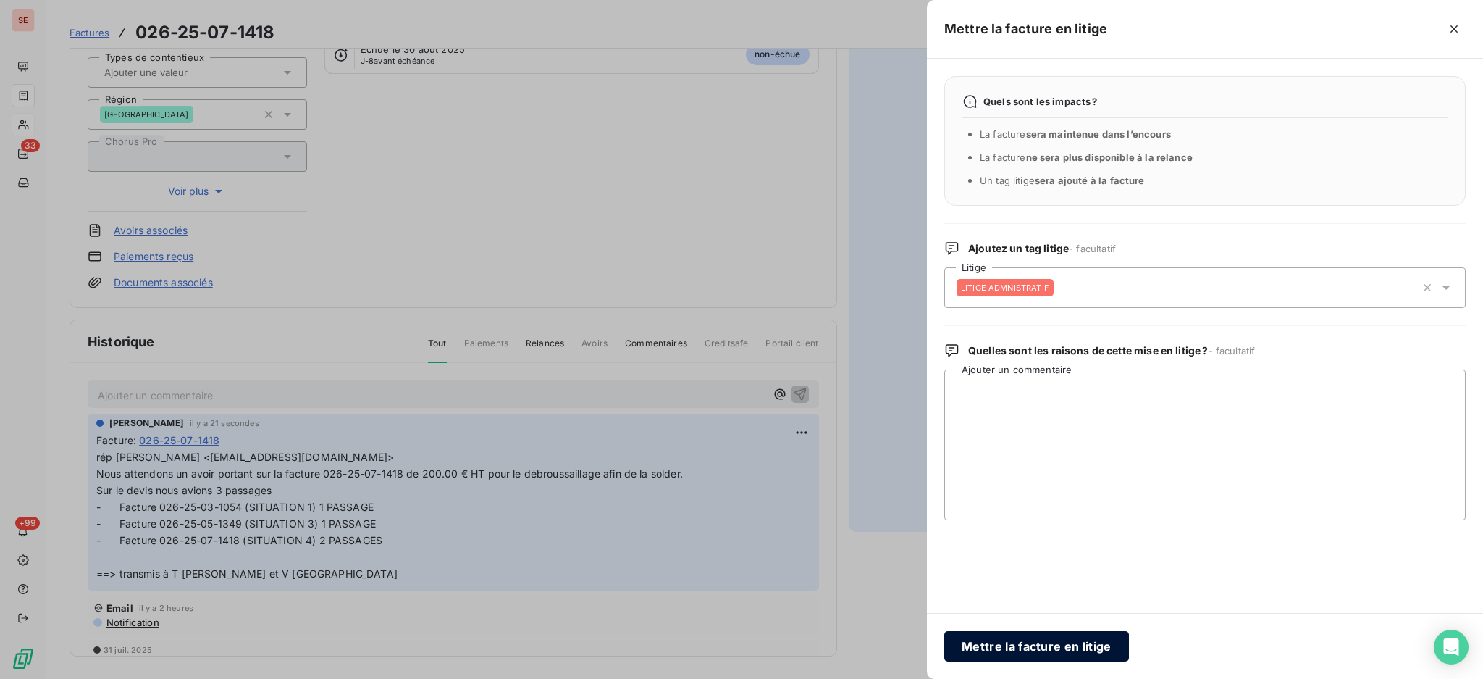
click at [1069, 655] on button "Mettre la facture en litige" at bounding box center [1036, 646] width 185 height 30
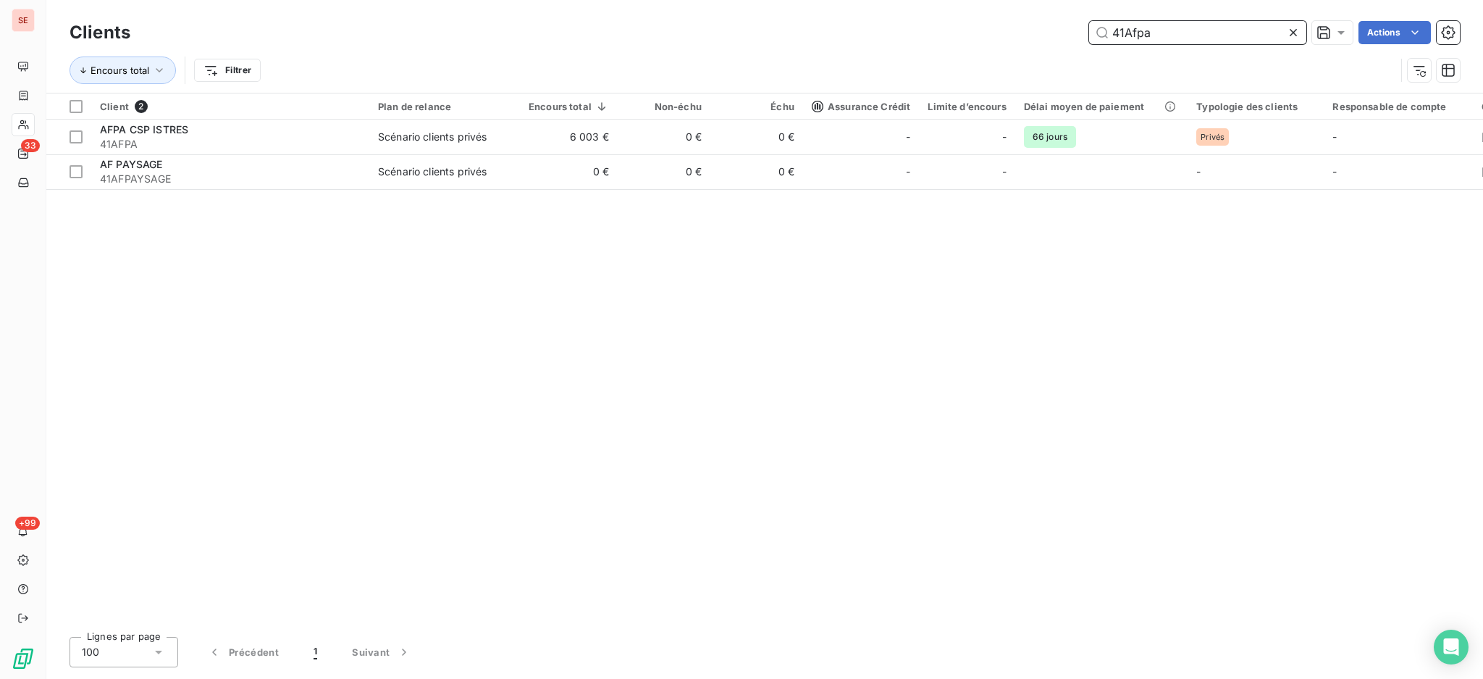
click at [1178, 36] on input "41Afpa" at bounding box center [1197, 32] width 217 height 23
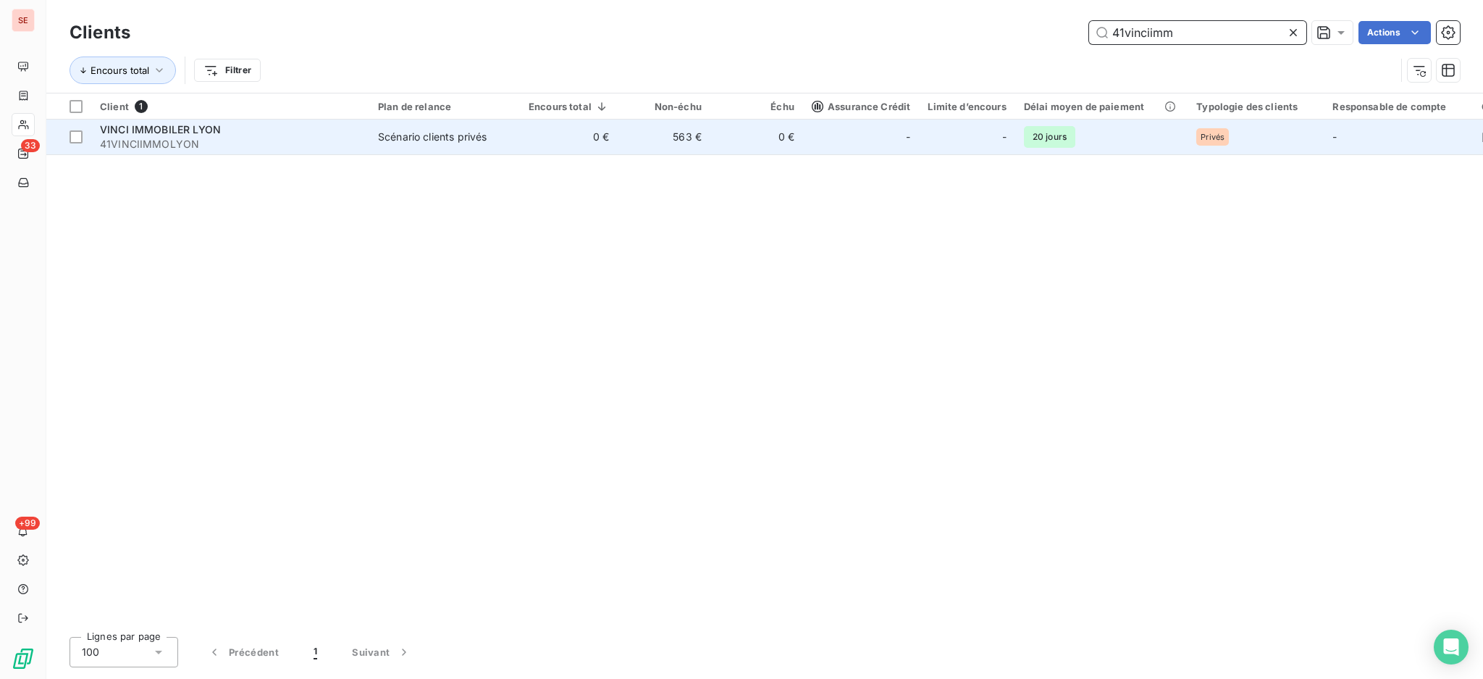
type input "41vinciimm"
click at [487, 135] on div "Scénario clients privés" at bounding box center [432, 137] width 109 height 14
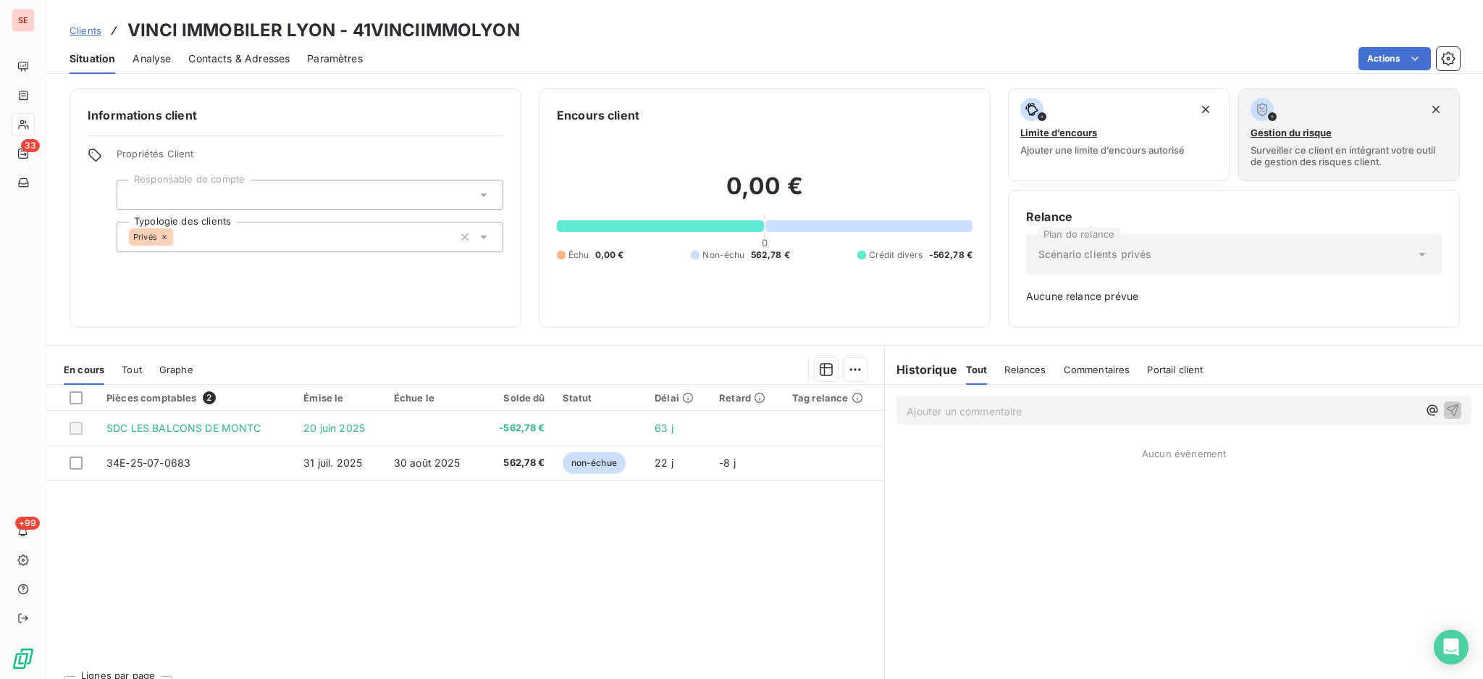
click at [222, 61] on span "Contacts & Adresses" at bounding box center [238, 58] width 101 height 14
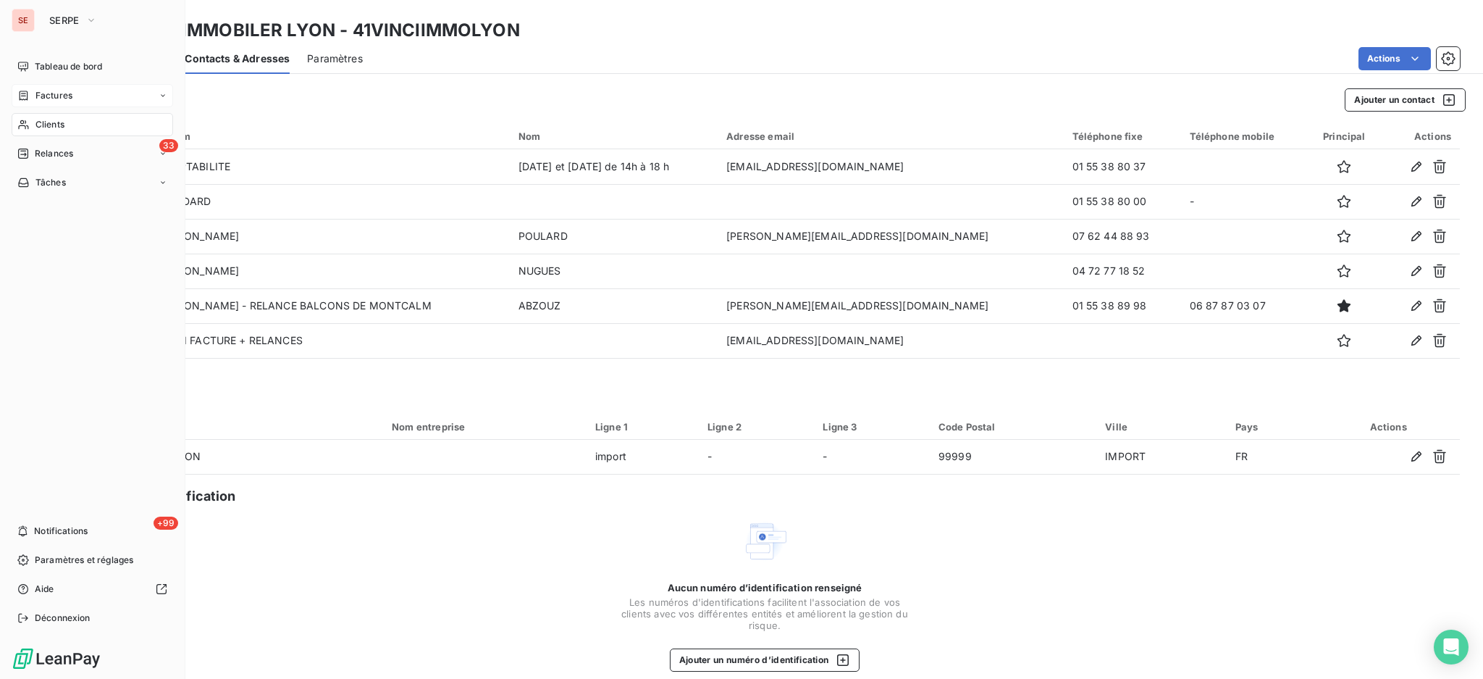
click at [72, 96] on div "Factures" at bounding box center [93, 95] width 162 height 23
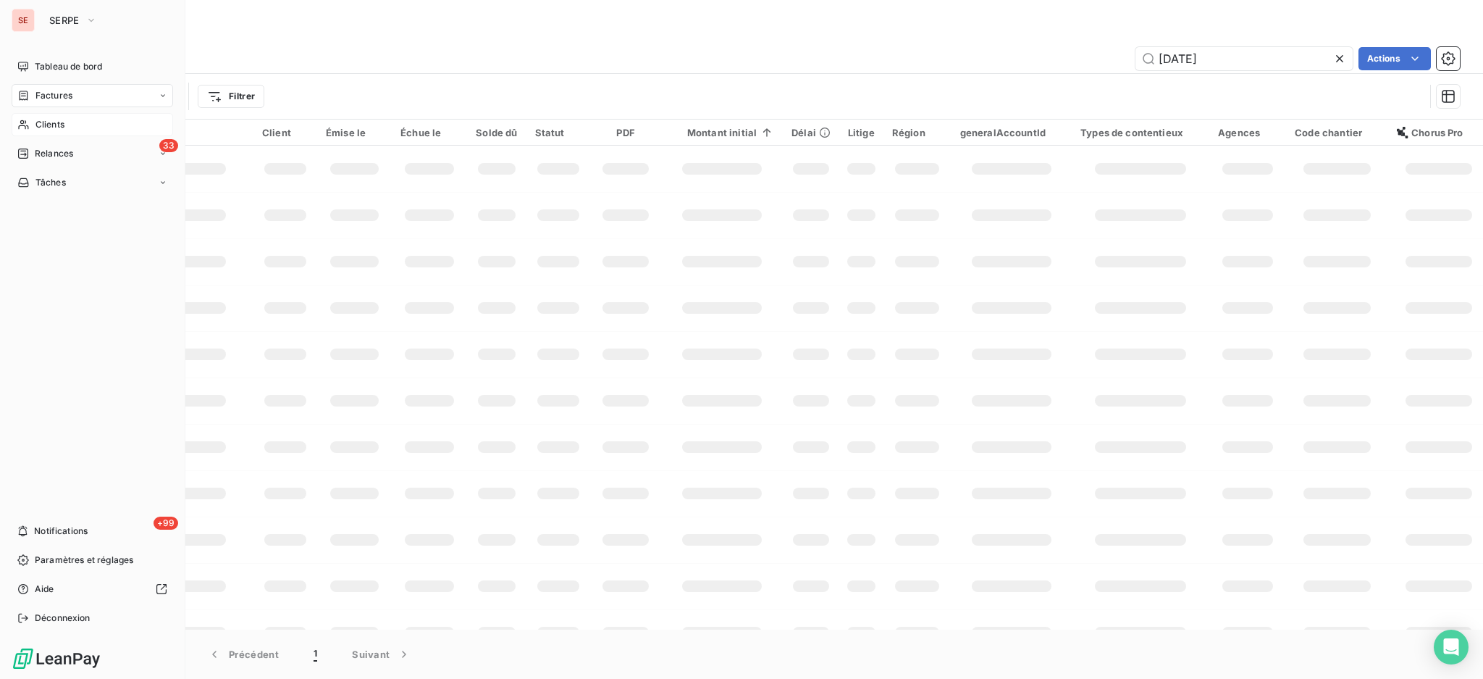
click at [61, 120] on span "Clients" at bounding box center [49, 124] width 29 height 13
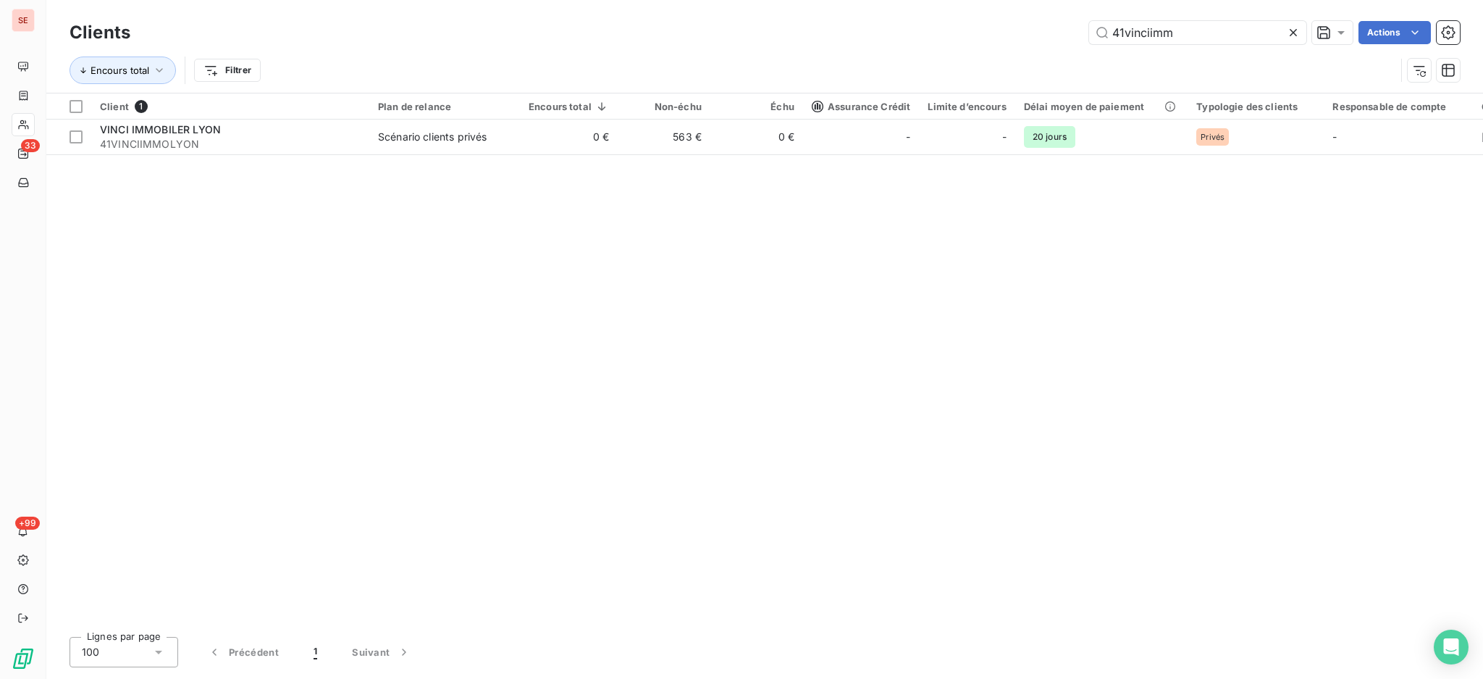
drag, startPoint x: 1171, startPoint y: 38, endPoint x: 1099, endPoint y: 46, distance: 72.1
click at [1099, 46] on div "Clients 41vinciimm Actions" at bounding box center [765, 32] width 1391 height 30
type input "41novot"
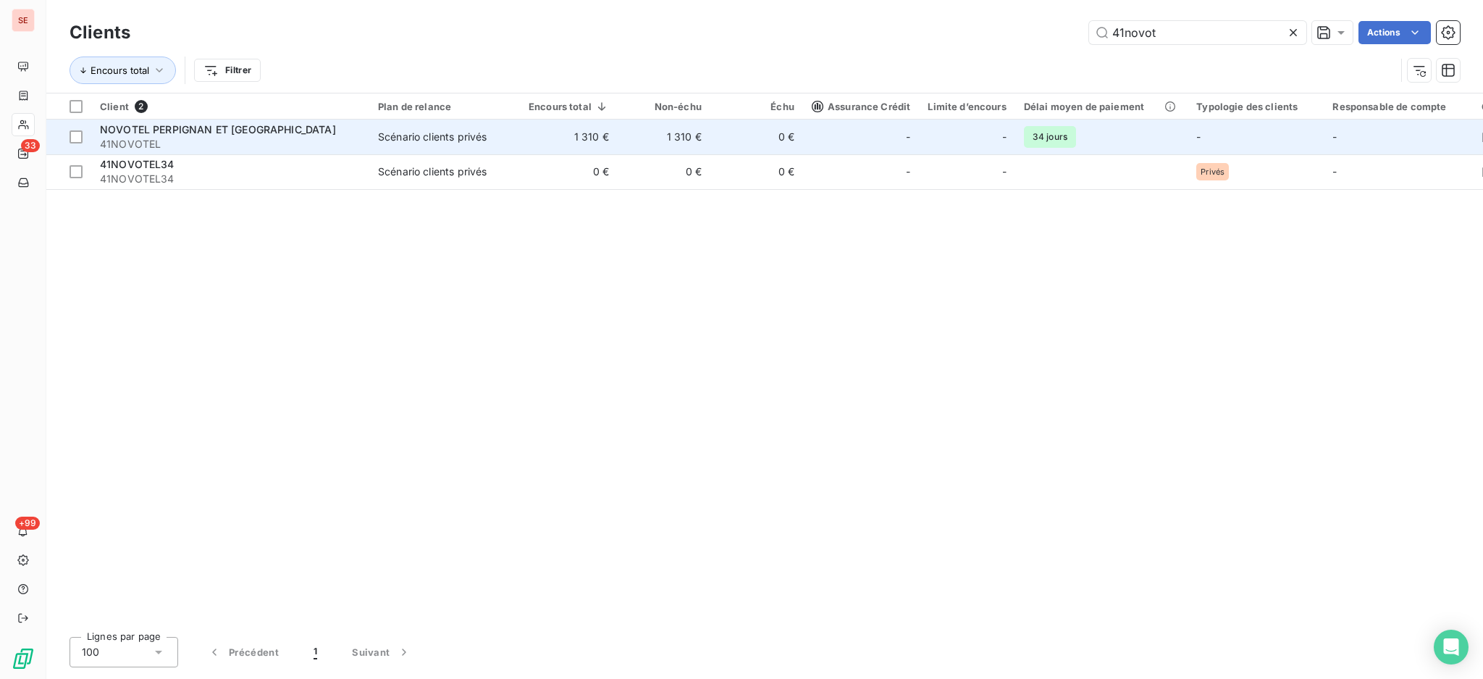
click at [303, 135] on div "NOVOTEL PERPIGNAN ET [GEOGRAPHIC_DATA]" at bounding box center [230, 129] width 261 height 14
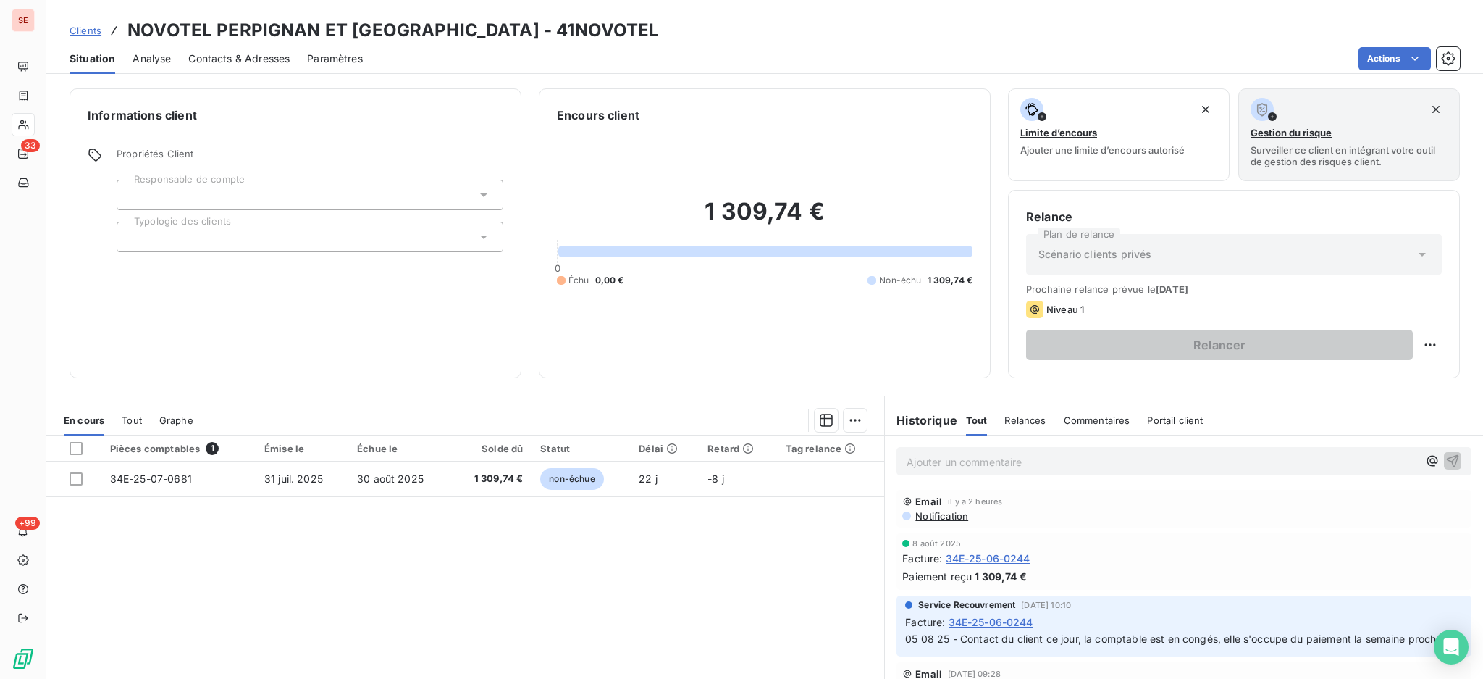
click at [243, 53] on span "Contacts & Adresses" at bounding box center [238, 58] width 101 height 14
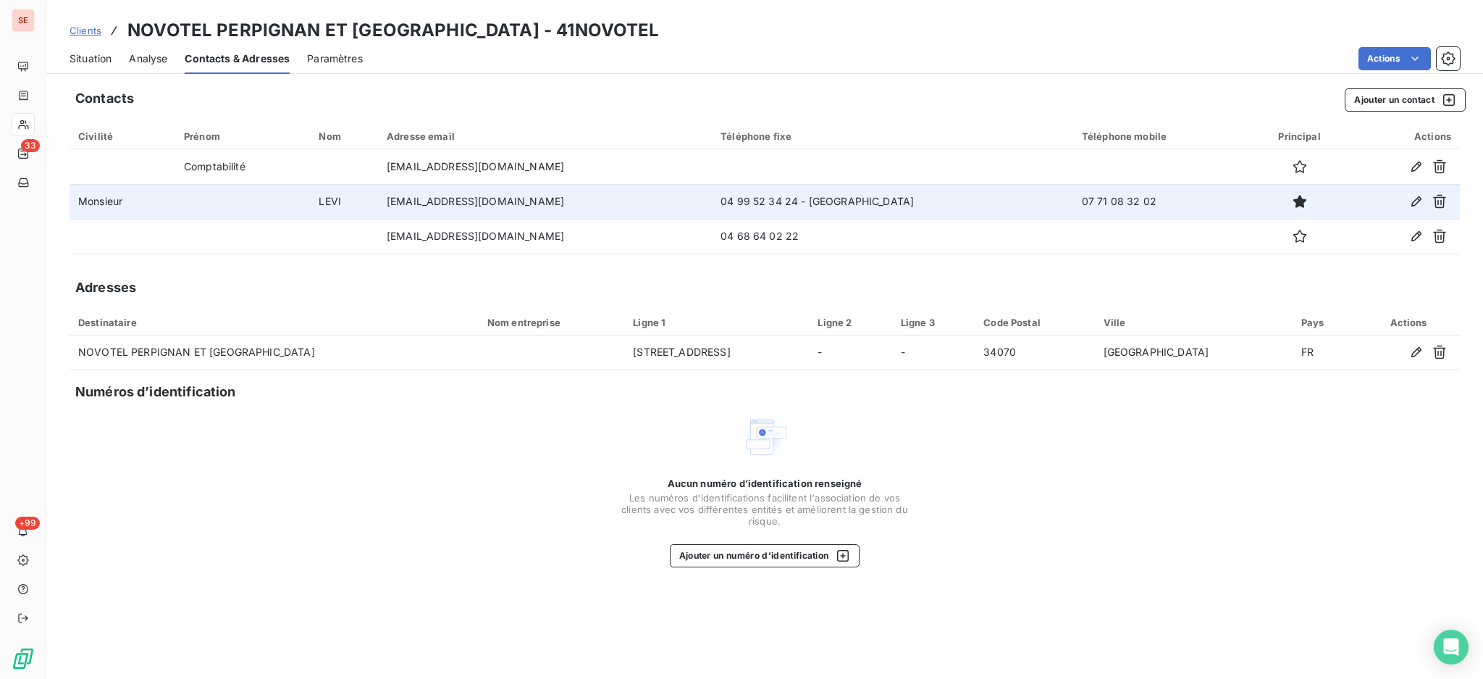
click at [534, 205] on td "[EMAIL_ADDRESS][DOMAIN_NAME]" at bounding box center [545, 201] width 334 height 35
copy td "[EMAIL_ADDRESS][DOMAIN_NAME]"
drag, startPoint x: 534, startPoint y: 201, endPoint x: 413, endPoint y: 209, distance: 121.2
click at [413, 209] on td "[EMAIL_ADDRESS][DOMAIN_NAME]" at bounding box center [545, 201] width 334 height 35
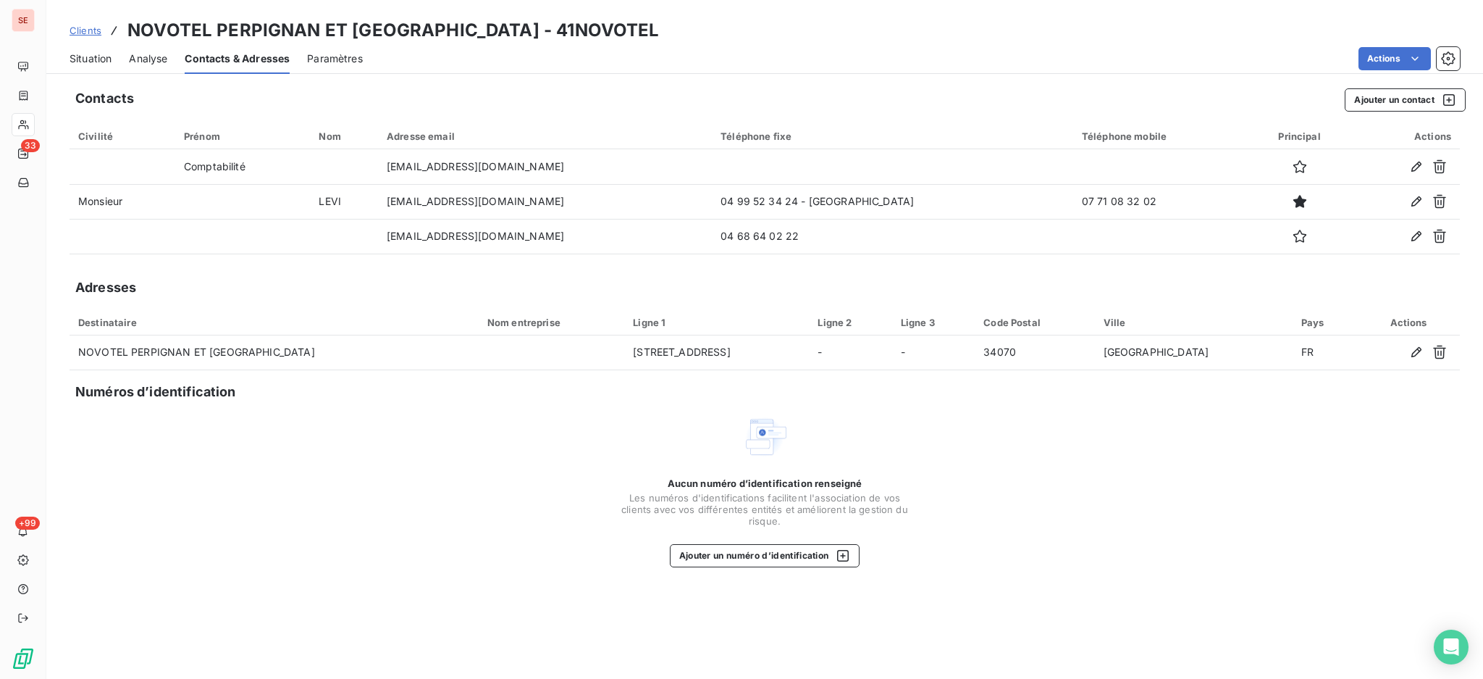
click at [91, 62] on span "Situation" at bounding box center [91, 58] width 42 height 14
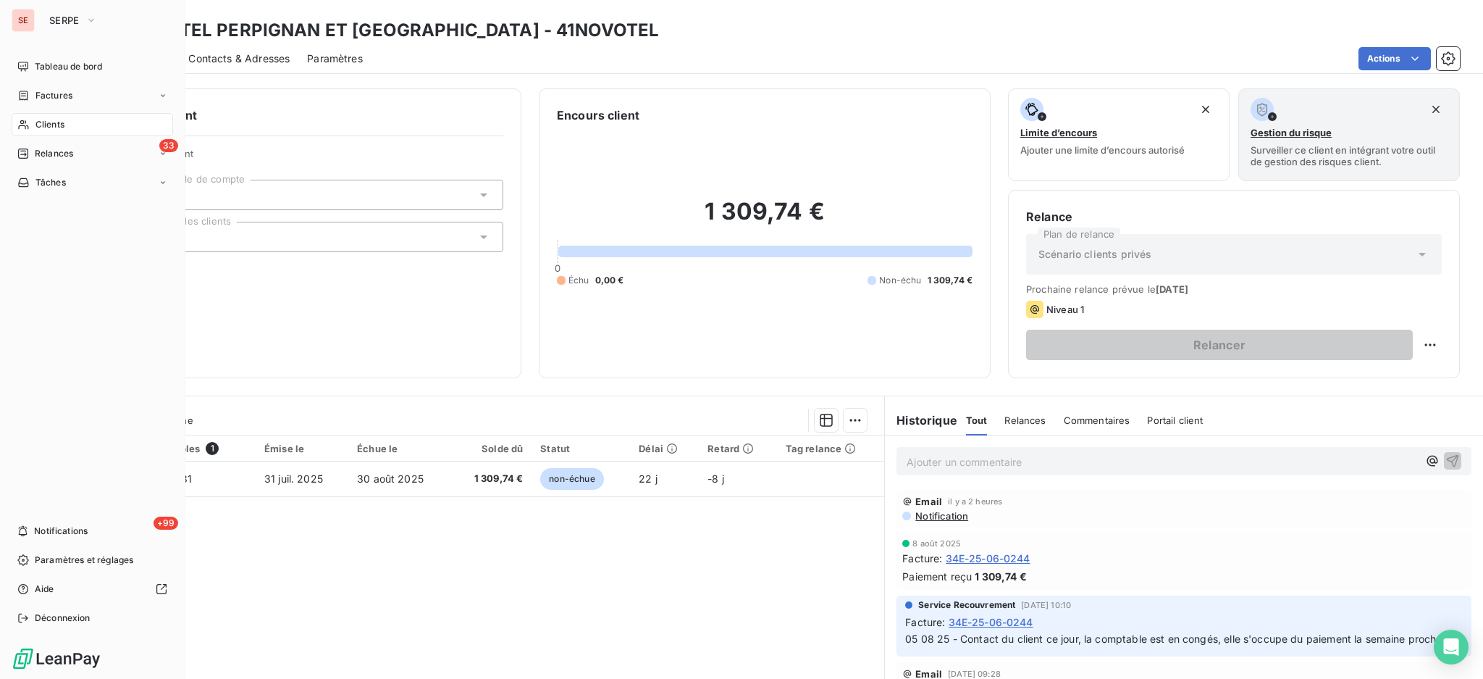
click at [56, 128] on span "Clients" at bounding box center [49, 124] width 29 height 13
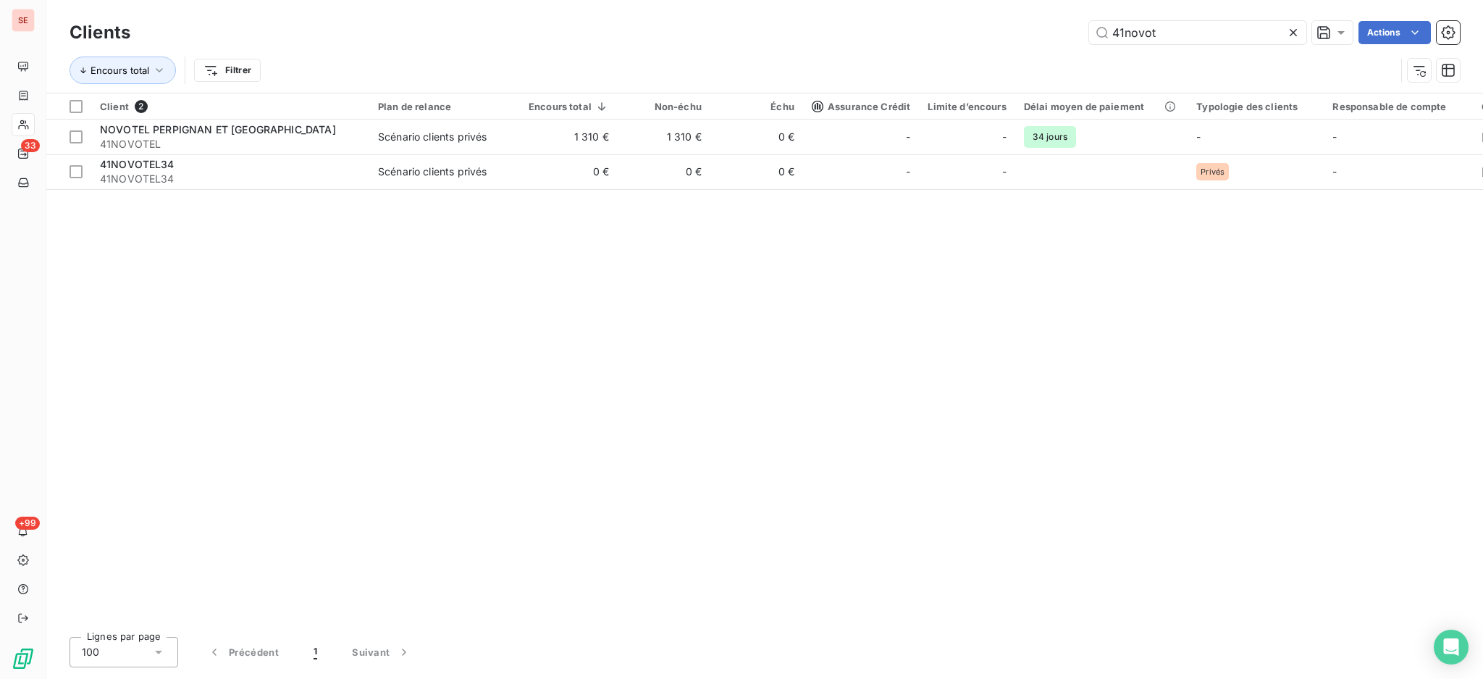
drag, startPoint x: 1205, startPoint y: 38, endPoint x: 1059, endPoint y: 49, distance: 146.7
click at [1070, 49] on div "Clients 41novot Actions Encours total Filtrer" at bounding box center [765, 54] width 1391 height 75
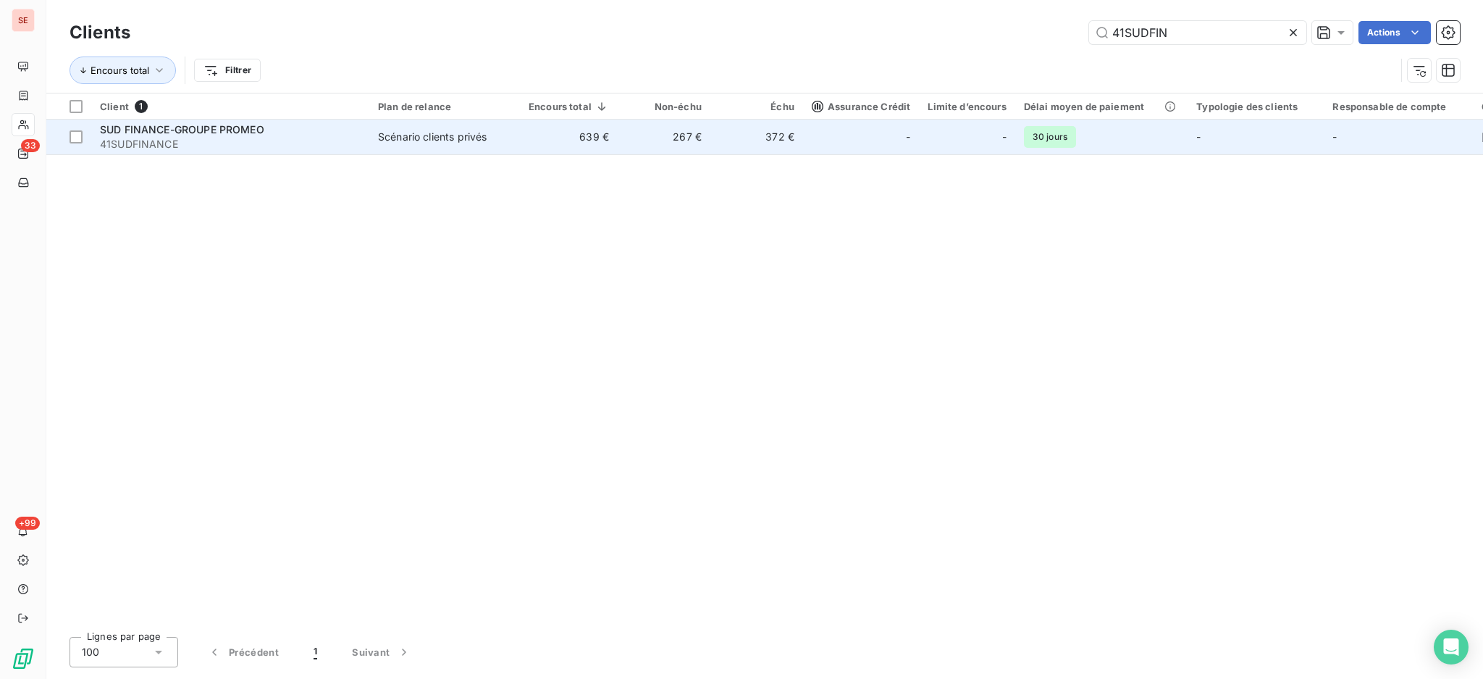
type input "41SUDFIN"
click at [430, 135] on div "Scénario clients privés" at bounding box center [432, 137] width 109 height 14
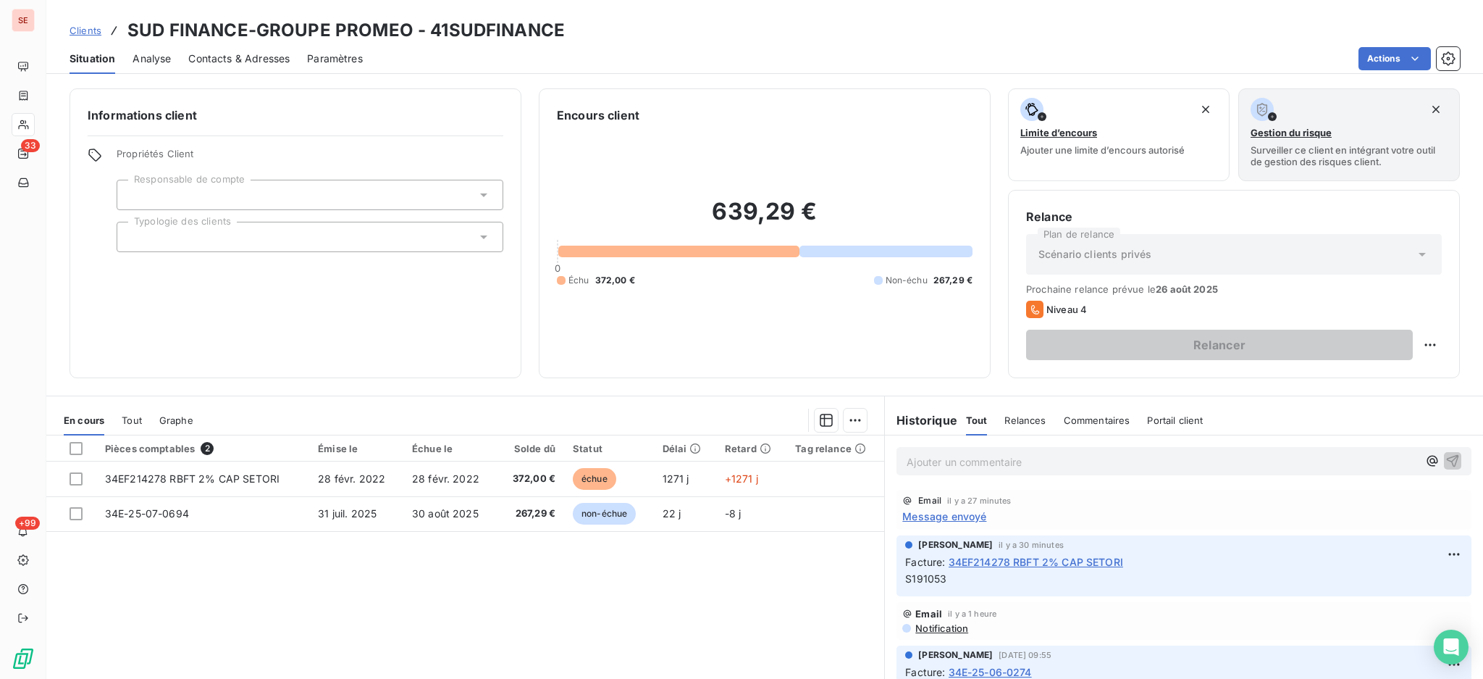
click at [248, 57] on span "Contacts & Adresses" at bounding box center [238, 58] width 101 height 14
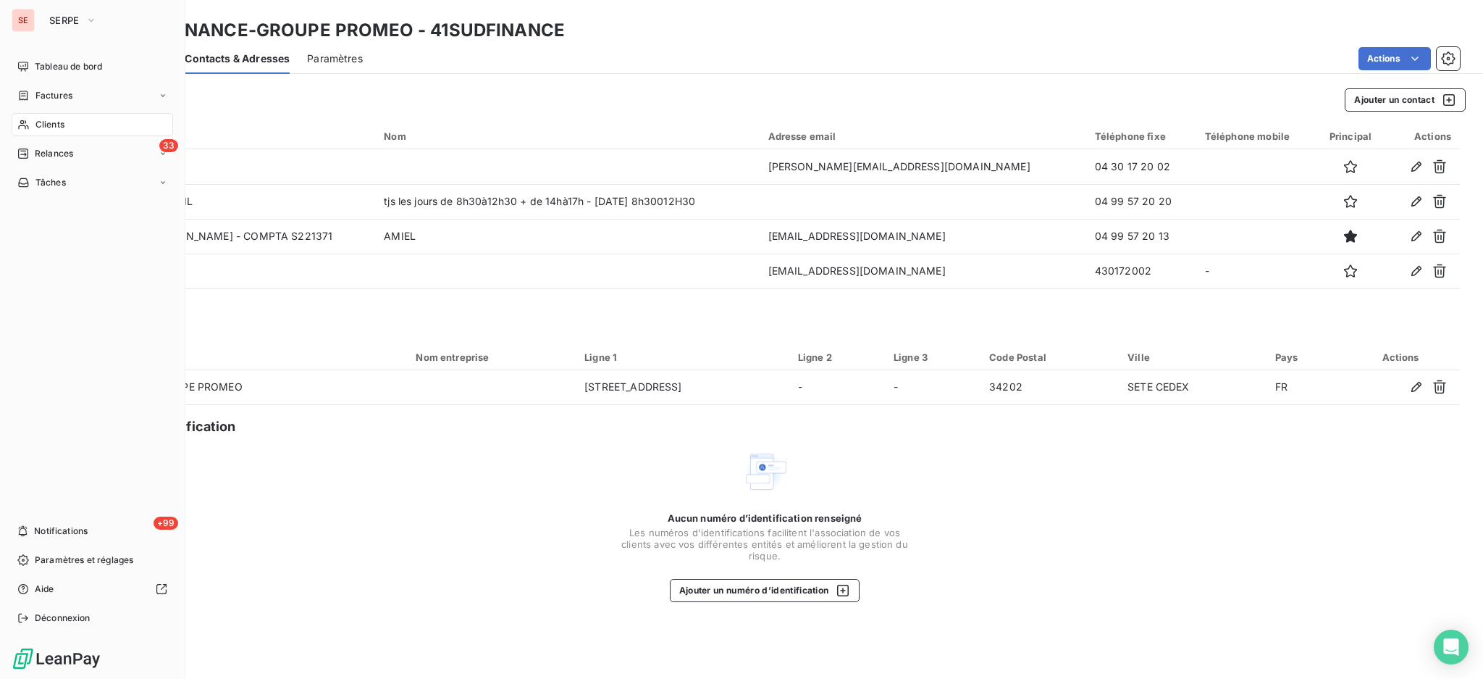
click at [44, 125] on span "Clients" at bounding box center [49, 124] width 29 height 13
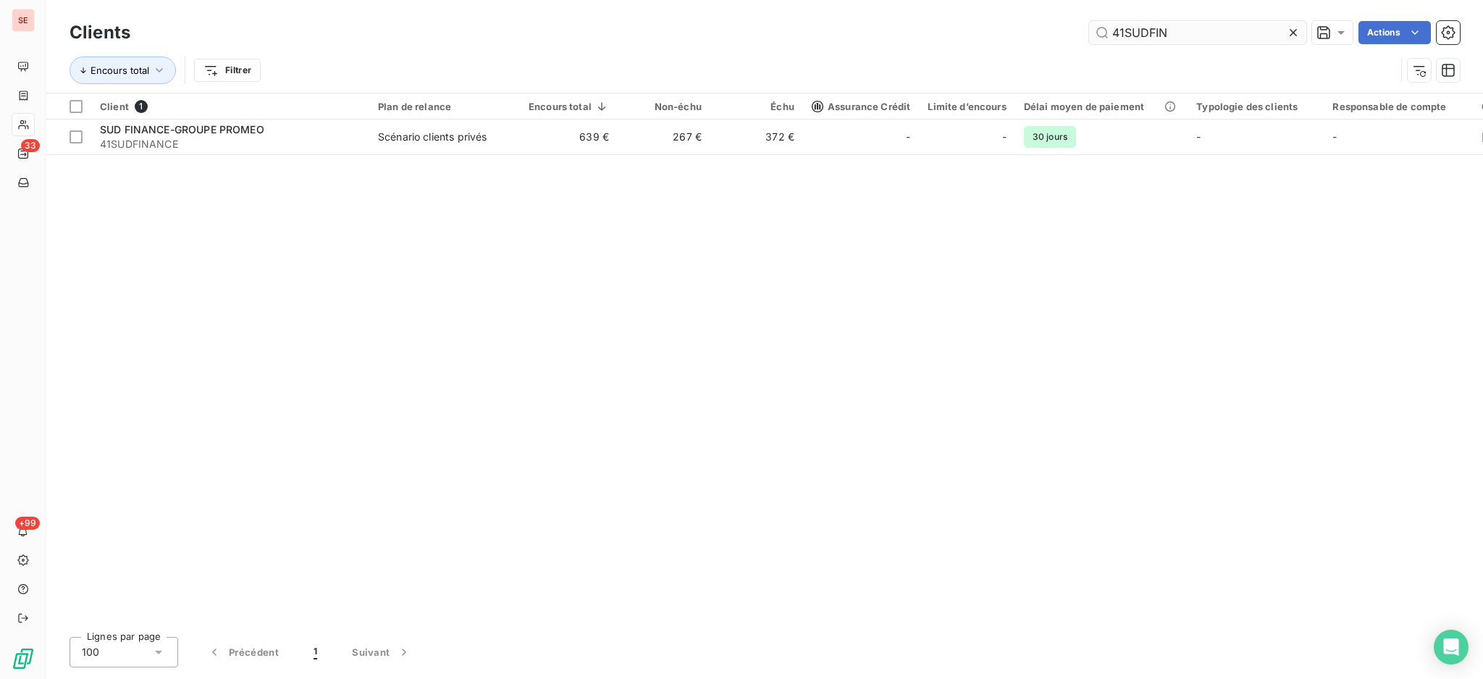
click at [1204, 21] on input "41SUDFIN" at bounding box center [1197, 32] width 217 height 23
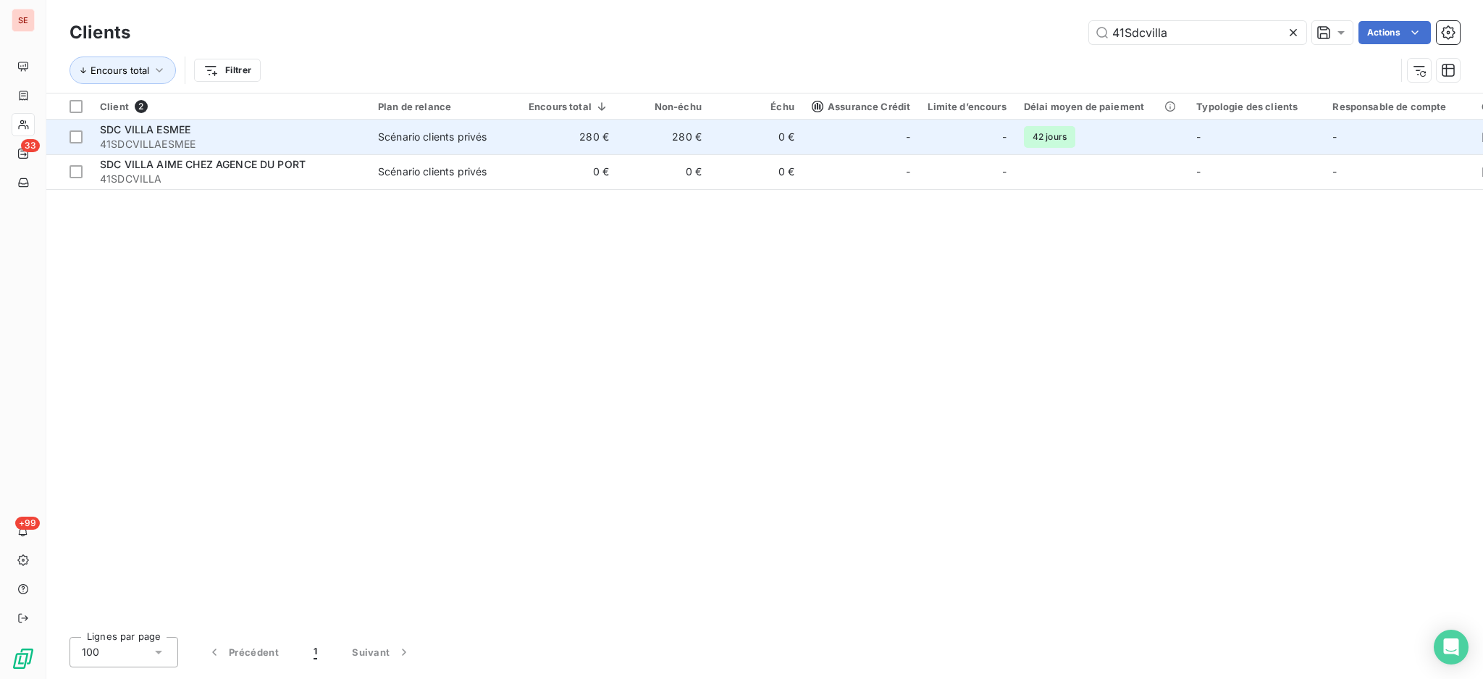
type input "41Sdcvilla"
click at [345, 137] on span "41SDCVILLAESMEE" at bounding box center [230, 144] width 261 height 14
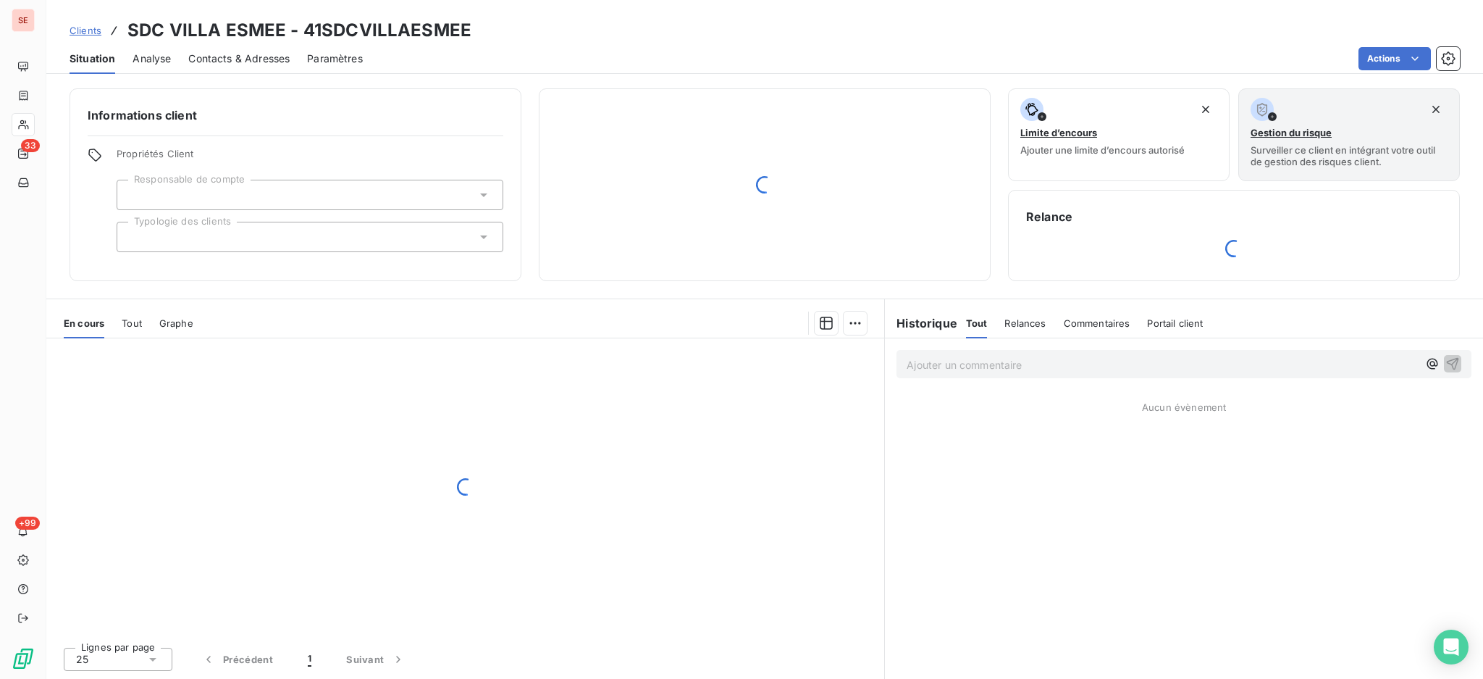
click at [242, 50] on div "Contacts & Adresses" at bounding box center [238, 58] width 101 height 30
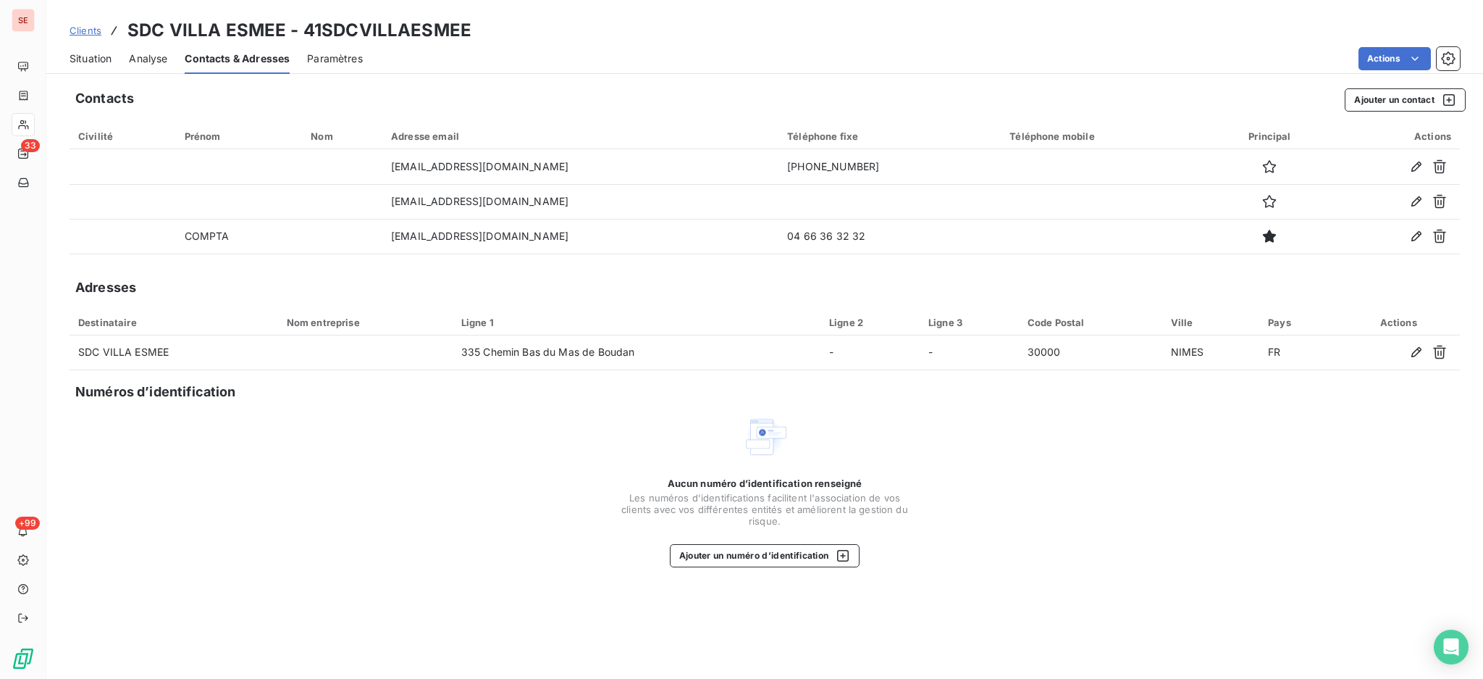
click at [97, 57] on span "Situation" at bounding box center [91, 58] width 42 height 14
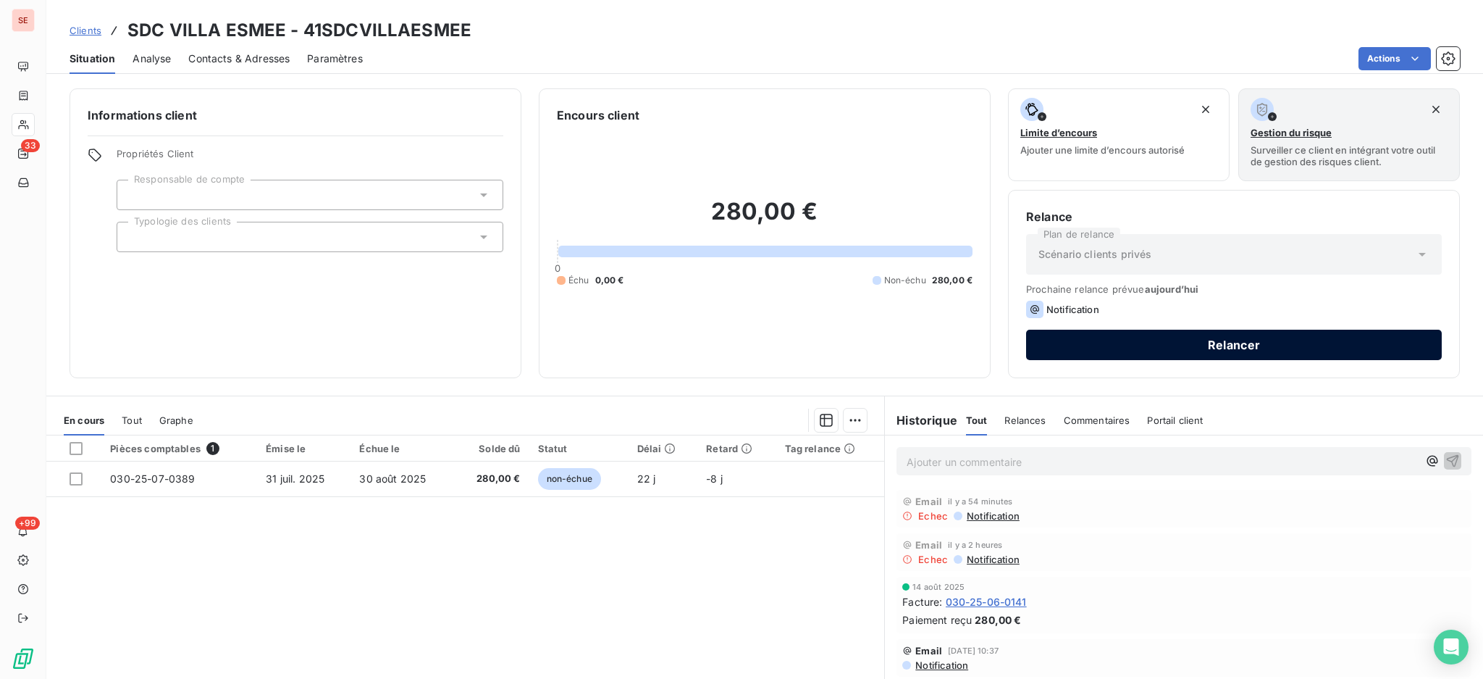
click at [1131, 337] on button "Relancer" at bounding box center [1234, 345] width 416 height 30
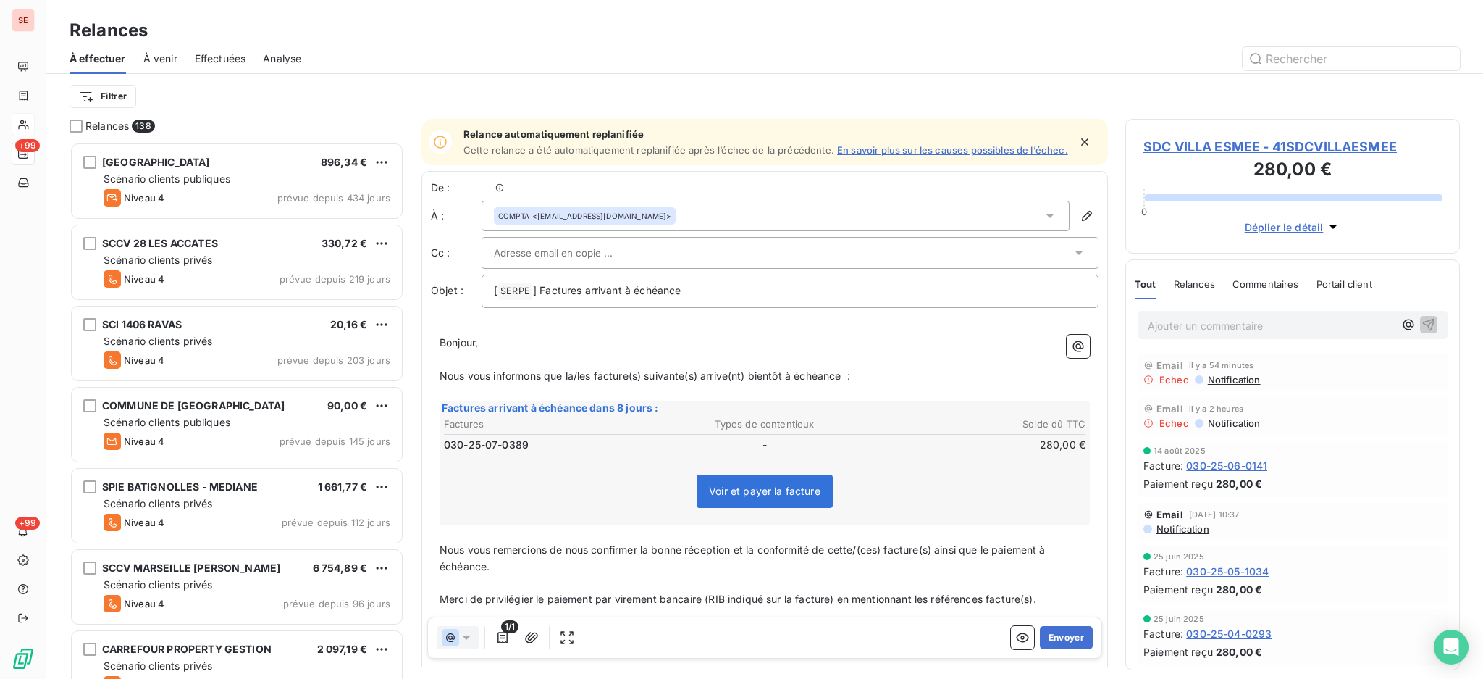
scroll to position [523, 319]
click at [1046, 218] on icon at bounding box center [1049, 216] width 7 height 4
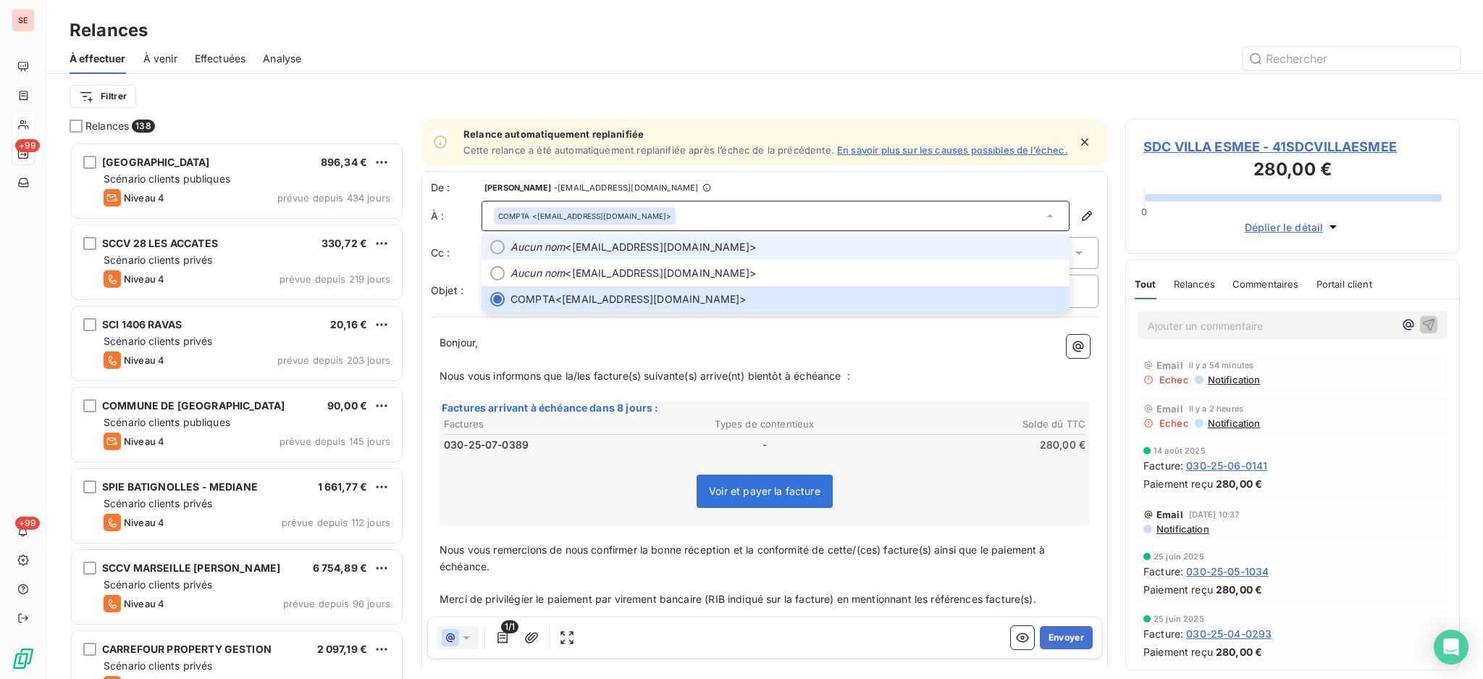
click at [497, 251] on div at bounding box center [497, 247] width 14 height 14
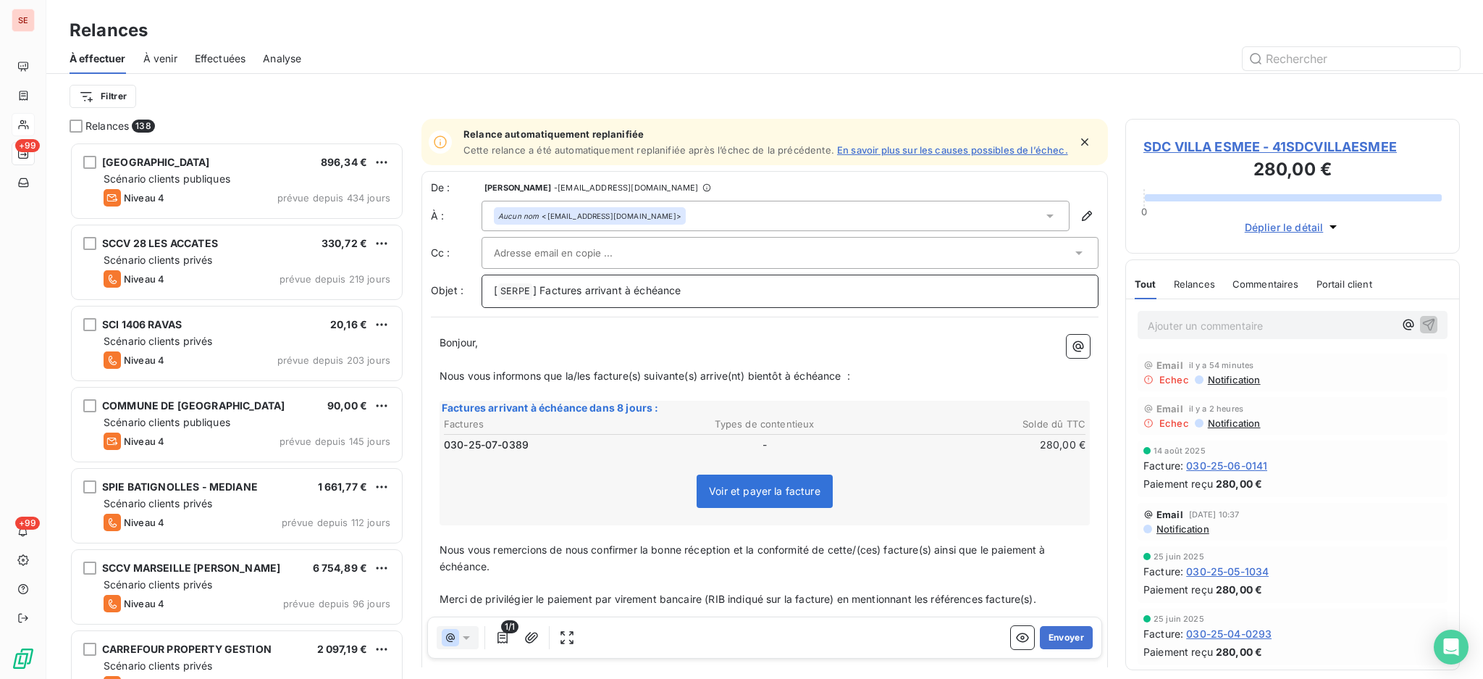
click at [707, 290] on p "[ SERPE ﻿ ] Factures arrivant à échéance" at bounding box center [790, 290] width 592 height 17
click at [1052, 637] on button "Envoyer" at bounding box center [1066, 637] width 53 height 23
